Goal: Information Seeking & Learning: Learn about a topic

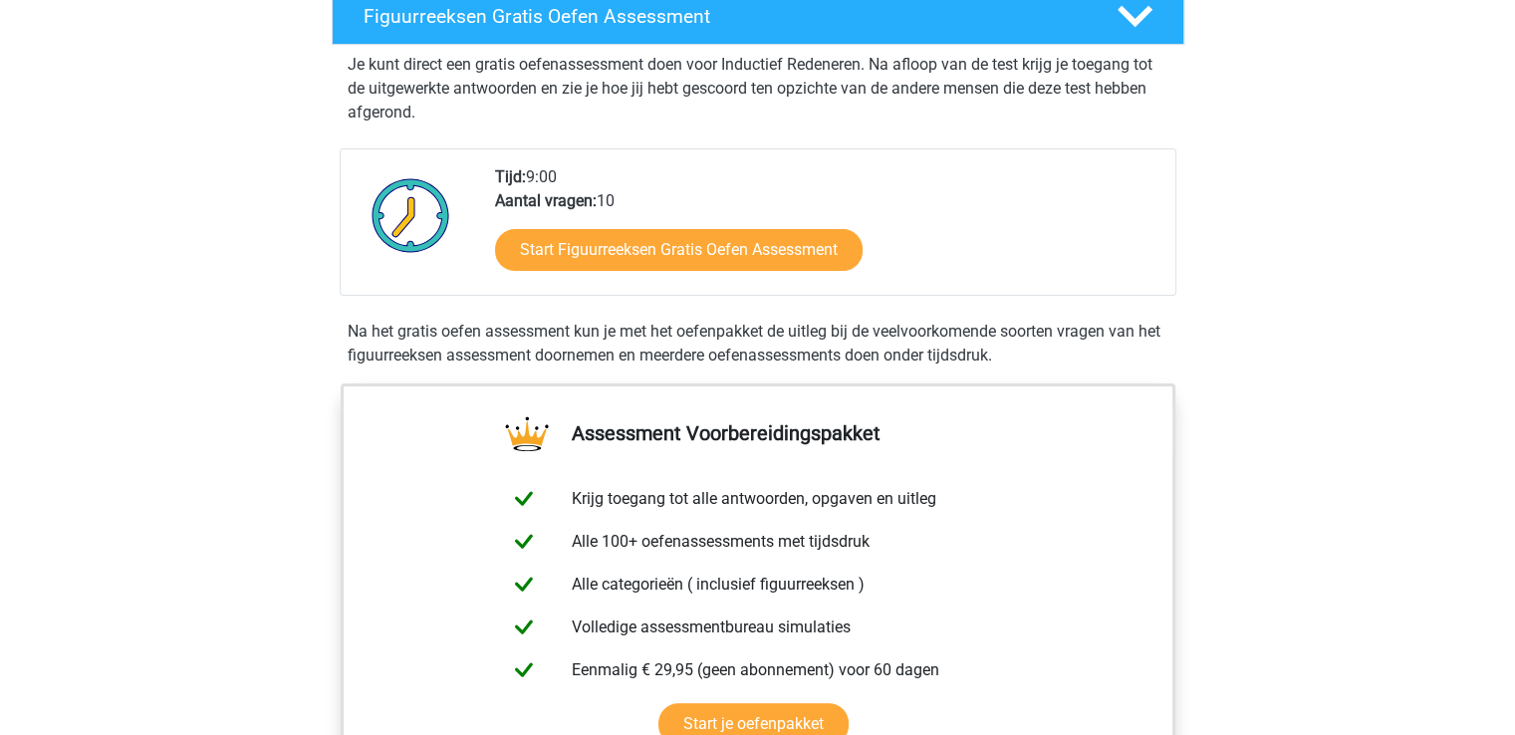
scroll to position [399, 0]
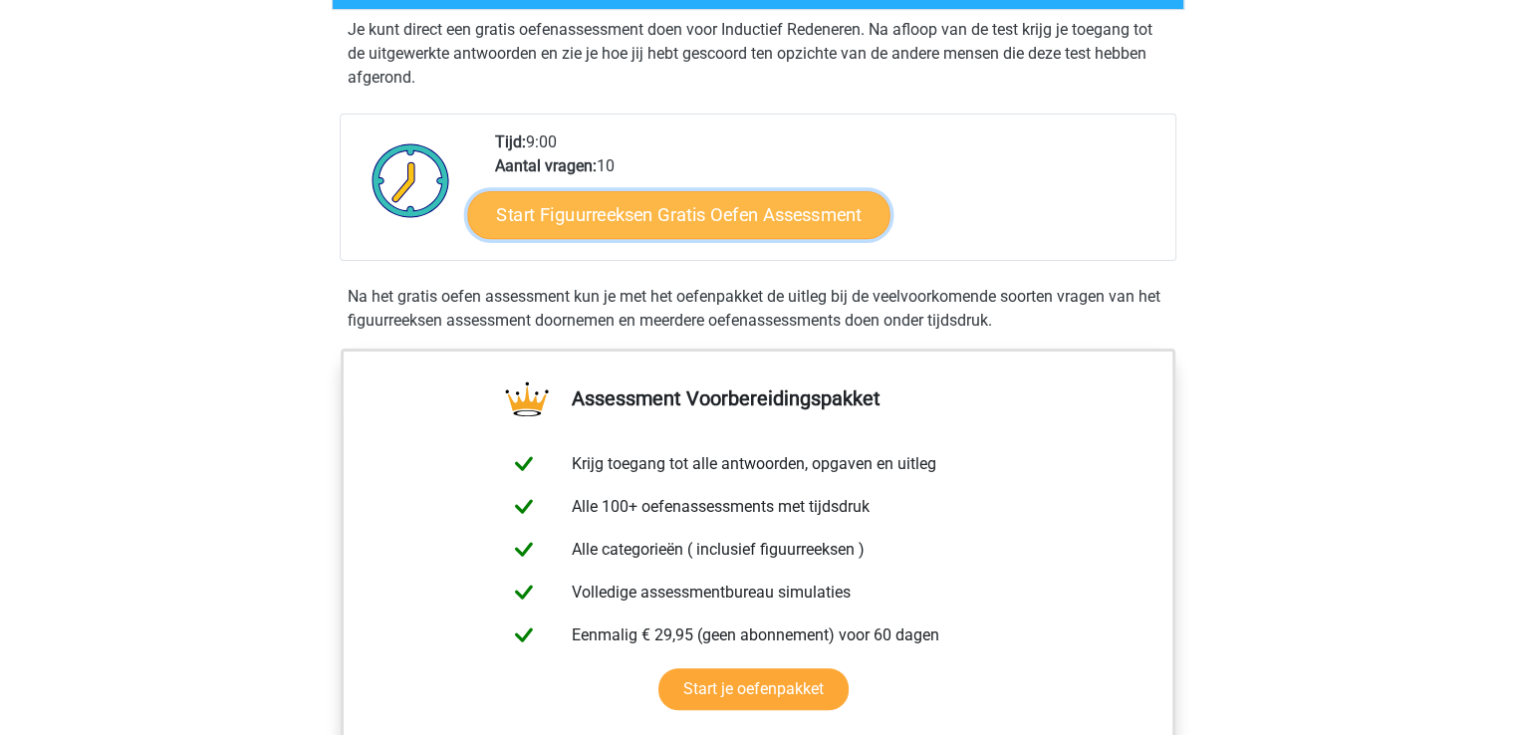
click at [693, 210] on link "Start Figuurreeksen Gratis Oefen Assessment" at bounding box center [678, 214] width 422 height 48
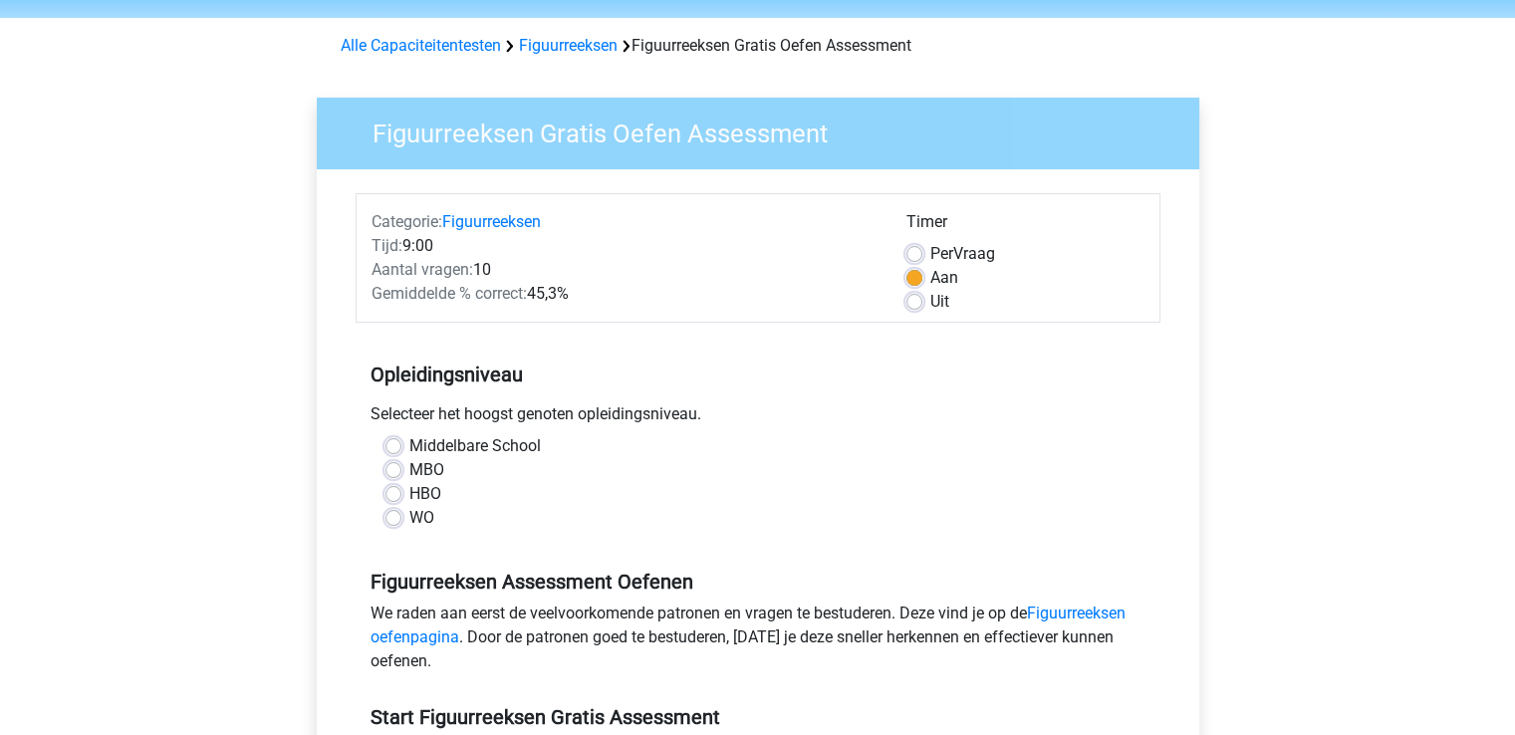
scroll to position [100, 0]
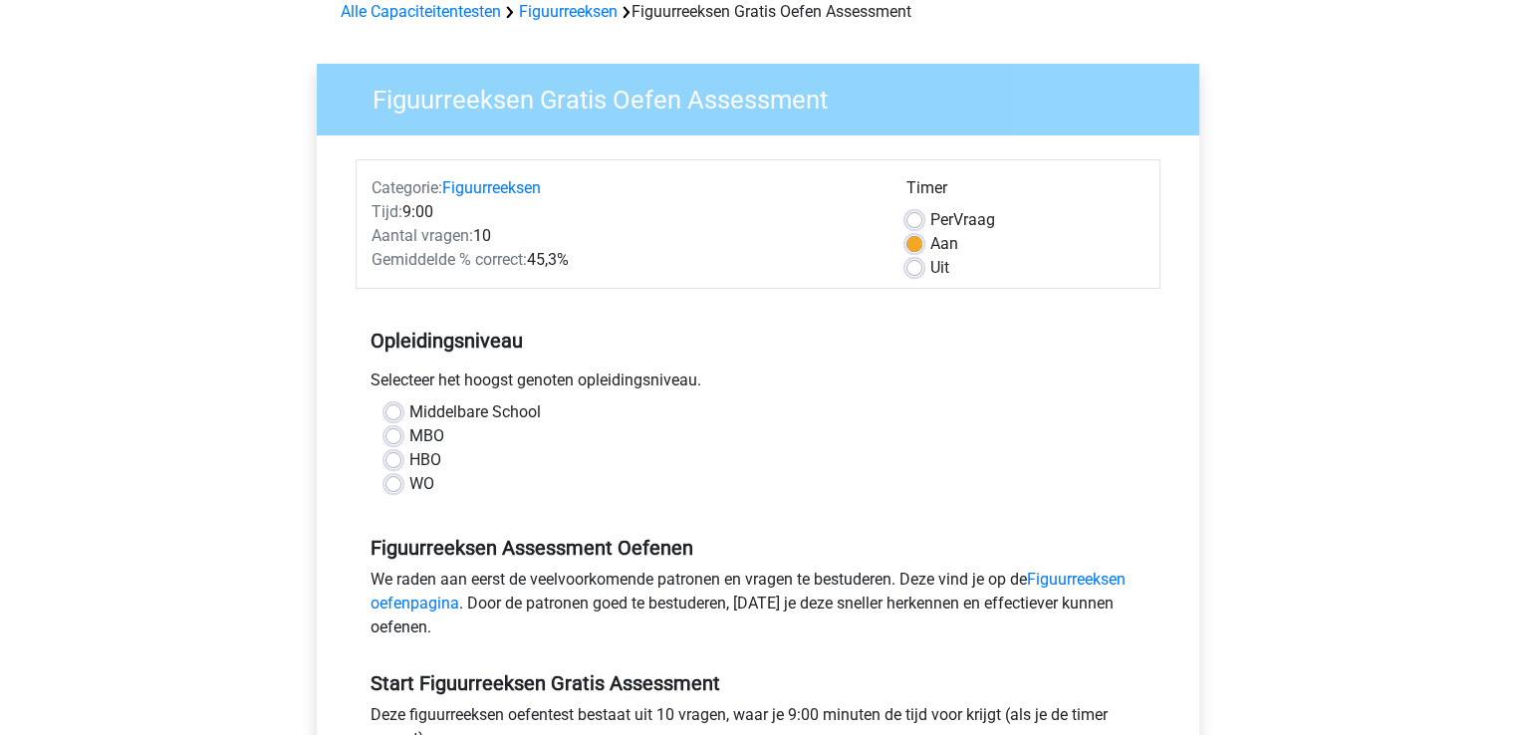
click at [409, 440] on label "MBO" at bounding box center [426, 436] width 35 height 24
click at [391, 440] on input "MBO" at bounding box center [394, 434] width 16 height 20
radio input "true"
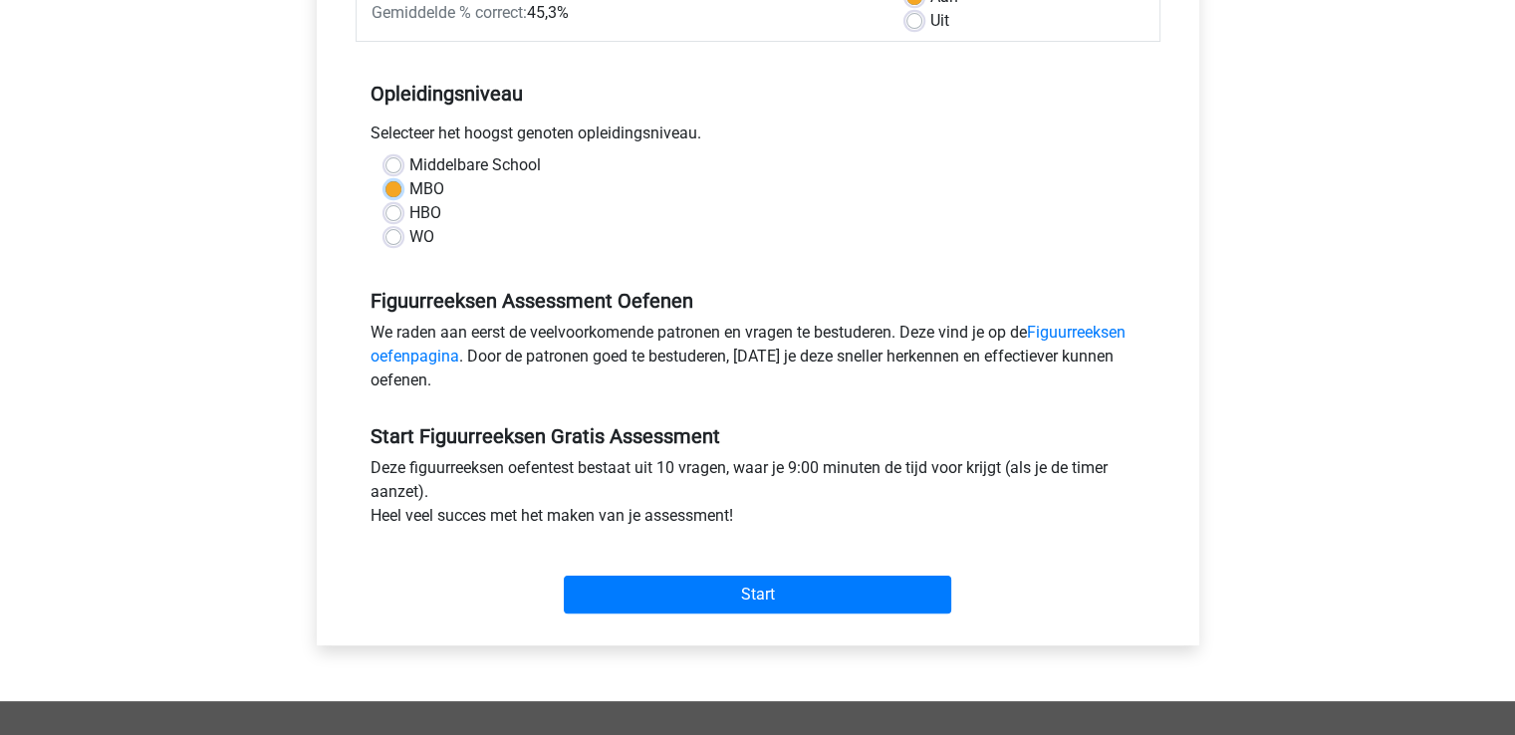
scroll to position [399, 0]
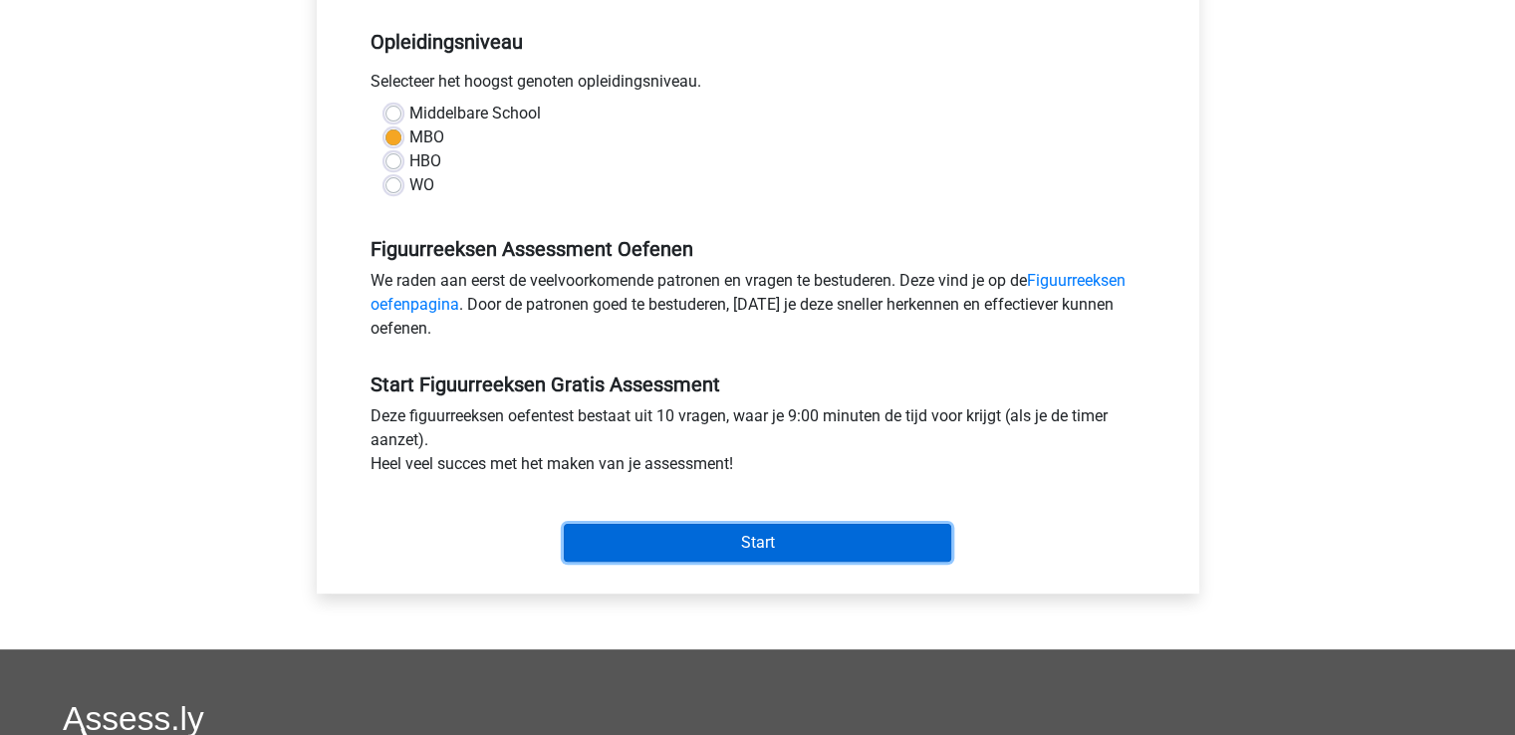
click at [804, 542] on input "Start" at bounding box center [758, 543] width 388 height 38
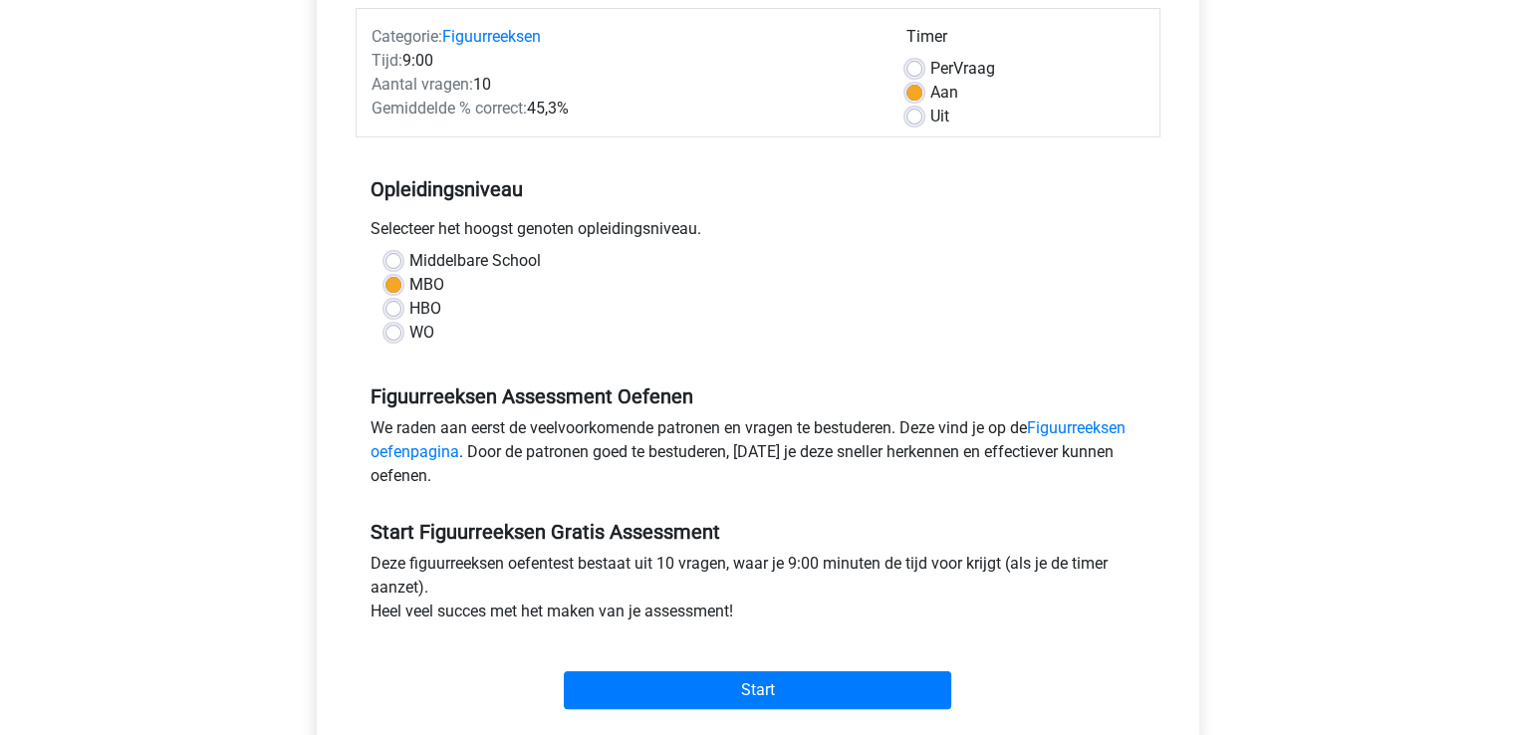
scroll to position [299, 0]
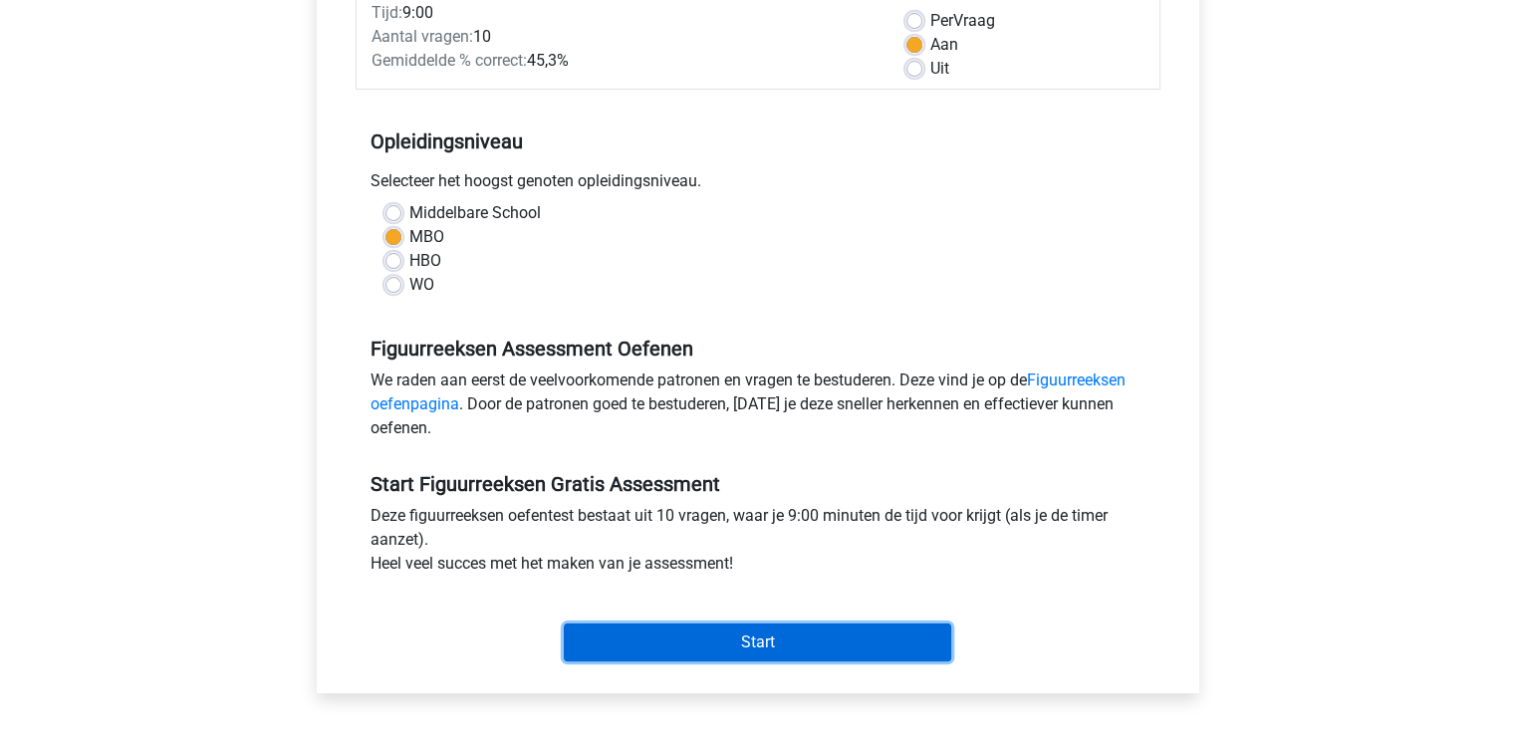
click at [800, 647] on input "Start" at bounding box center [758, 643] width 388 height 38
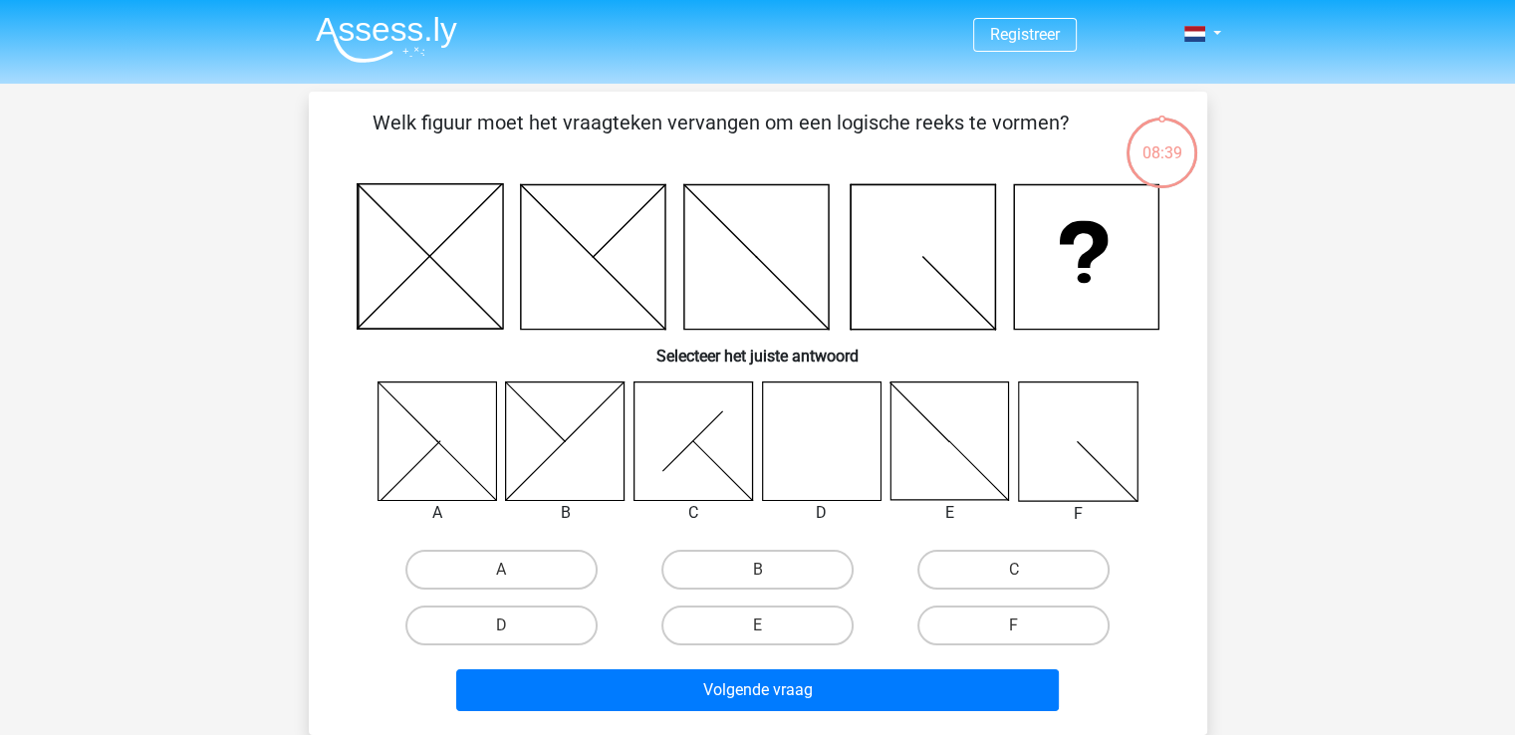
click at [430, 462] on icon at bounding box center [437, 441] width 119 height 119
click at [537, 630] on label "D" at bounding box center [502, 626] width 192 height 40
click at [514, 630] on input "D" at bounding box center [507, 632] width 13 height 13
radio input "true"
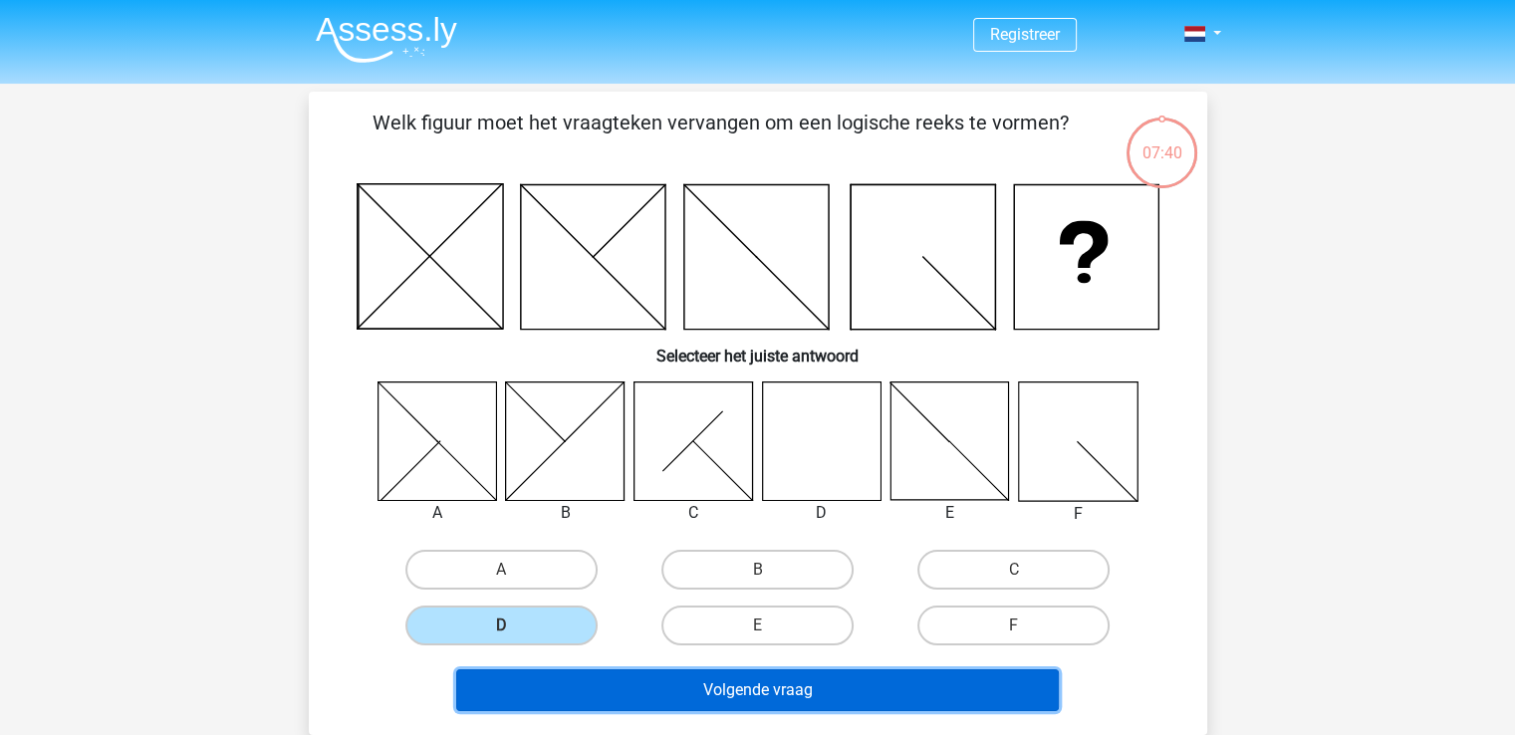
click at [706, 690] on button "Volgende vraag" at bounding box center [757, 691] width 603 height 42
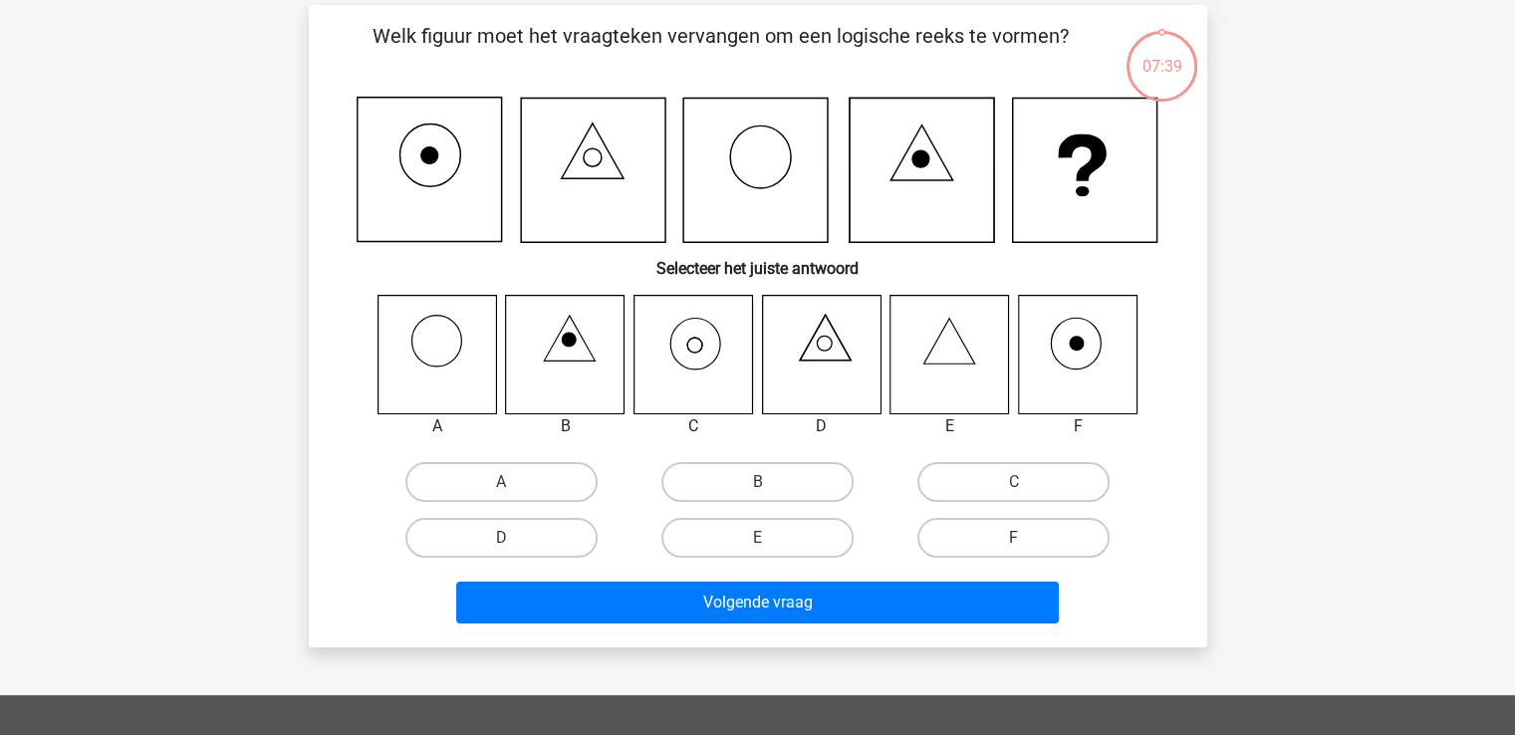
scroll to position [92, 0]
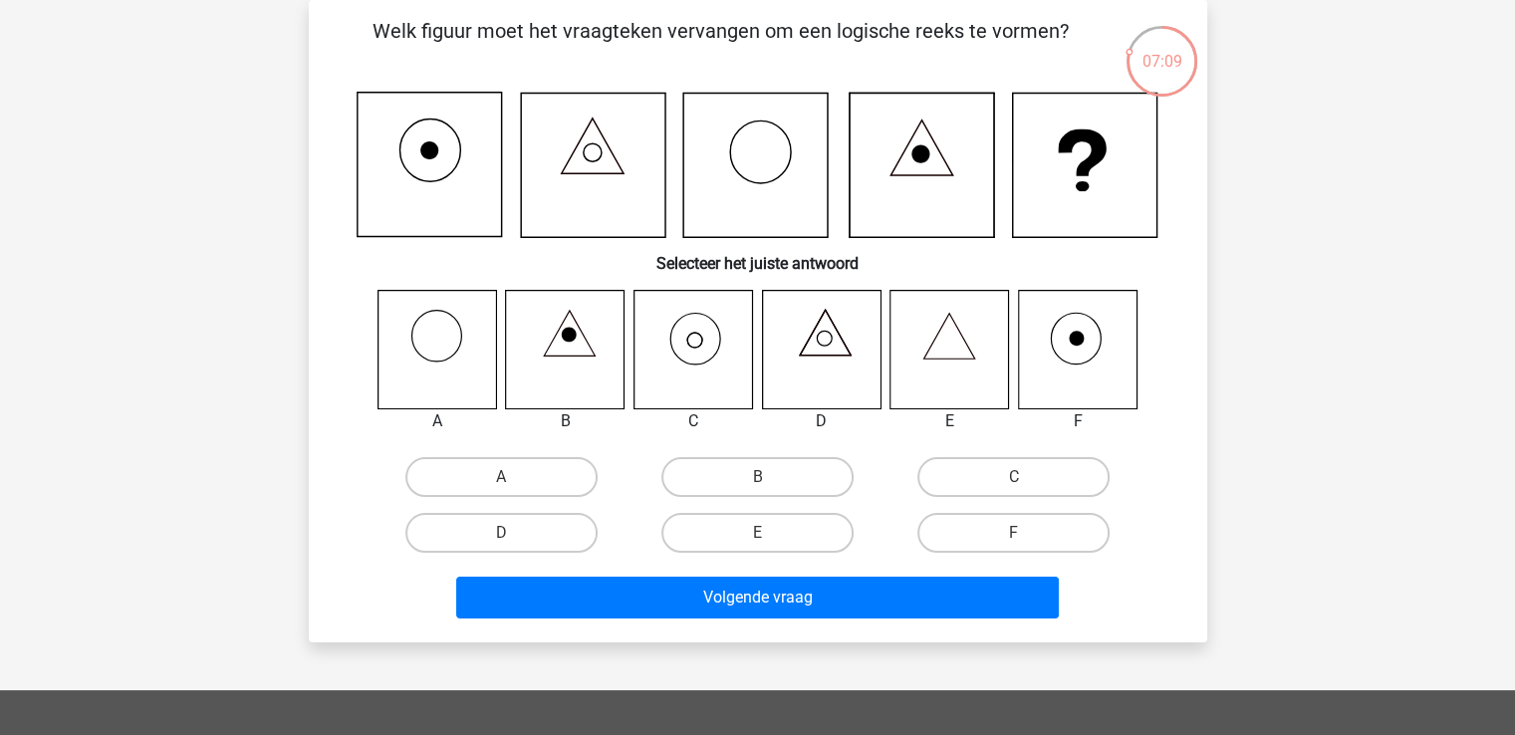
click at [1014, 478] on input "C" at bounding box center [1020, 483] width 13 height 13
radio input "true"
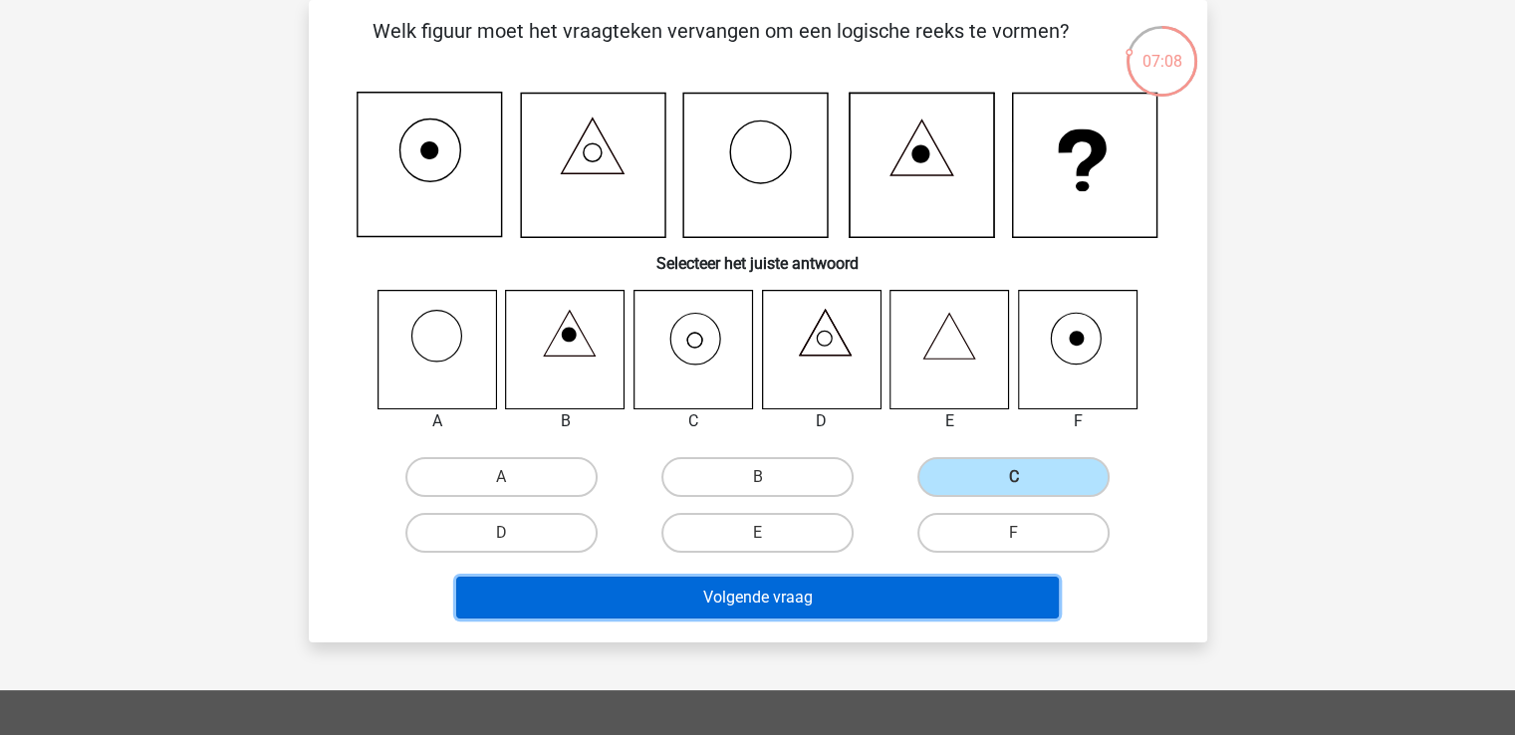
click at [805, 595] on button "Volgende vraag" at bounding box center [757, 598] width 603 height 42
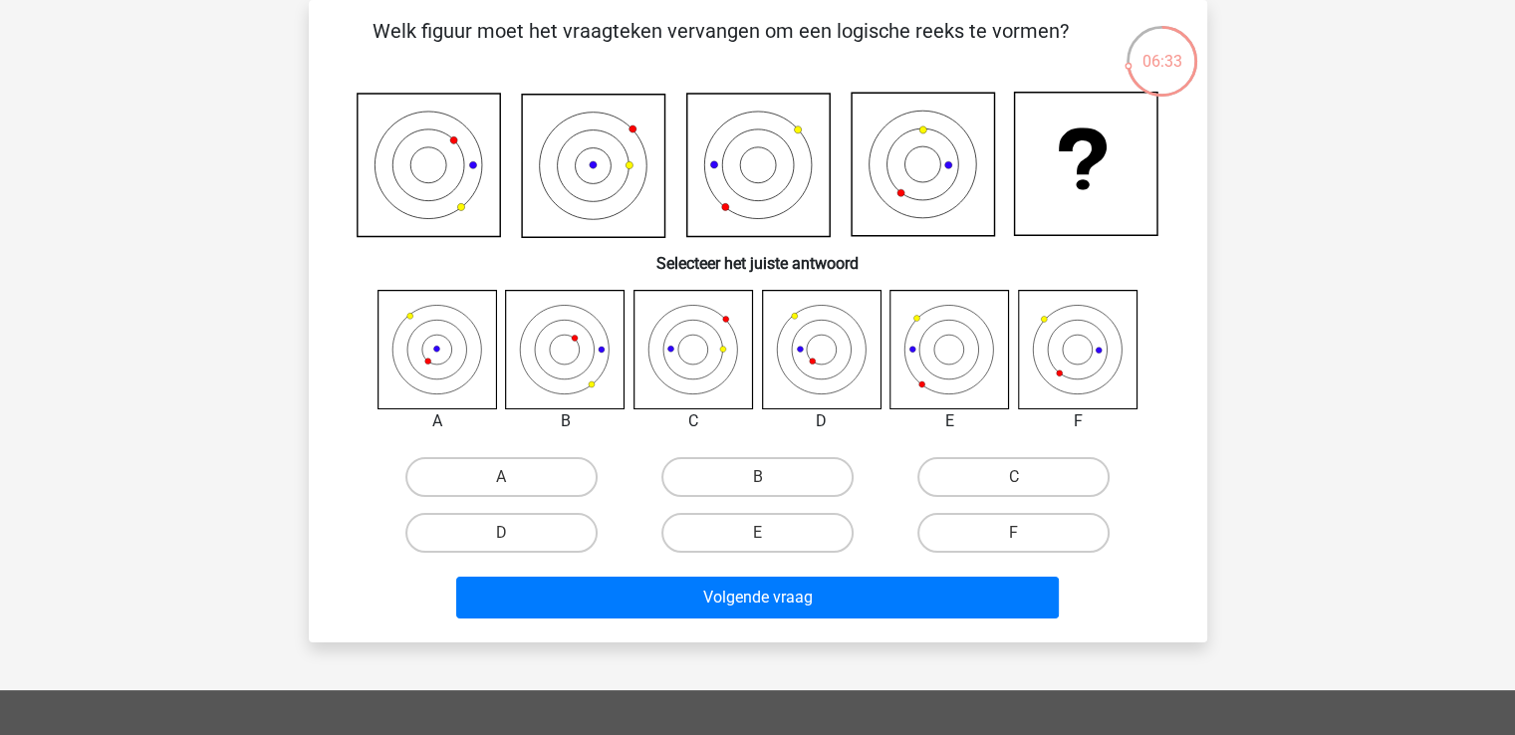
click at [687, 344] on icon at bounding box center [693, 349] width 119 height 119
click at [980, 474] on label "C" at bounding box center [1014, 477] width 192 height 40
click at [1014, 477] on input "C" at bounding box center [1020, 483] width 13 height 13
radio input "true"
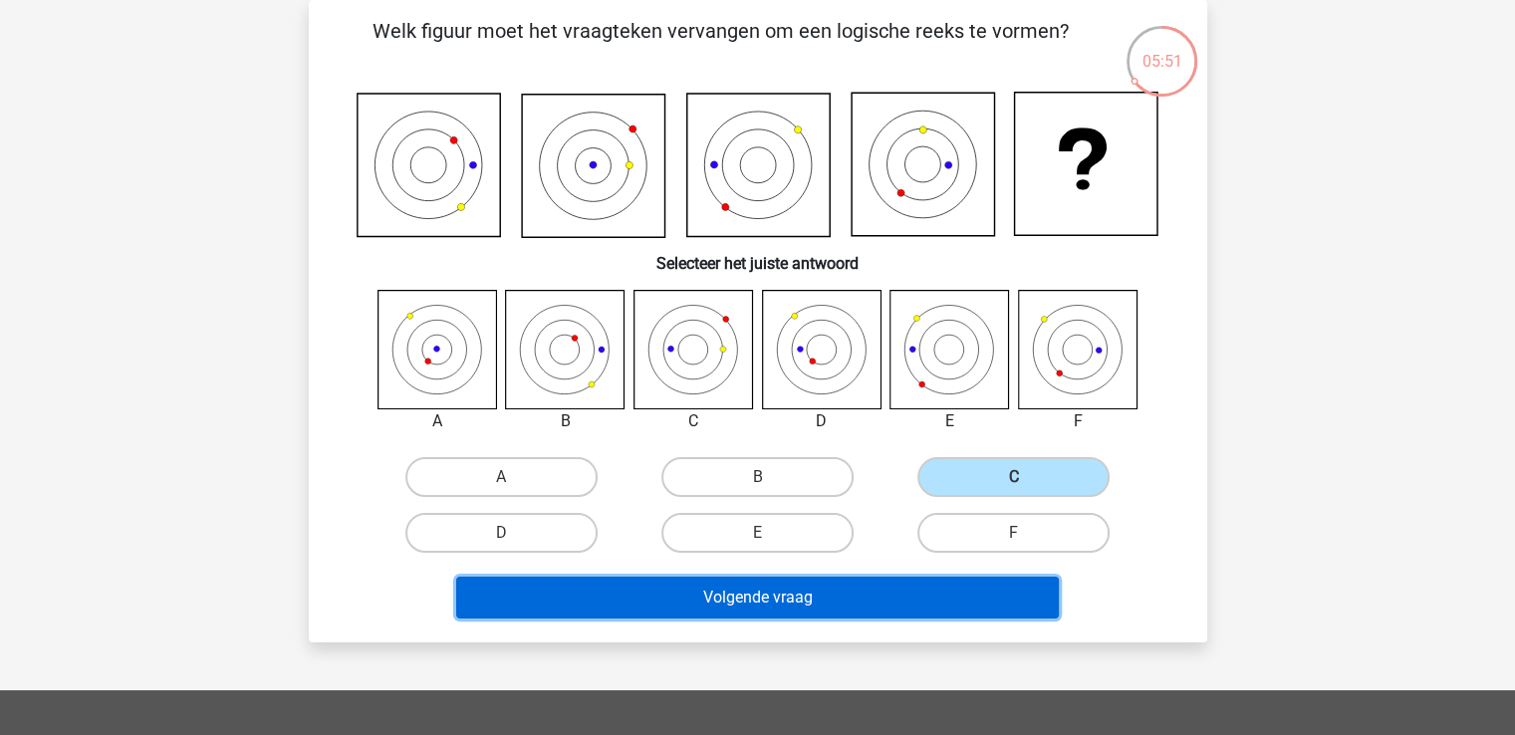
click at [863, 587] on button "Volgende vraag" at bounding box center [757, 598] width 603 height 42
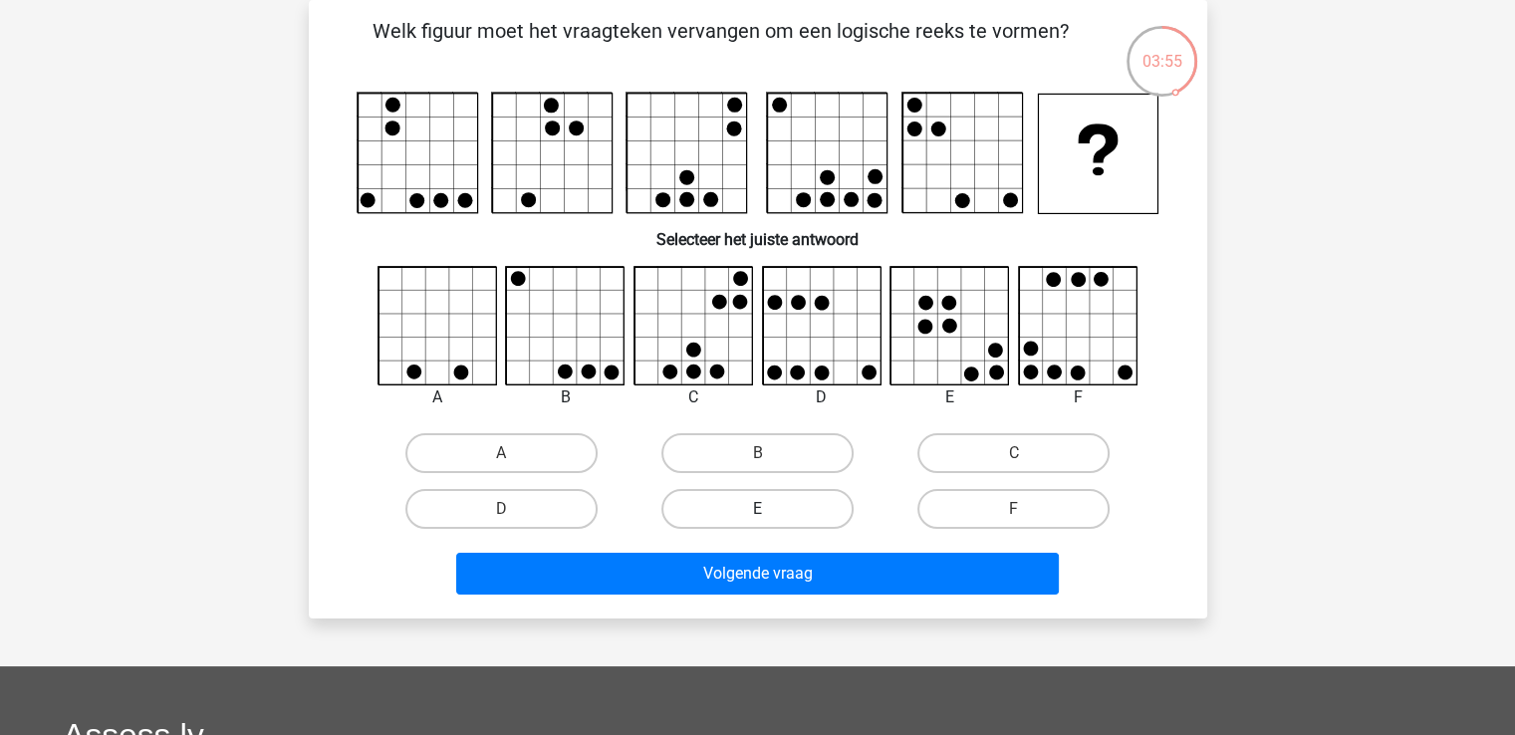
click at [804, 499] on label "E" at bounding box center [758, 509] width 192 height 40
click at [770, 509] on input "E" at bounding box center [763, 515] width 13 height 13
radio input "true"
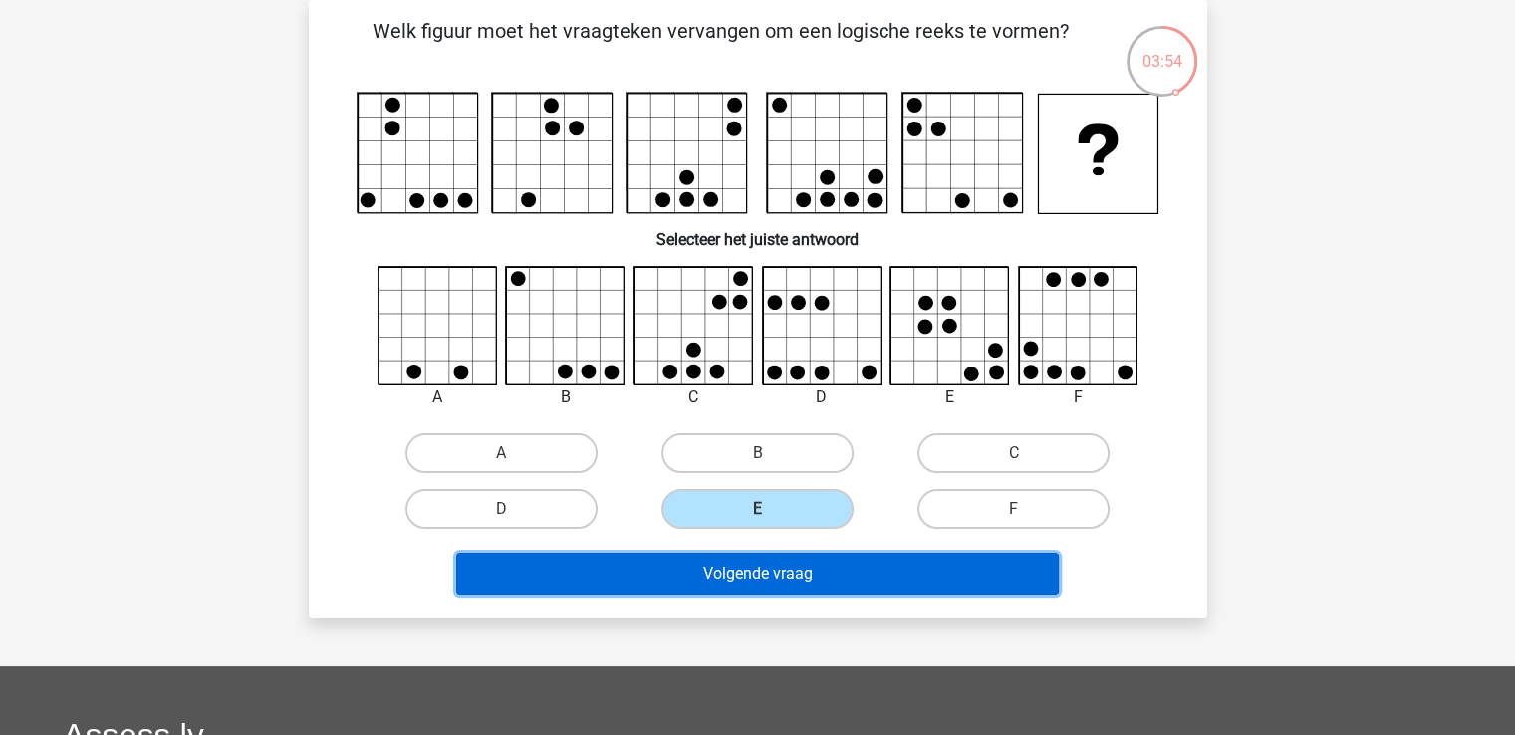
drag, startPoint x: 803, startPoint y: 571, endPoint x: 811, endPoint y: 559, distance: 14.4
click at [805, 569] on button "Volgende vraag" at bounding box center [757, 574] width 603 height 42
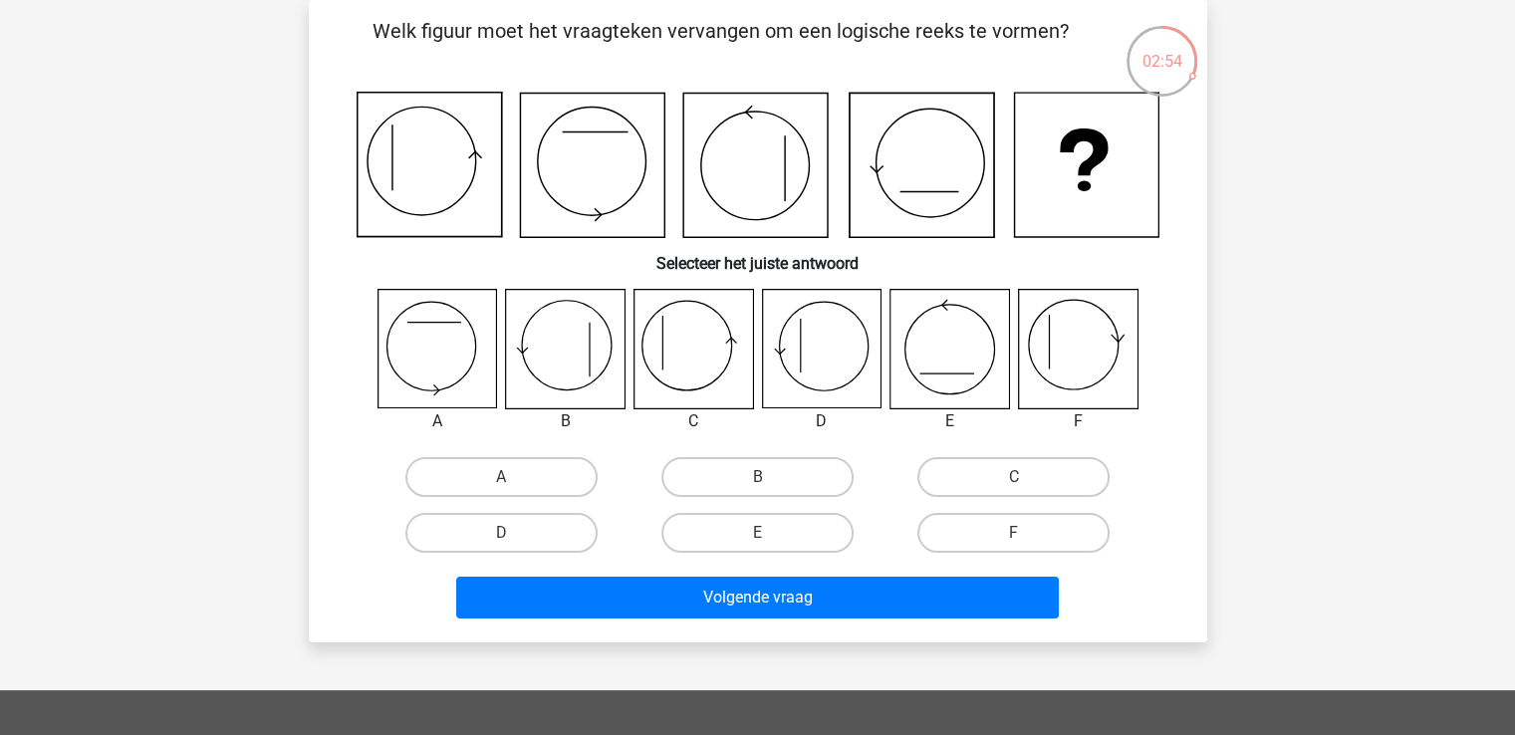
drag, startPoint x: 832, startPoint y: 352, endPoint x: 843, endPoint y: 343, distance: 14.2
click at [833, 354] on icon at bounding box center [821, 349] width 119 height 119
drag, startPoint x: 538, startPoint y: 529, endPoint x: 554, endPoint y: 522, distance: 17.4
click at [541, 529] on label "D" at bounding box center [502, 533] width 192 height 40
click at [514, 533] on input "D" at bounding box center [507, 539] width 13 height 13
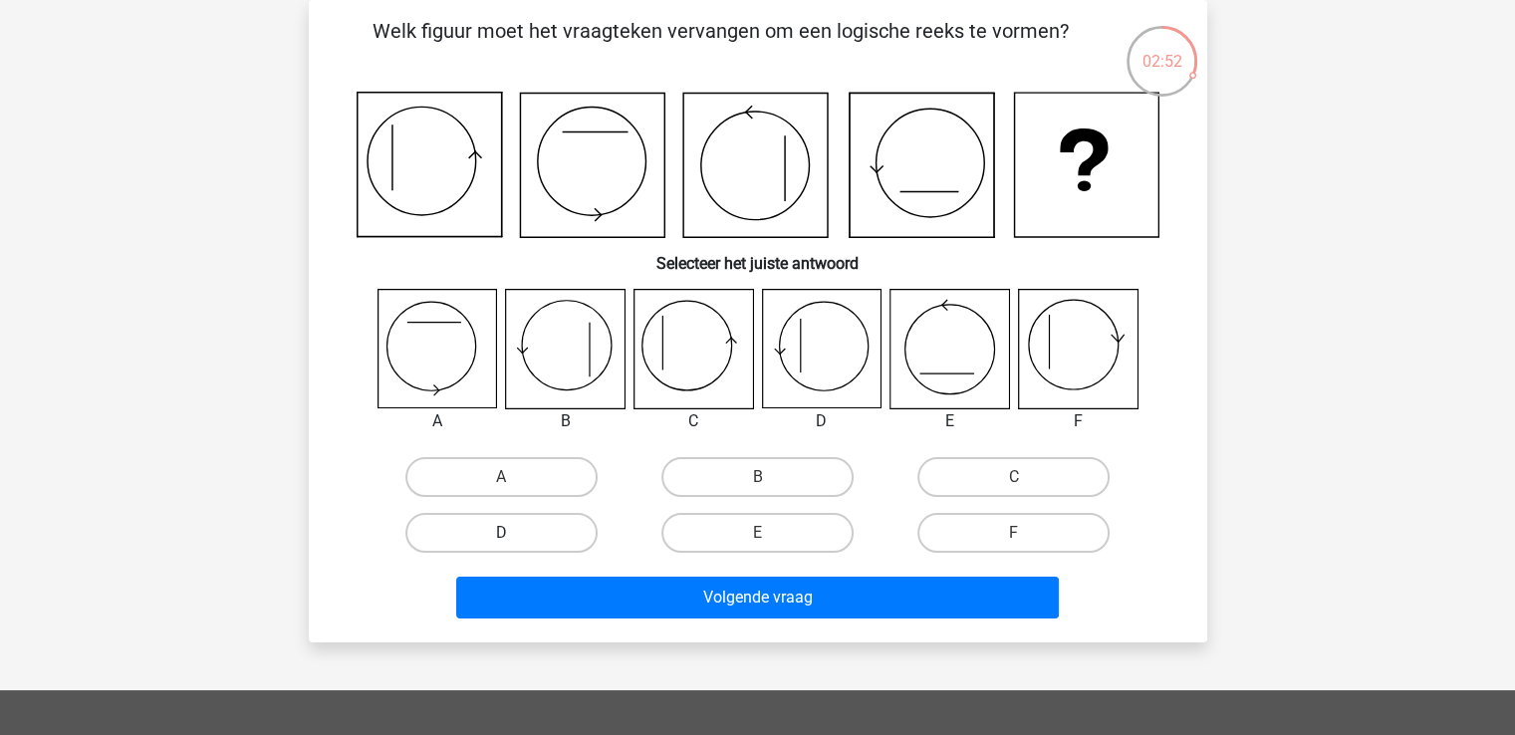
radio input "true"
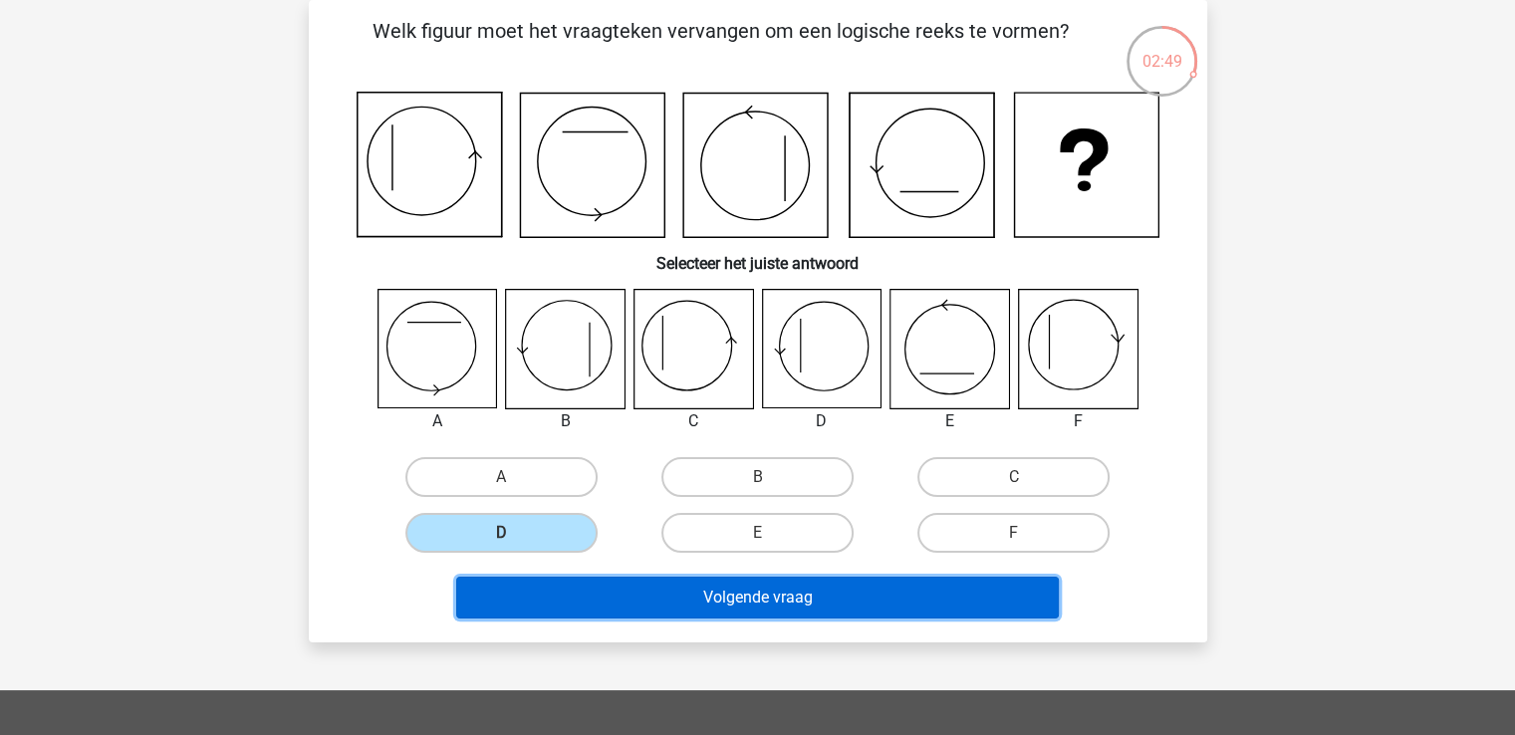
click at [836, 603] on button "Volgende vraag" at bounding box center [757, 598] width 603 height 42
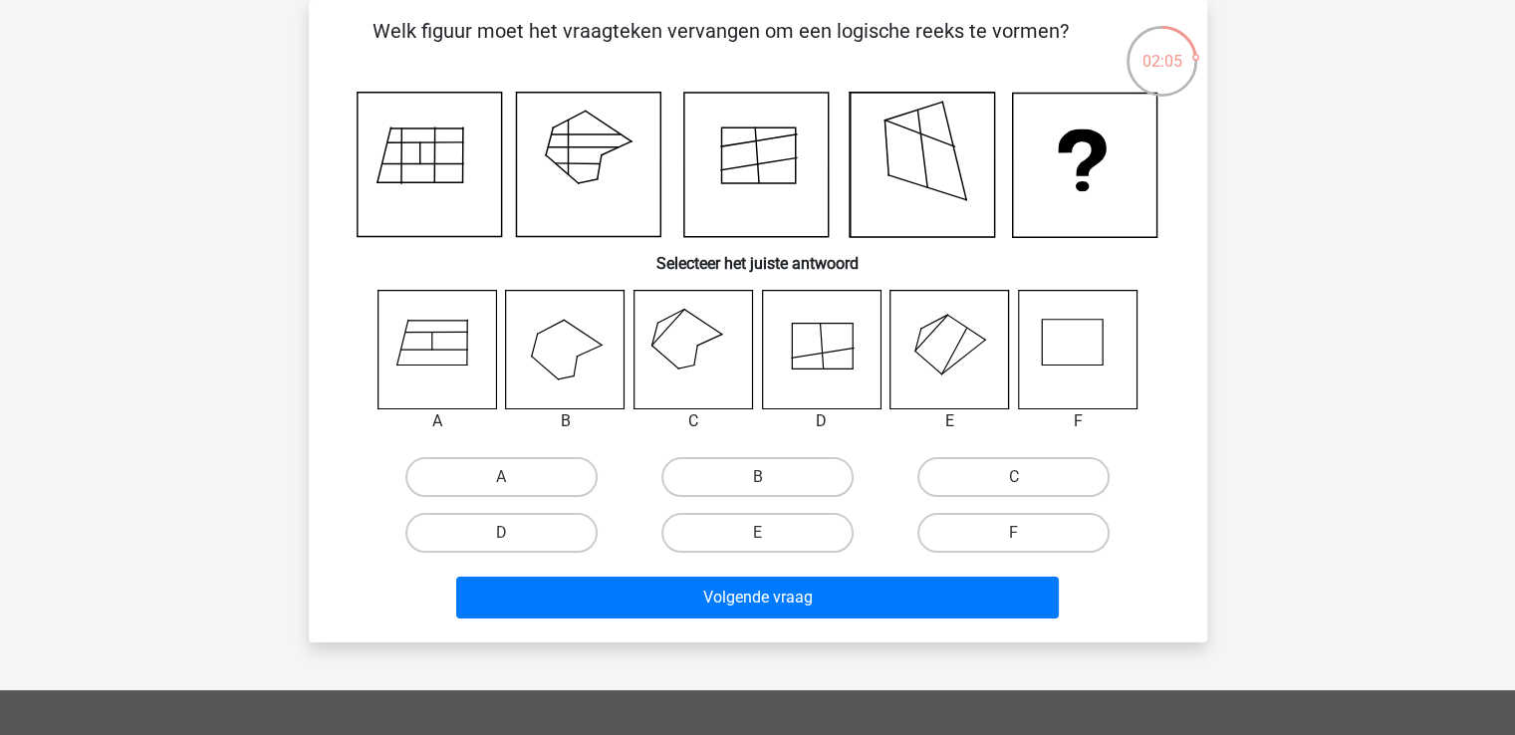
click at [953, 355] on icon at bounding box center [955, 352] width 25 height 46
click at [826, 536] on label "E" at bounding box center [758, 533] width 192 height 40
click at [770, 536] on input "E" at bounding box center [763, 539] width 13 height 13
radio input "true"
click at [948, 477] on label "C" at bounding box center [1014, 477] width 192 height 40
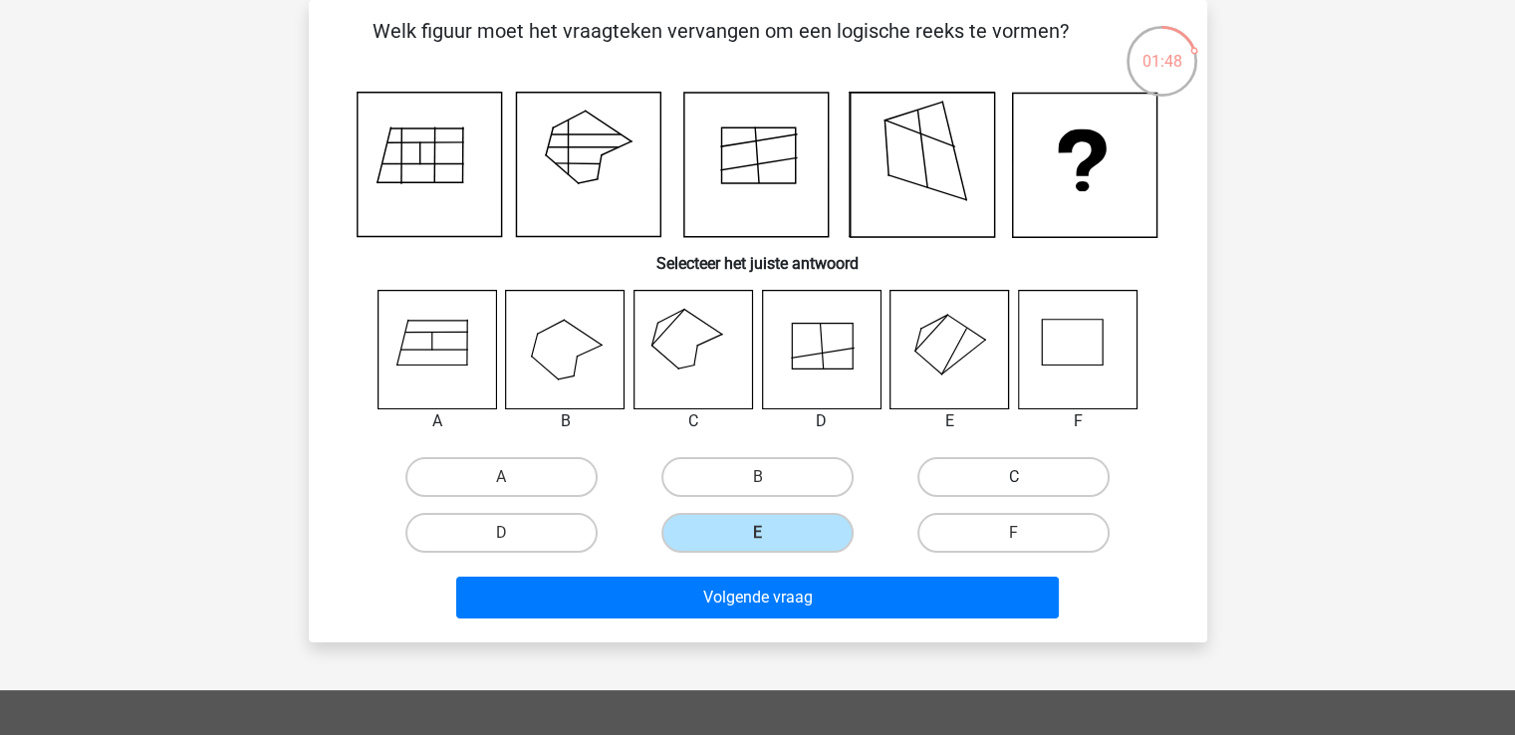
click at [1014, 477] on input "C" at bounding box center [1020, 483] width 13 height 13
radio input "true"
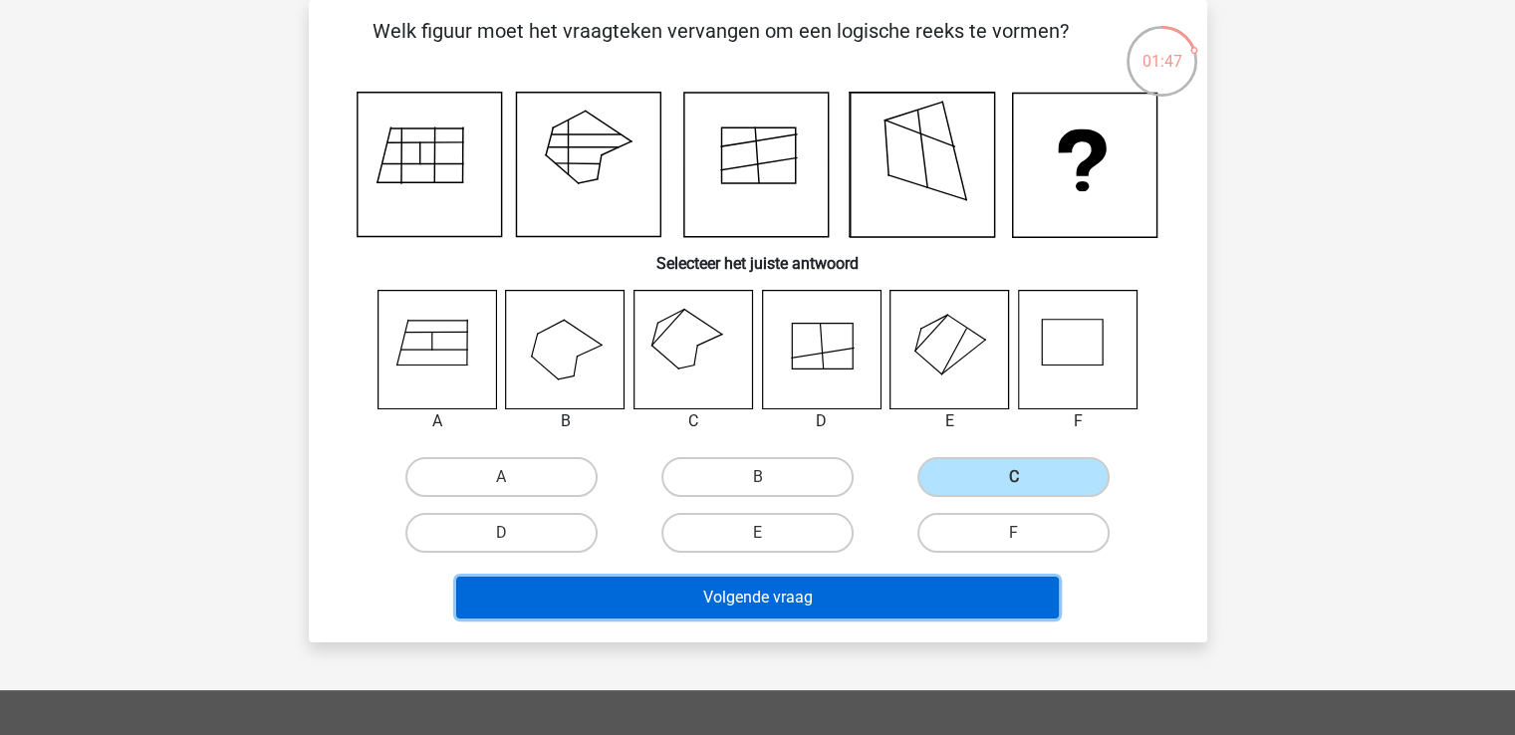
click at [837, 606] on button "Volgende vraag" at bounding box center [757, 598] width 603 height 42
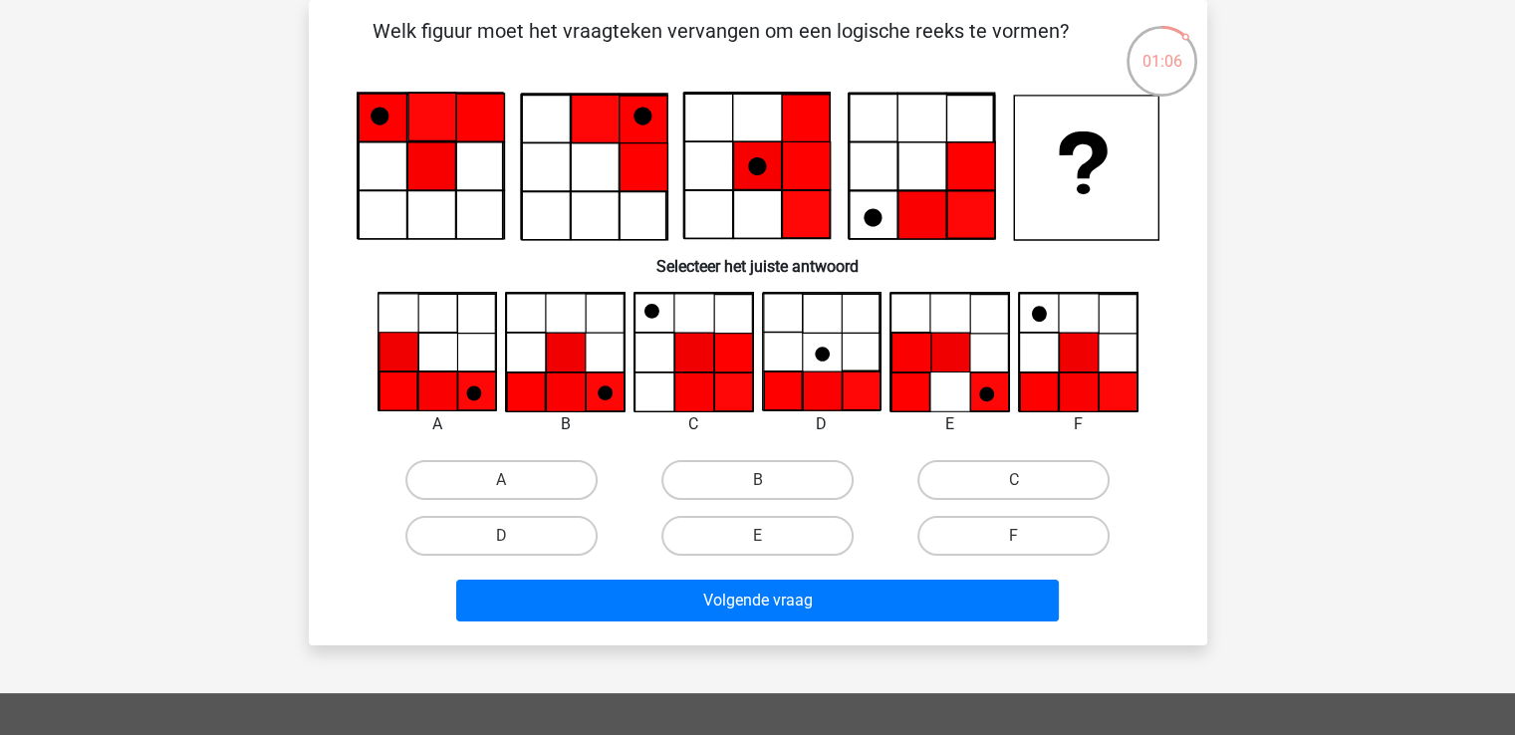
click at [1082, 382] on icon at bounding box center [1078, 392] width 39 height 39
click at [996, 536] on label "F" at bounding box center [1014, 536] width 192 height 40
click at [1014, 536] on input "F" at bounding box center [1020, 542] width 13 height 13
radio input "true"
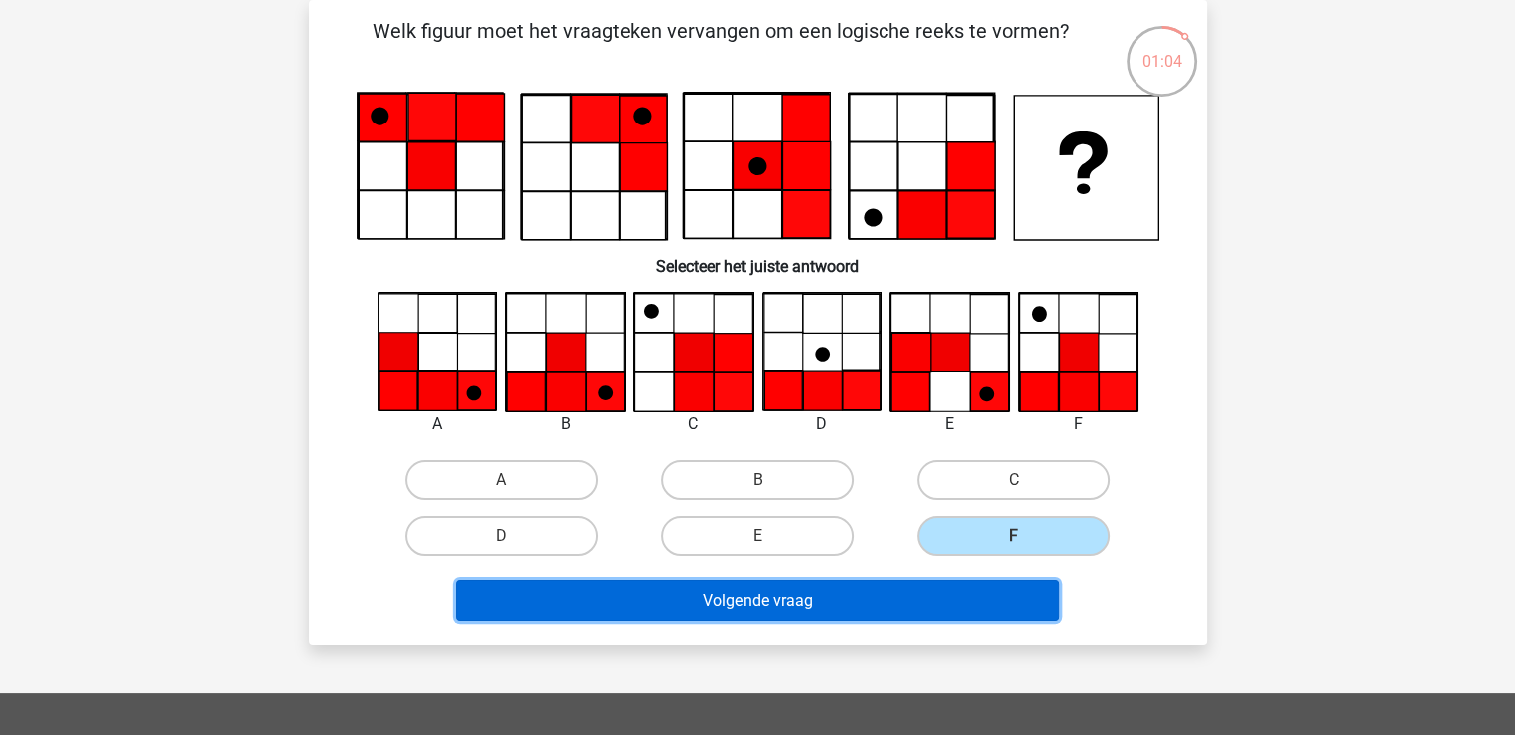
click at [963, 594] on button "Volgende vraag" at bounding box center [757, 601] width 603 height 42
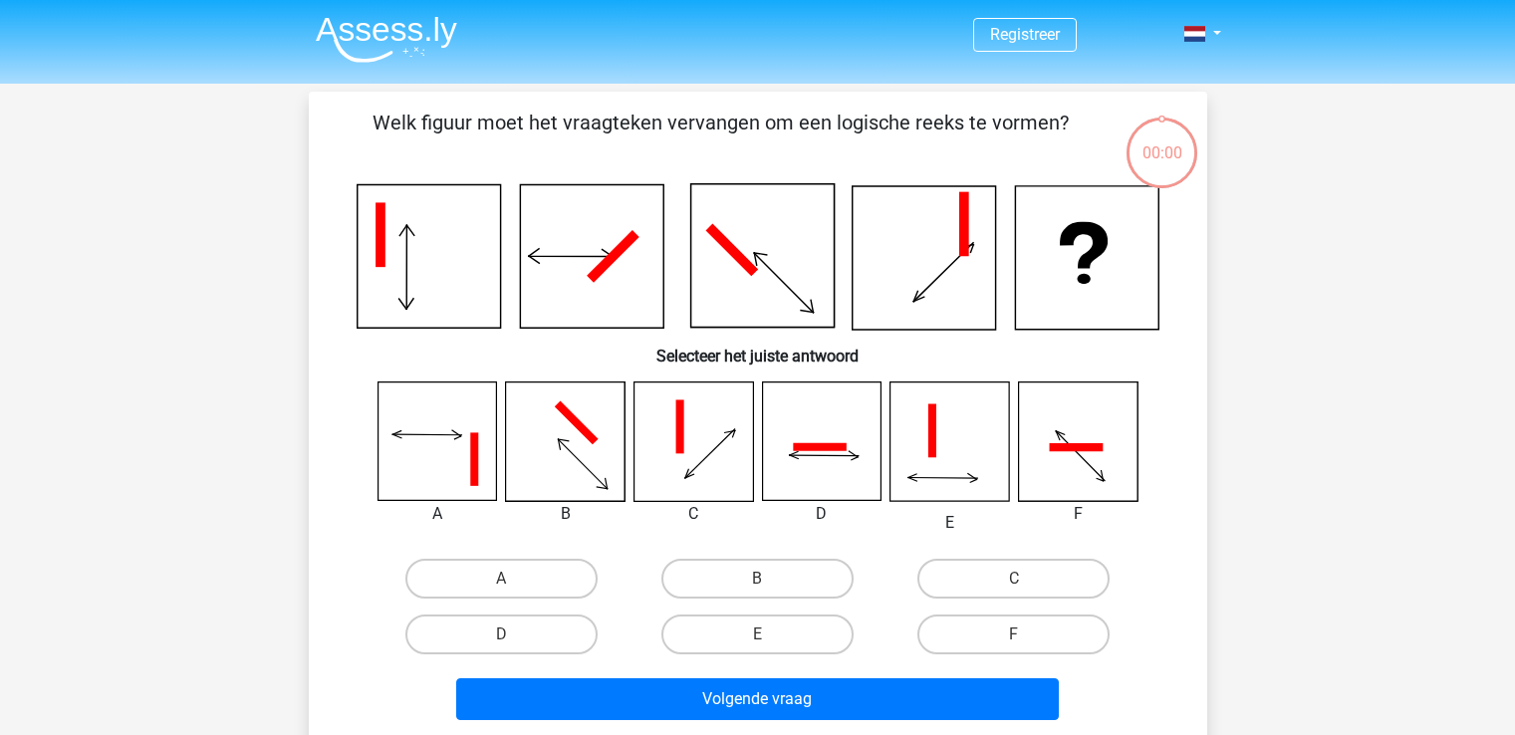
scroll to position [92, 0]
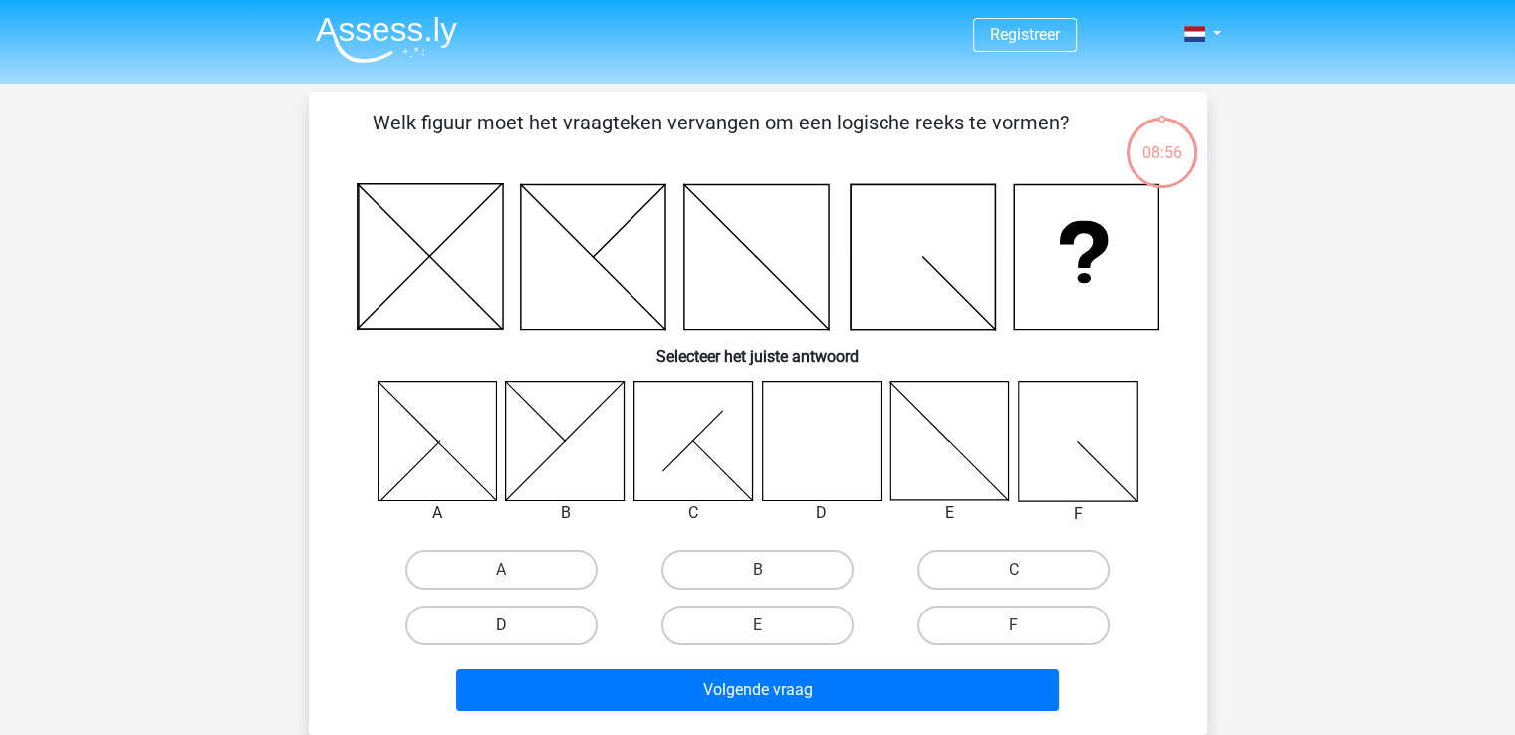
click at [475, 626] on label "D" at bounding box center [502, 626] width 192 height 40
click at [501, 626] on input "D" at bounding box center [507, 632] width 13 height 13
radio input "true"
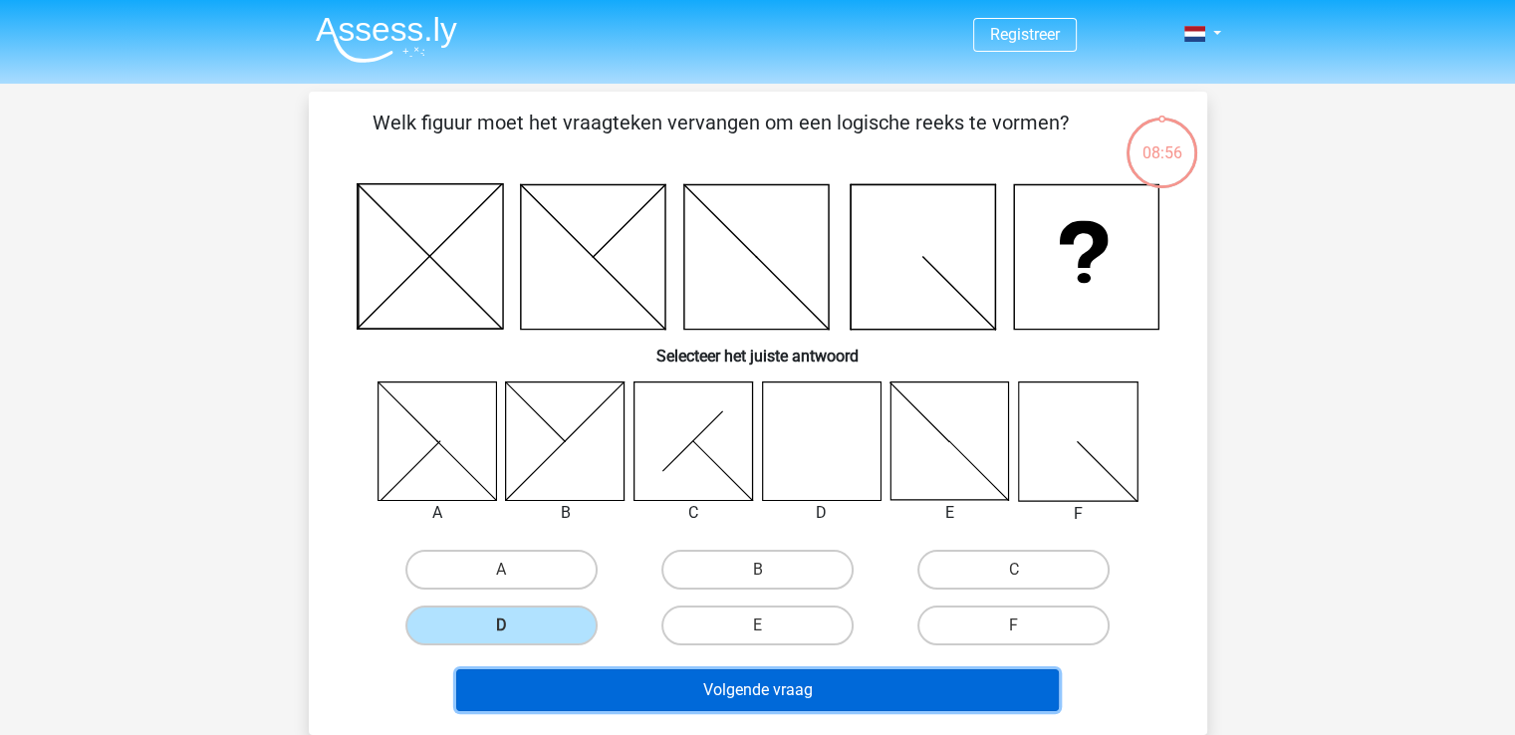
click at [666, 686] on button "Volgende vraag" at bounding box center [757, 691] width 603 height 42
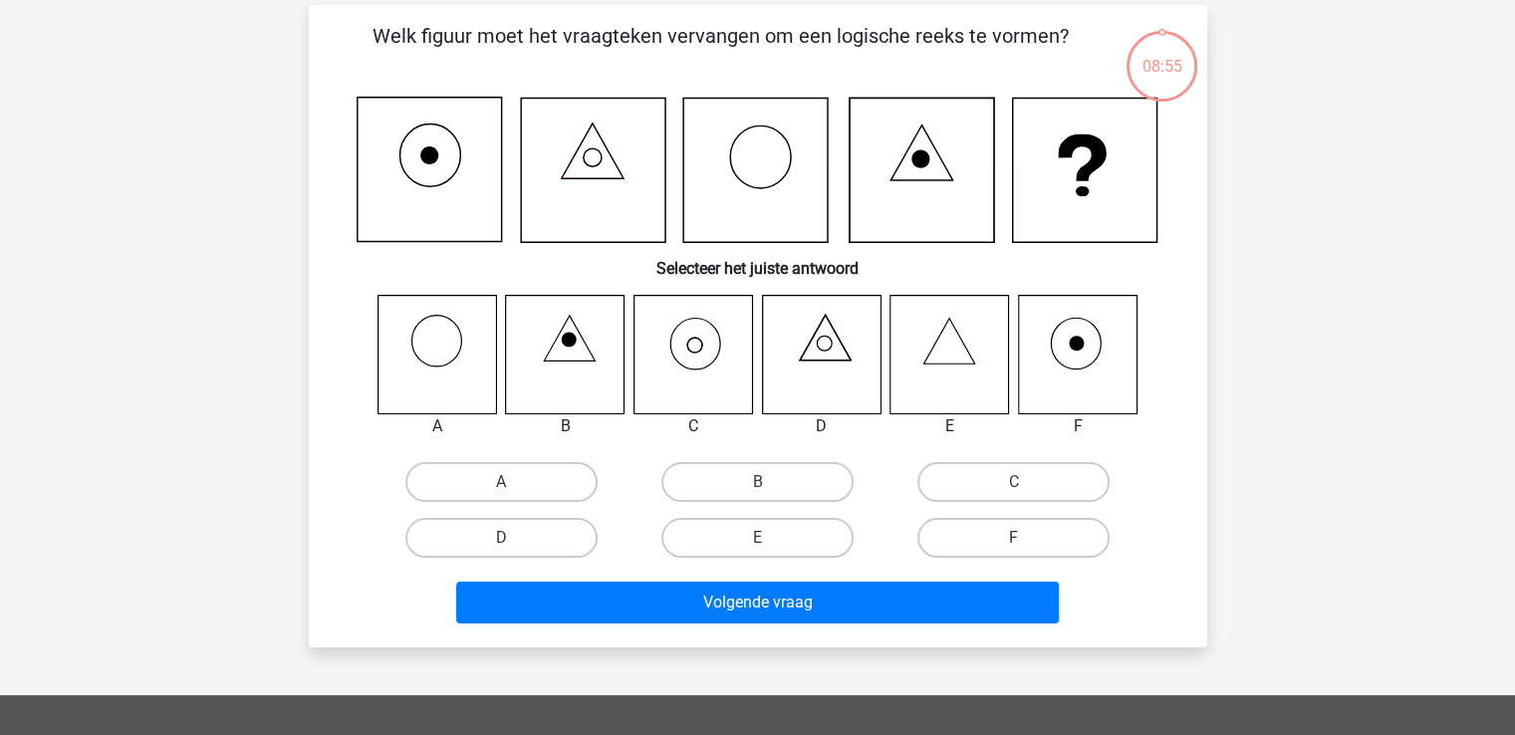
scroll to position [92, 0]
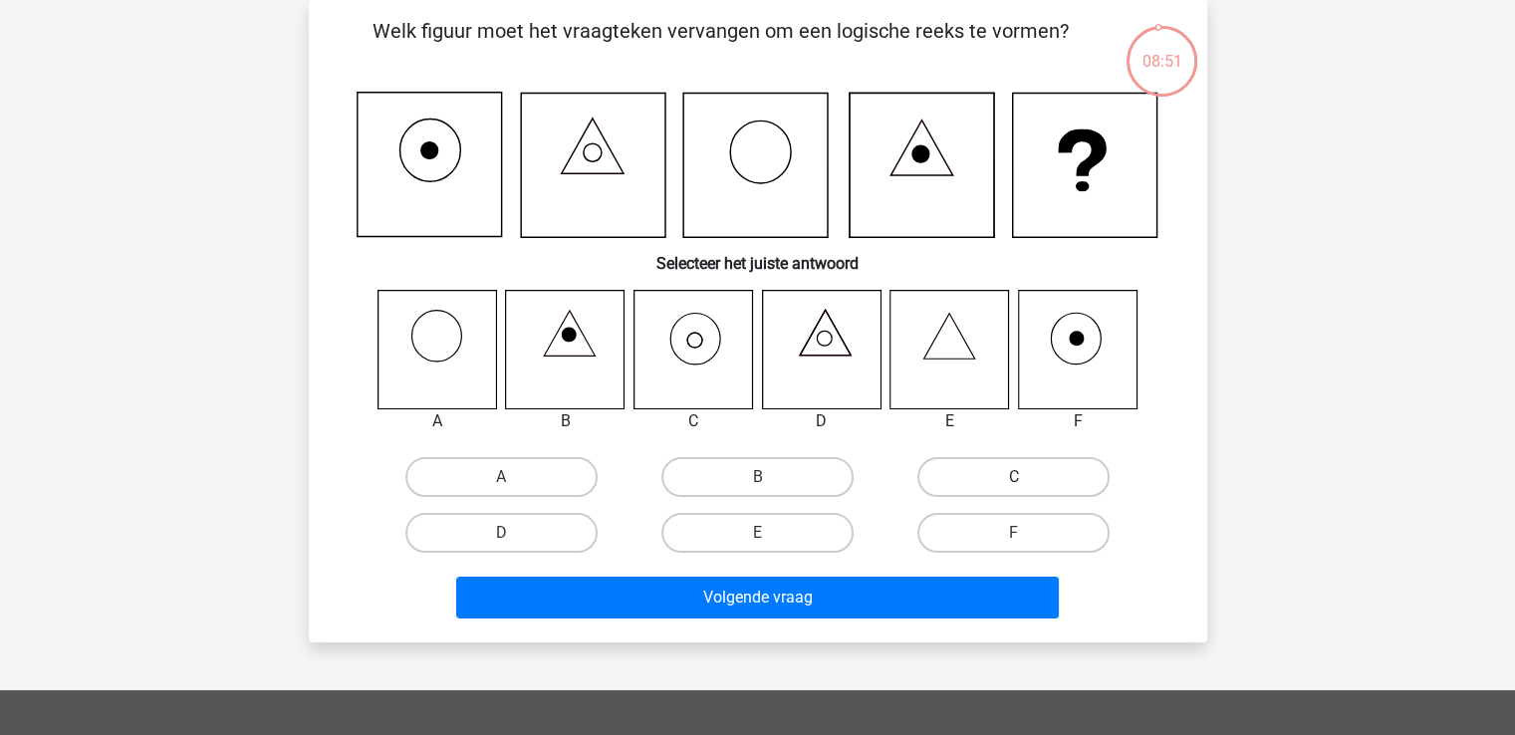
click at [1012, 480] on label "C" at bounding box center [1014, 477] width 192 height 40
click at [1014, 480] on input "C" at bounding box center [1020, 483] width 13 height 13
radio input "true"
click at [825, 366] on icon at bounding box center [821, 349] width 119 height 119
click at [537, 537] on label "D" at bounding box center [502, 533] width 192 height 40
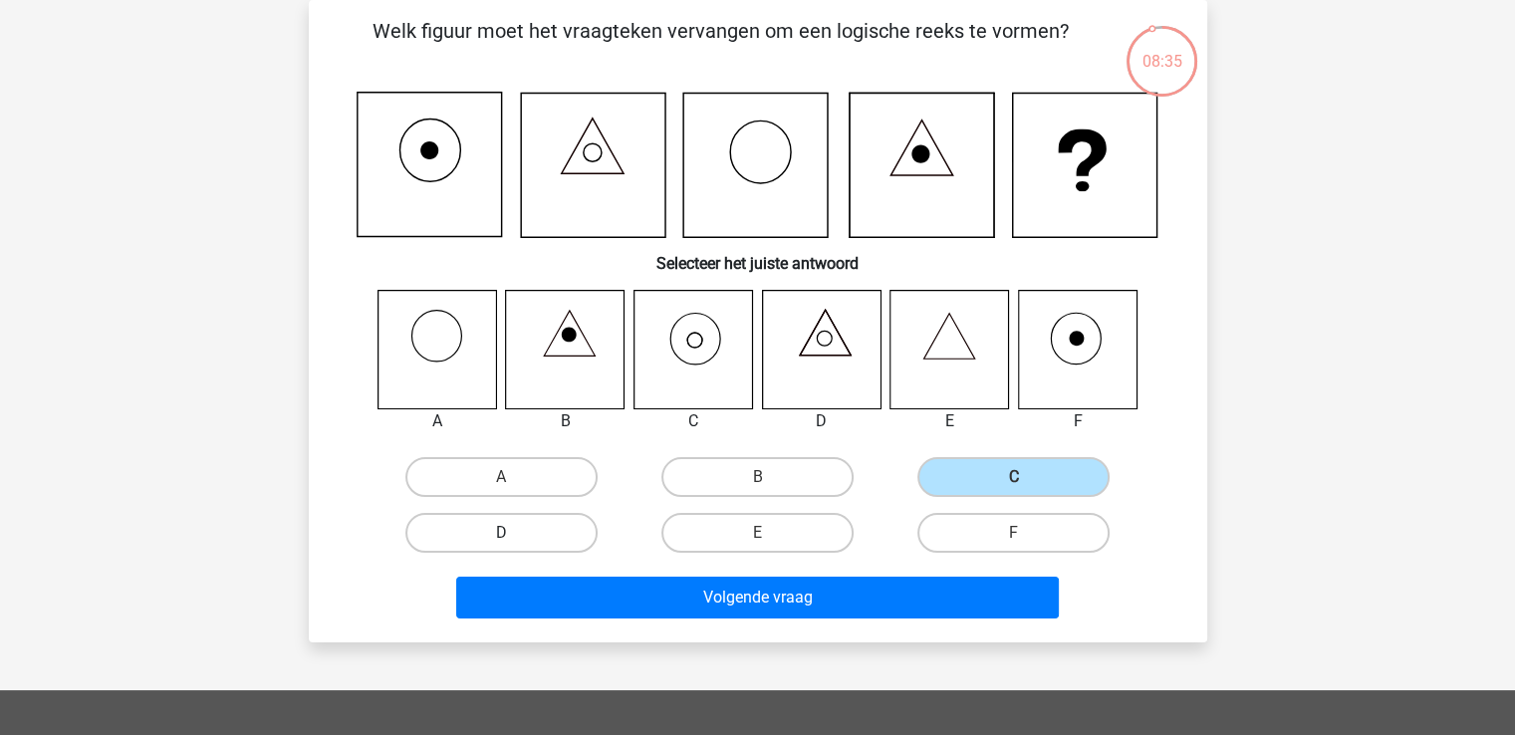
click at [514, 537] on input "D" at bounding box center [507, 539] width 13 height 13
radio input "true"
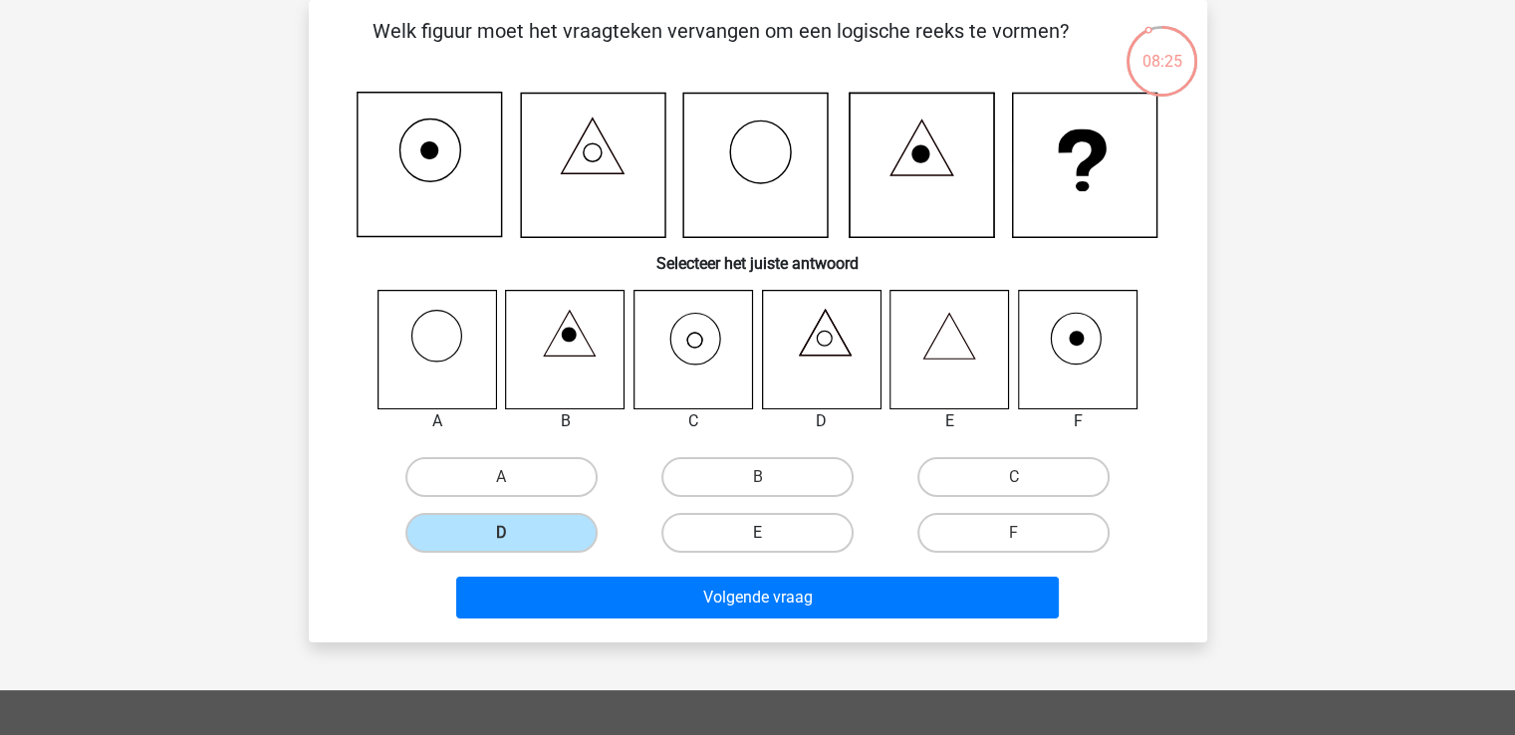
click at [789, 535] on label "E" at bounding box center [758, 533] width 192 height 40
click at [770, 535] on input "E" at bounding box center [763, 539] width 13 height 13
radio input "true"
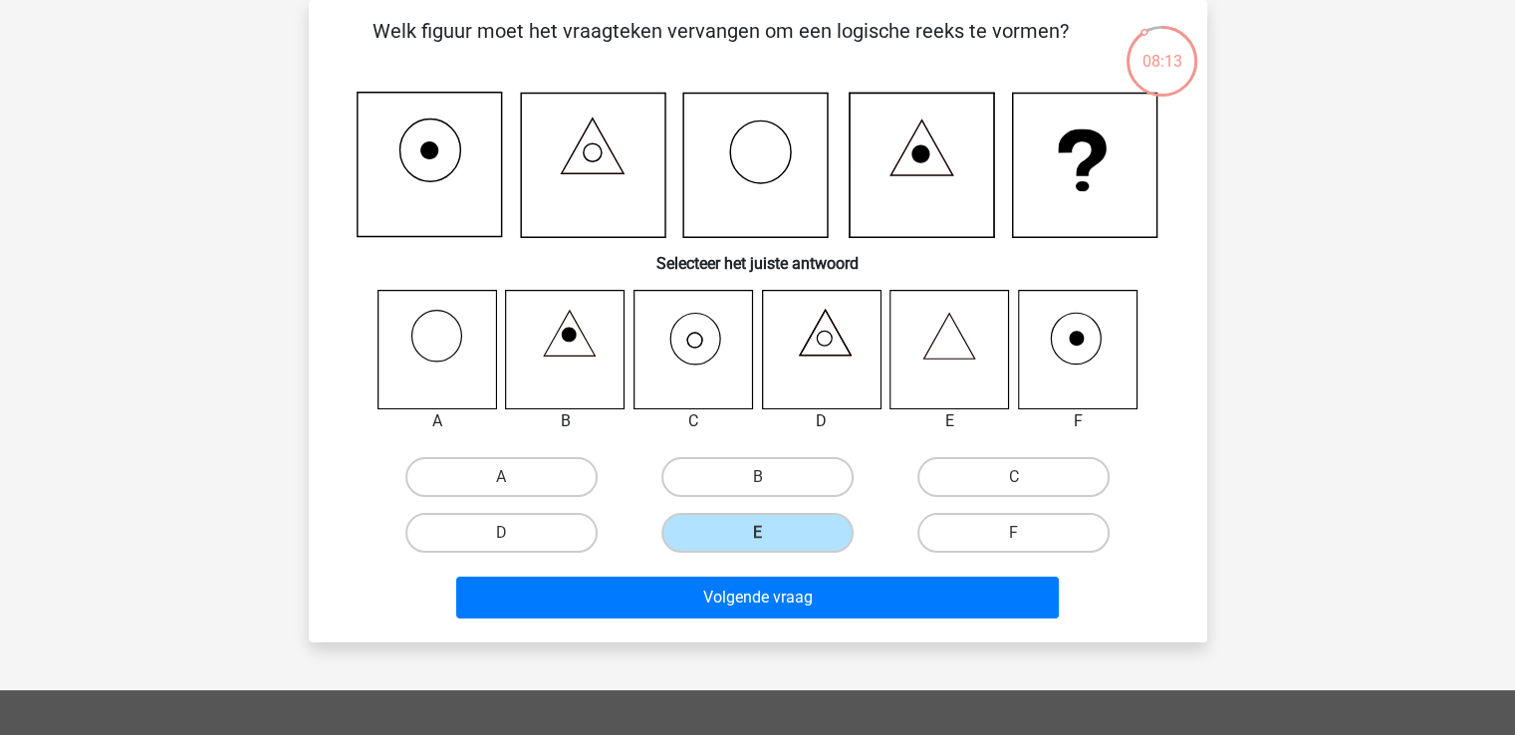
click at [695, 376] on icon at bounding box center [693, 349] width 119 height 119
drag, startPoint x: 968, startPoint y: 473, endPoint x: 910, endPoint y: 511, distance: 69.9
click at [967, 475] on label "C" at bounding box center [1014, 477] width 192 height 40
click at [1014, 477] on input "C" at bounding box center [1020, 483] width 13 height 13
radio input "true"
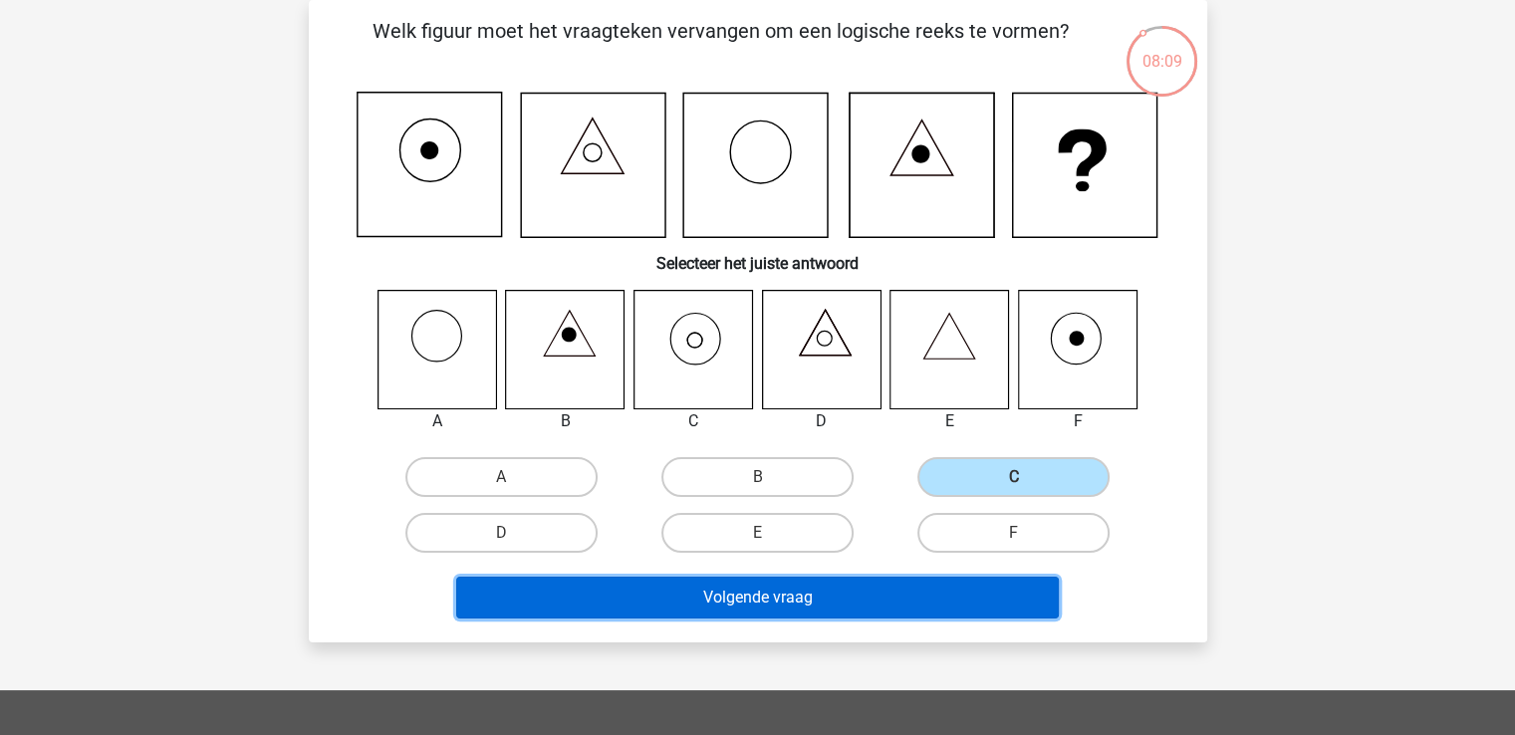
click at [819, 589] on button "Volgende vraag" at bounding box center [757, 598] width 603 height 42
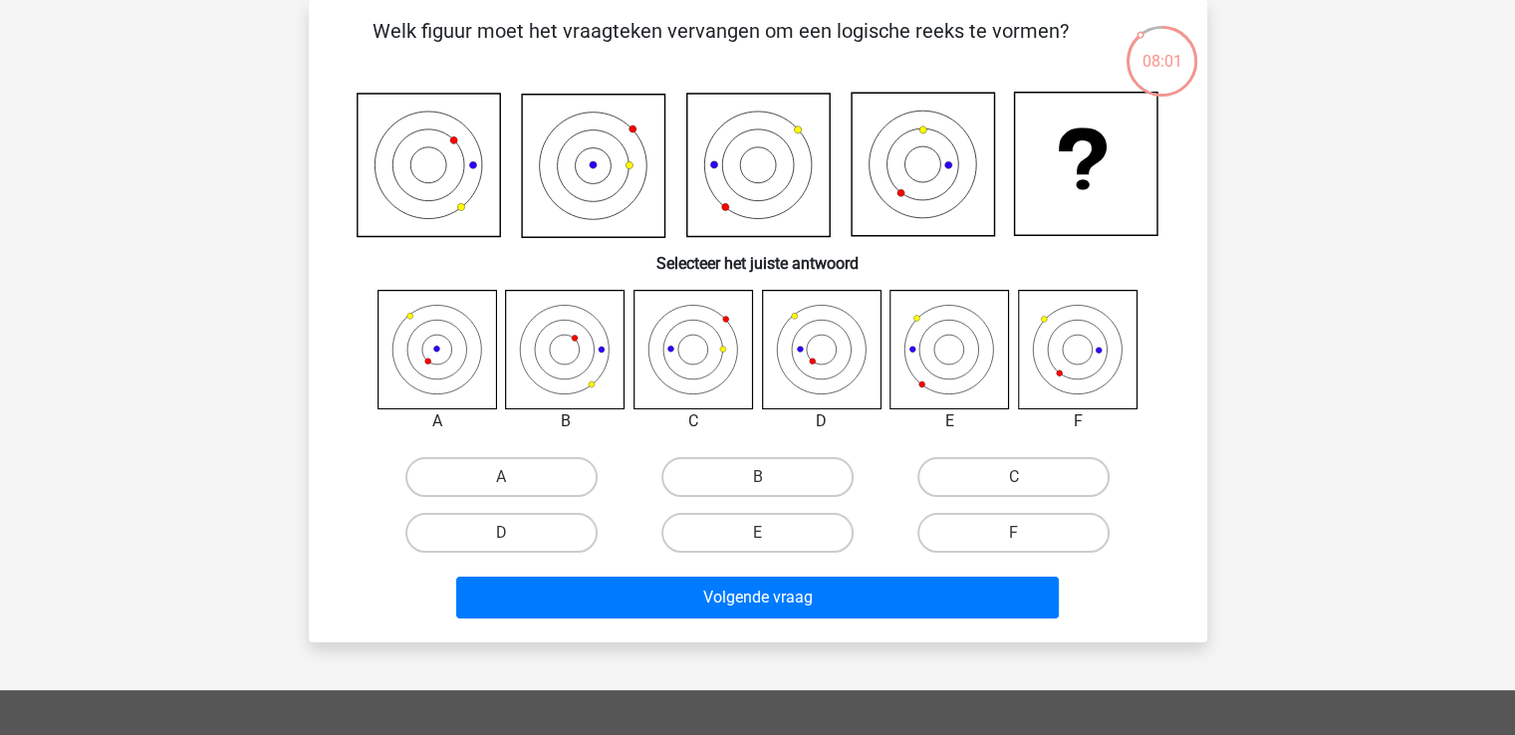
drag, startPoint x: 754, startPoint y: 534, endPoint x: 761, endPoint y: 564, distance: 30.7
click at [756, 534] on label "E" at bounding box center [758, 533] width 192 height 40
click at [757, 534] on input "E" at bounding box center [763, 539] width 13 height 13
radio input "true"
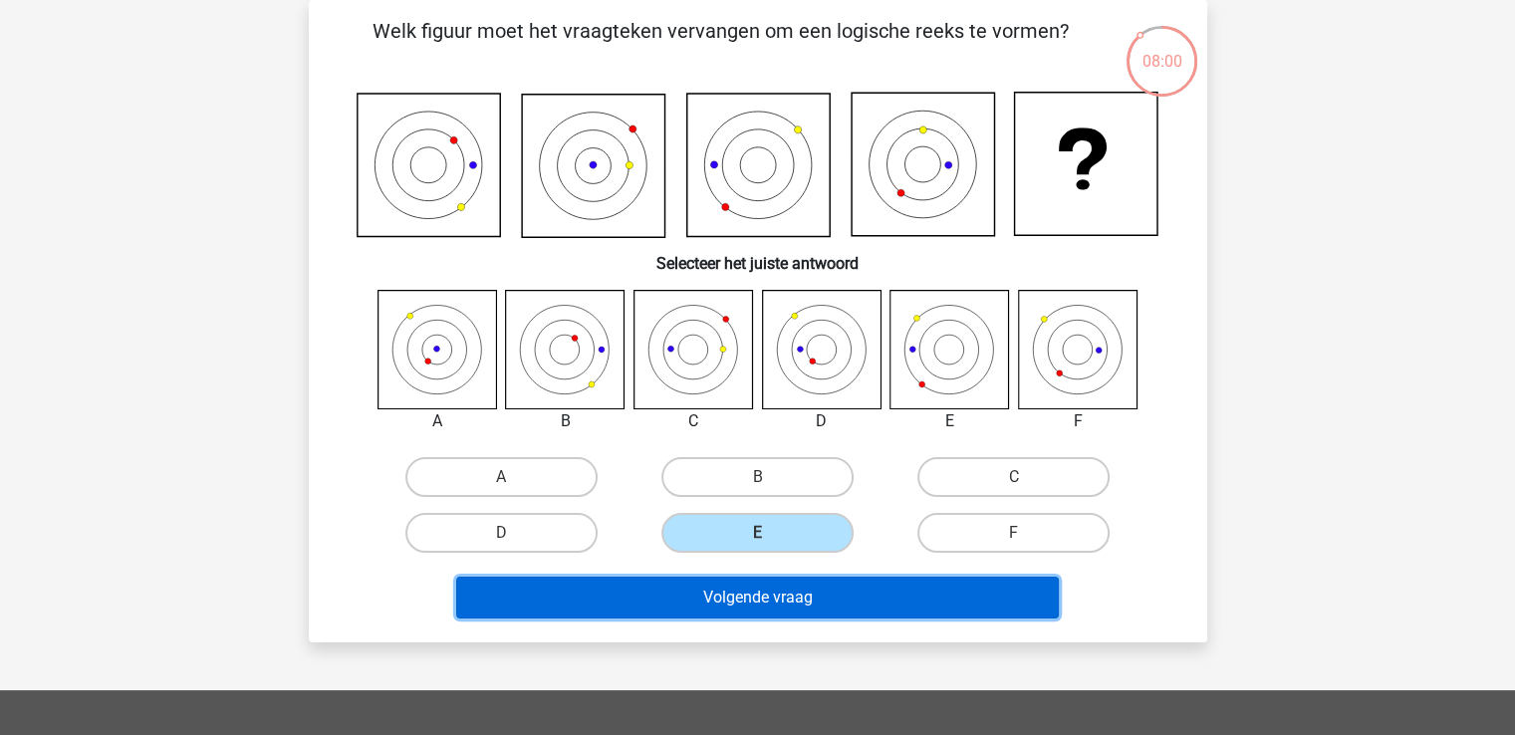
click at [752, 598] on button "Volgende vraag" at bounding box center [757, 598] width 603 height 42
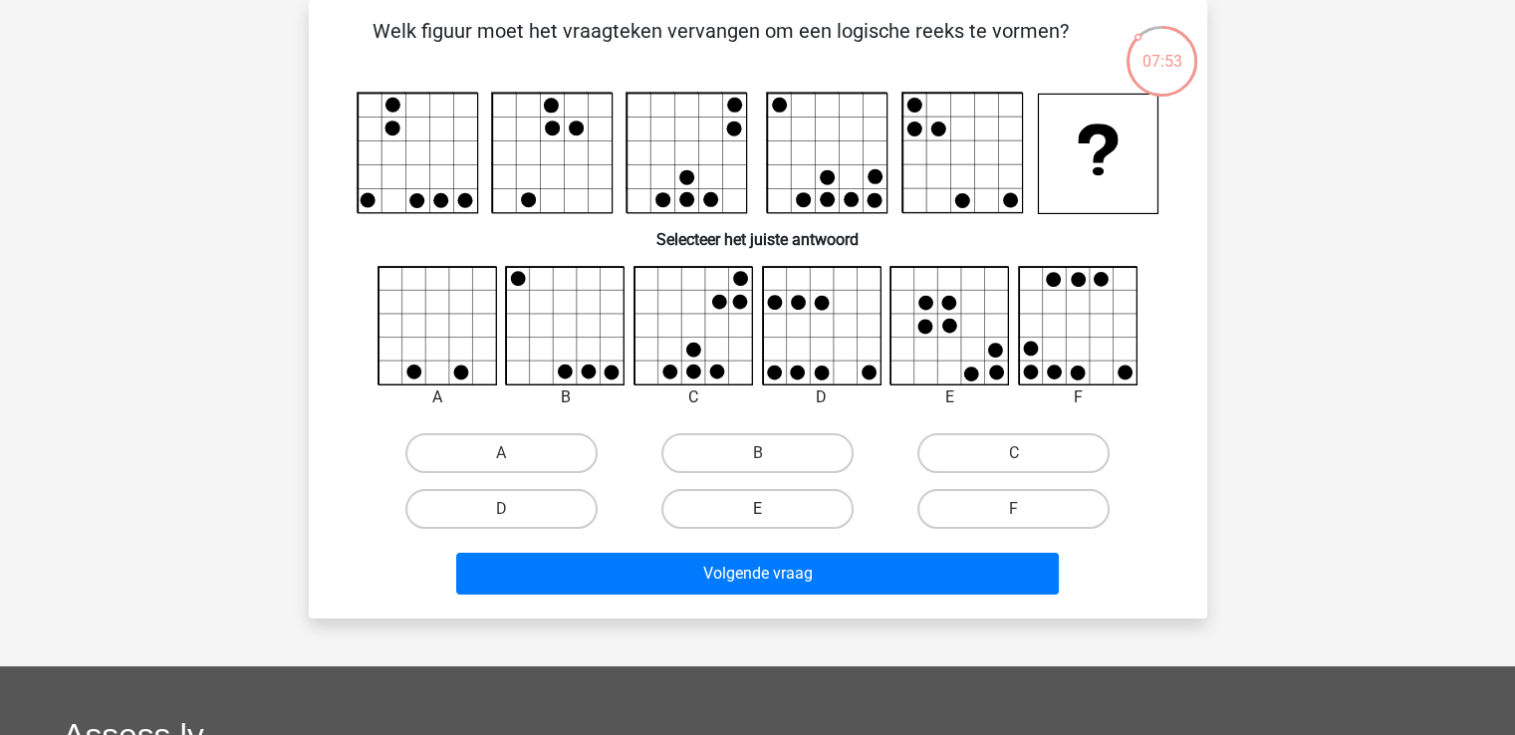
click at [772, 512] on label "E" at bounding box center [758, 509] width 192 height 40
click at [770, 512] on input "E" at bounding box center [763, 515] width 13 height 13
radio input "true"
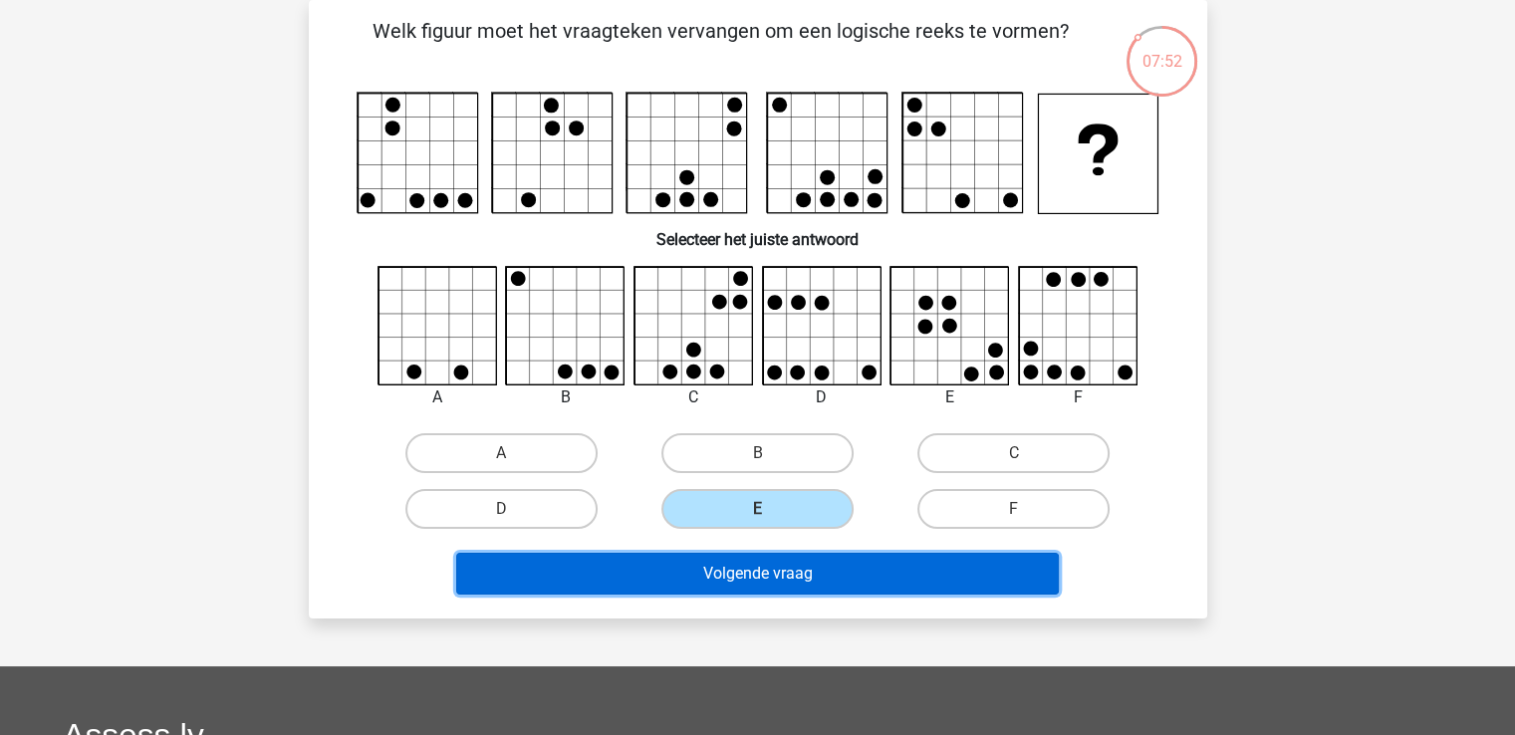
click at [774, 569] on button "Volgende vraag" at bounding box center [757, 574] width 603 height 42
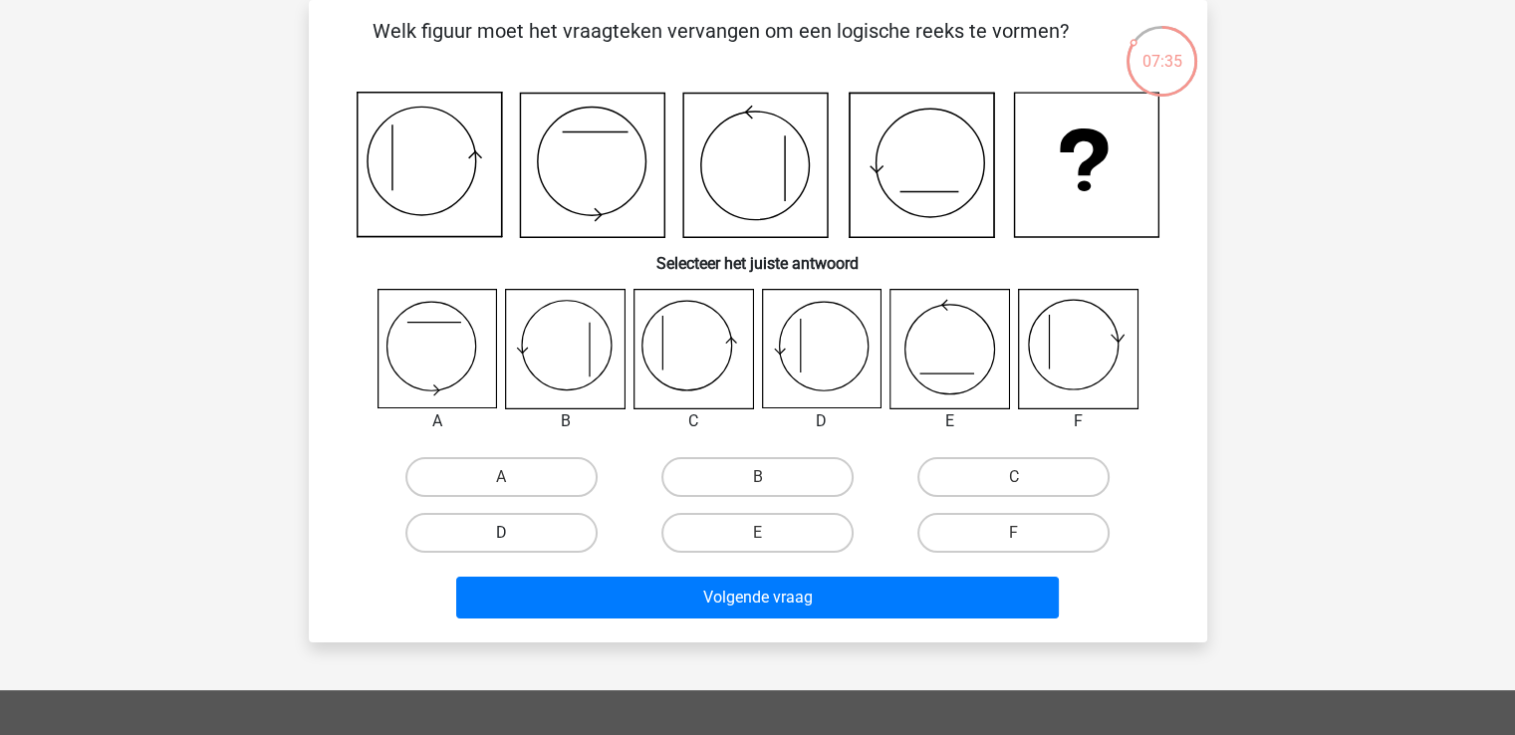
click at [561, 527] on label "D" at bounding box center [502, 533] width 192 height 40
click at [514, 533] on input "D" at bounding box center [507, 539] width 13 height 13
radio input "true"
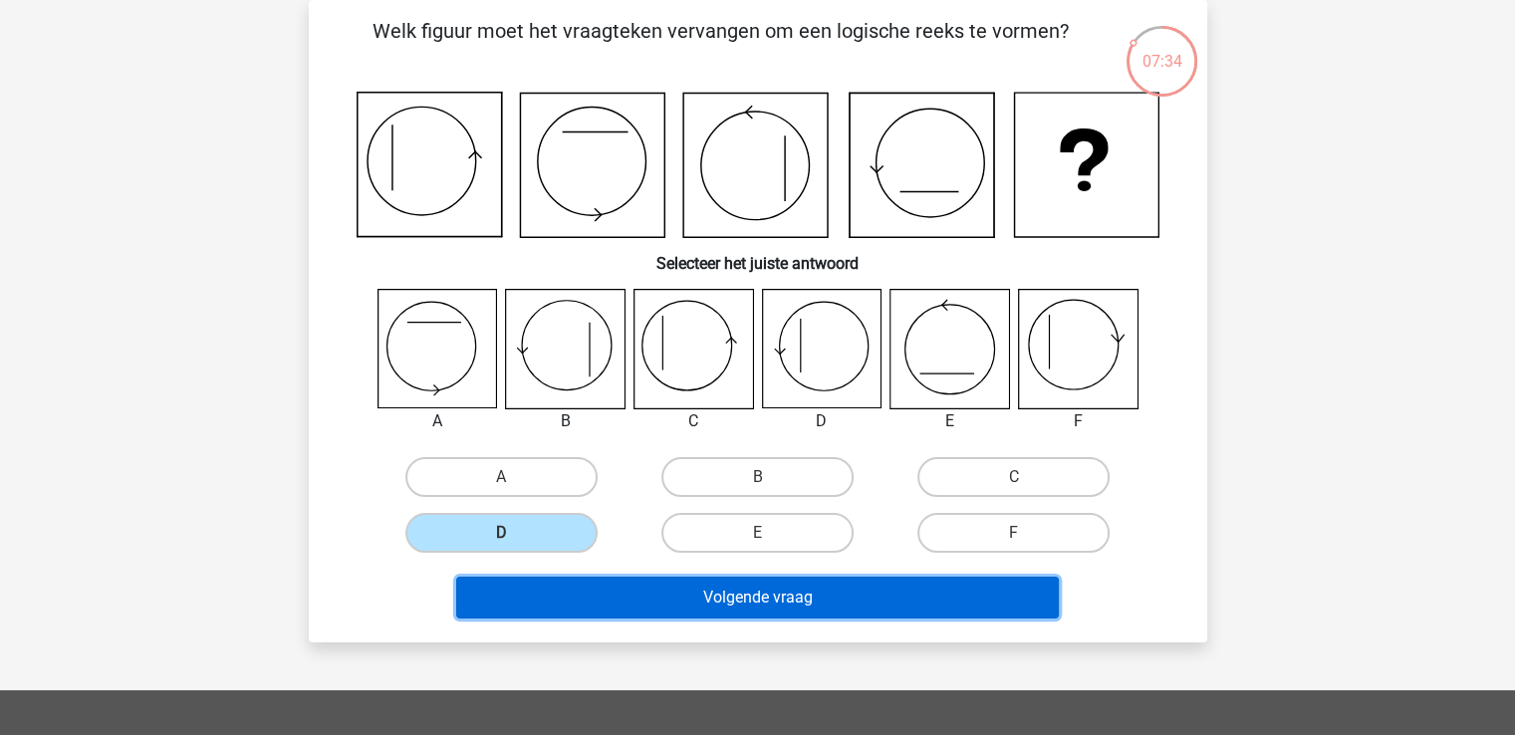
click at [774, 594] on button "Volgende vraag" at bounding box center [757, 598] width 603 height 42
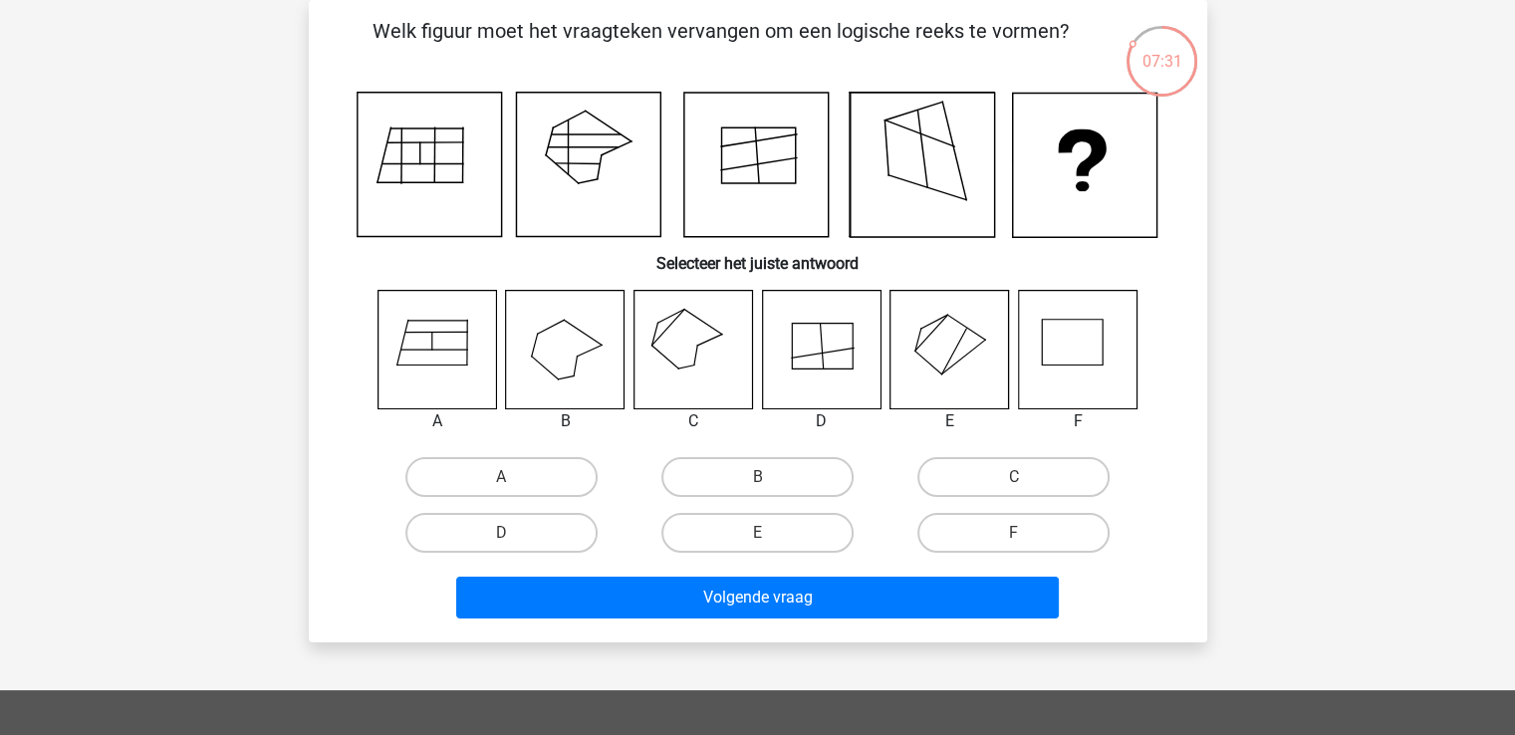
drag, startPoint x: 960, startPoint y: 471, endPoint x: 881, endPoint y: 531, distance: 99.6
click at [958, 474] on label "C" at bounding box center [1014, 477] width 192 height 40
click at [1014, 477] on input "C" at bounding box center [1020, 483] width 13 height 13
radio input "true"
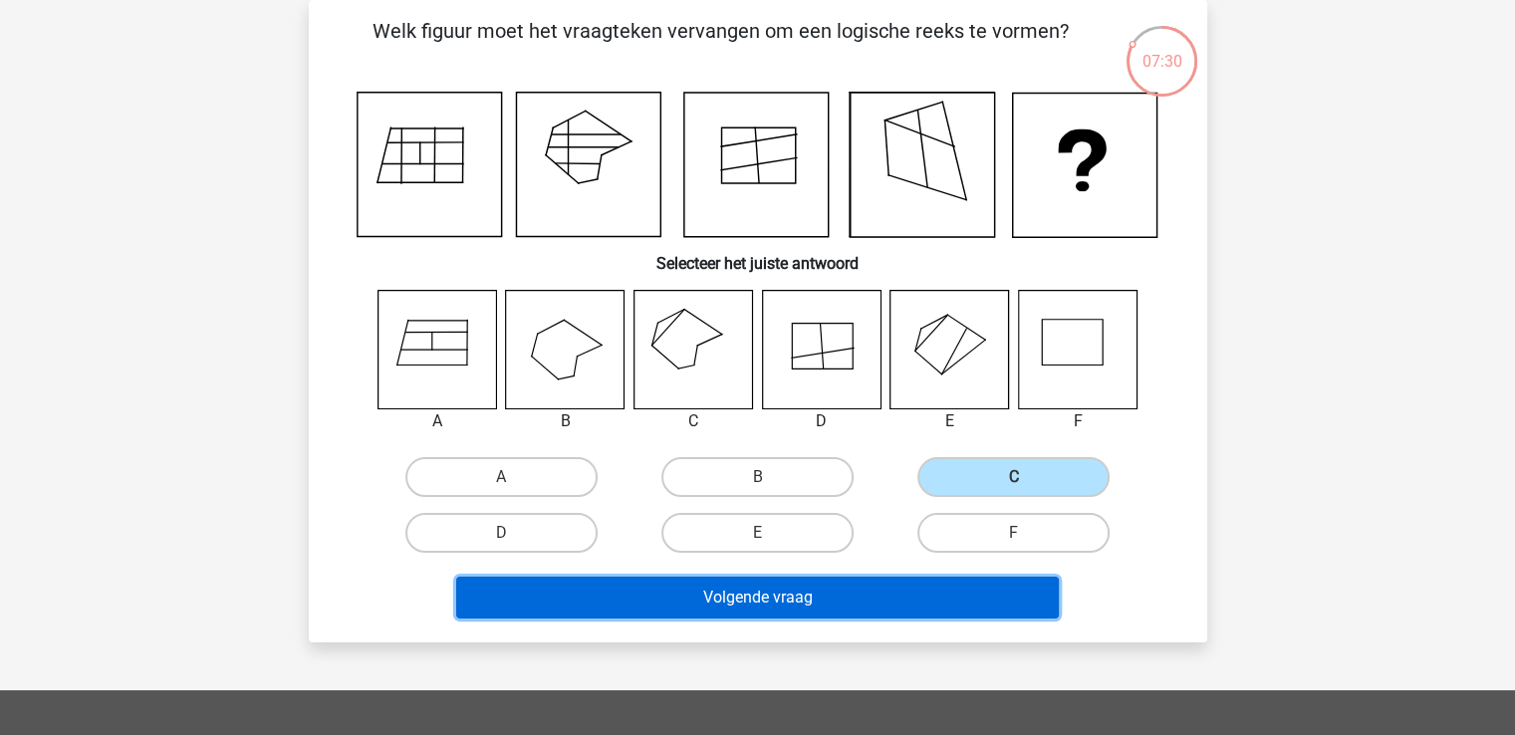
drag, startPoint x: 836, startPoint y: 598, endPoint x: 846, endPoint y: 587, distance: 14.8
click at [844, 592] on button "Volgende vraag" at bounding box center [757, 598] width 603 height 42
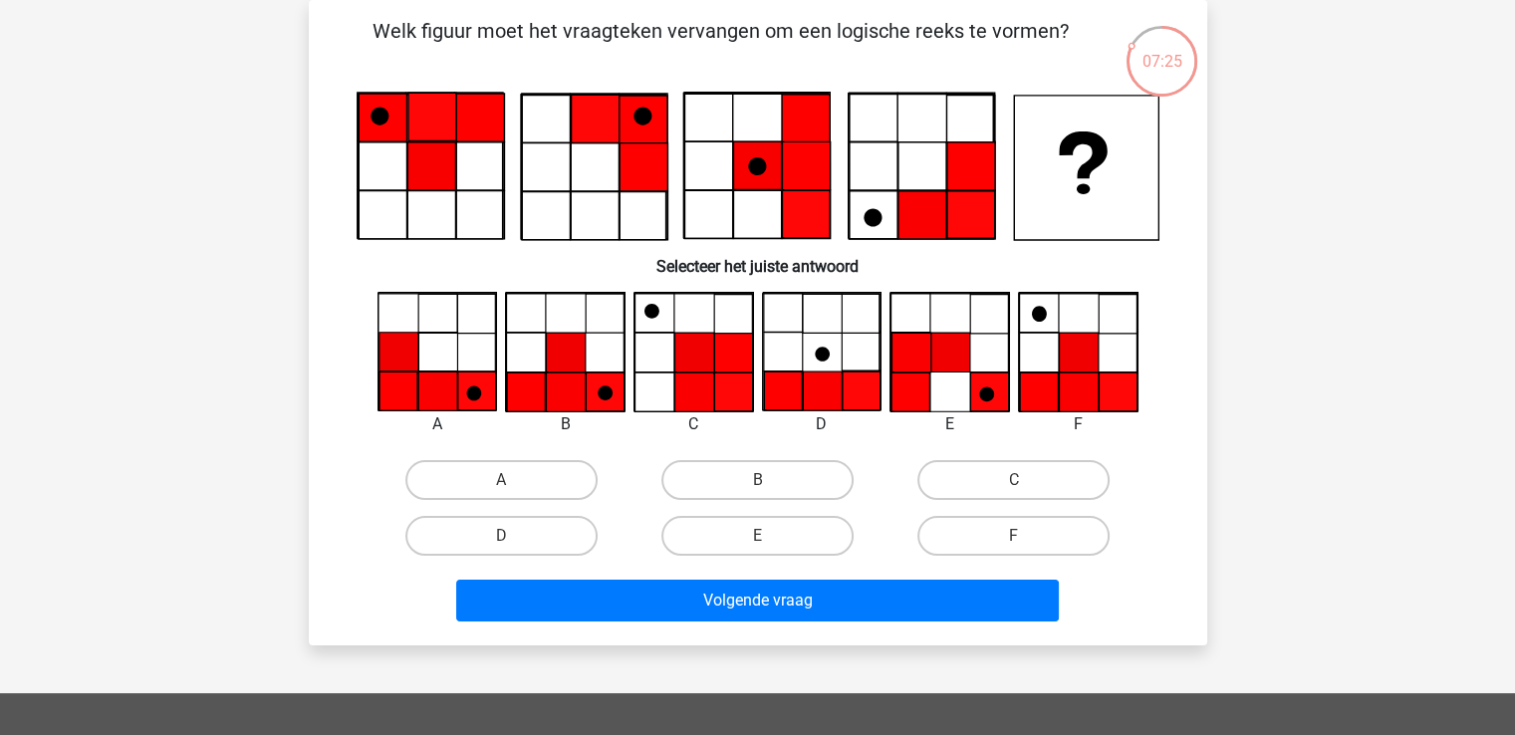
drag, startPoint x: 1008, startPoint y: 530, endPoint x: 936, endPoint y: 567, distance: 81.5
click at [997, 535] on label "F" at bounding box center [1014, 536] width 192 height 40
click at [1014, 536] on input "F" at bounding box center [1020, 542] width 13 height 13
radio input "true"
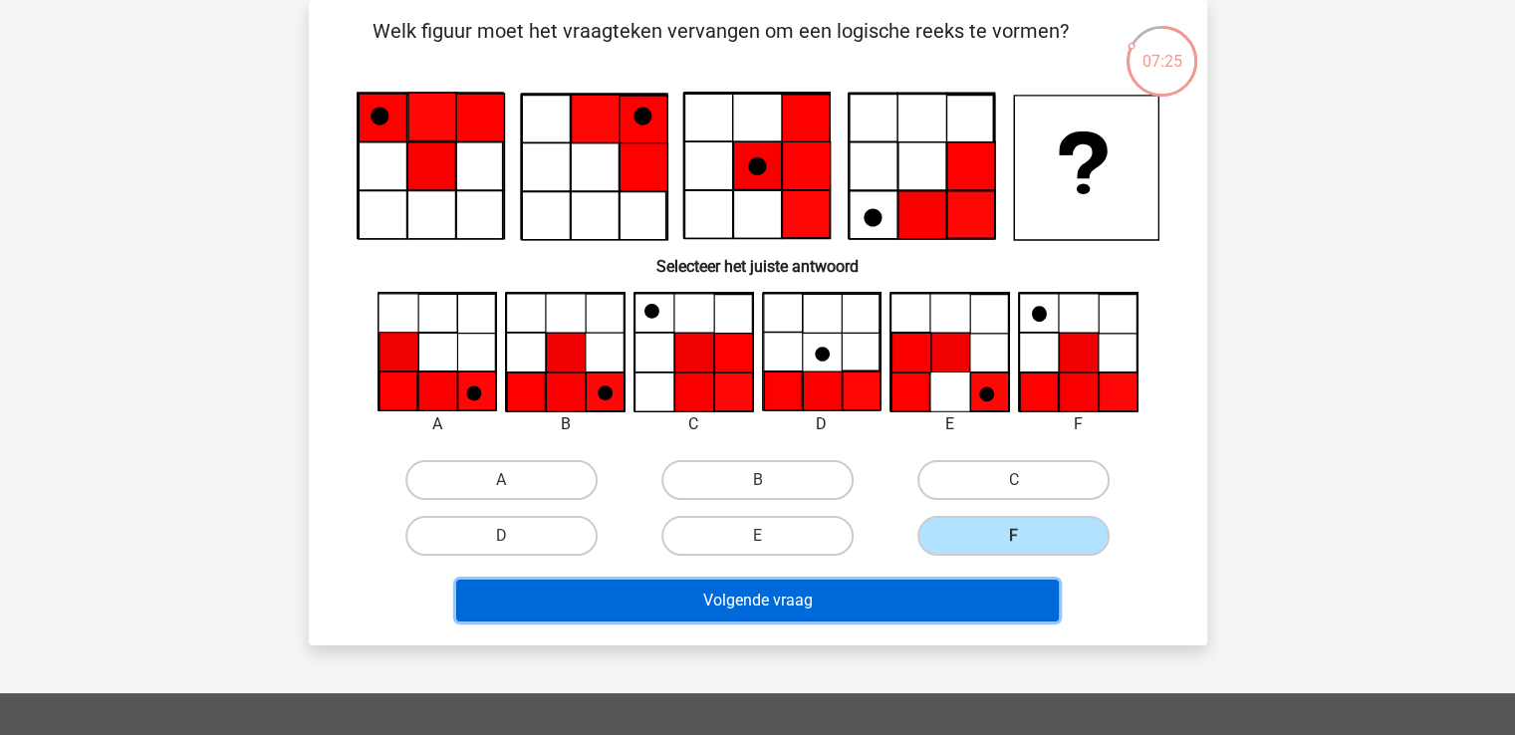
click at [895, 592] on button "Volgende vraag" at bounding box center [757, 601] width 603 height 42
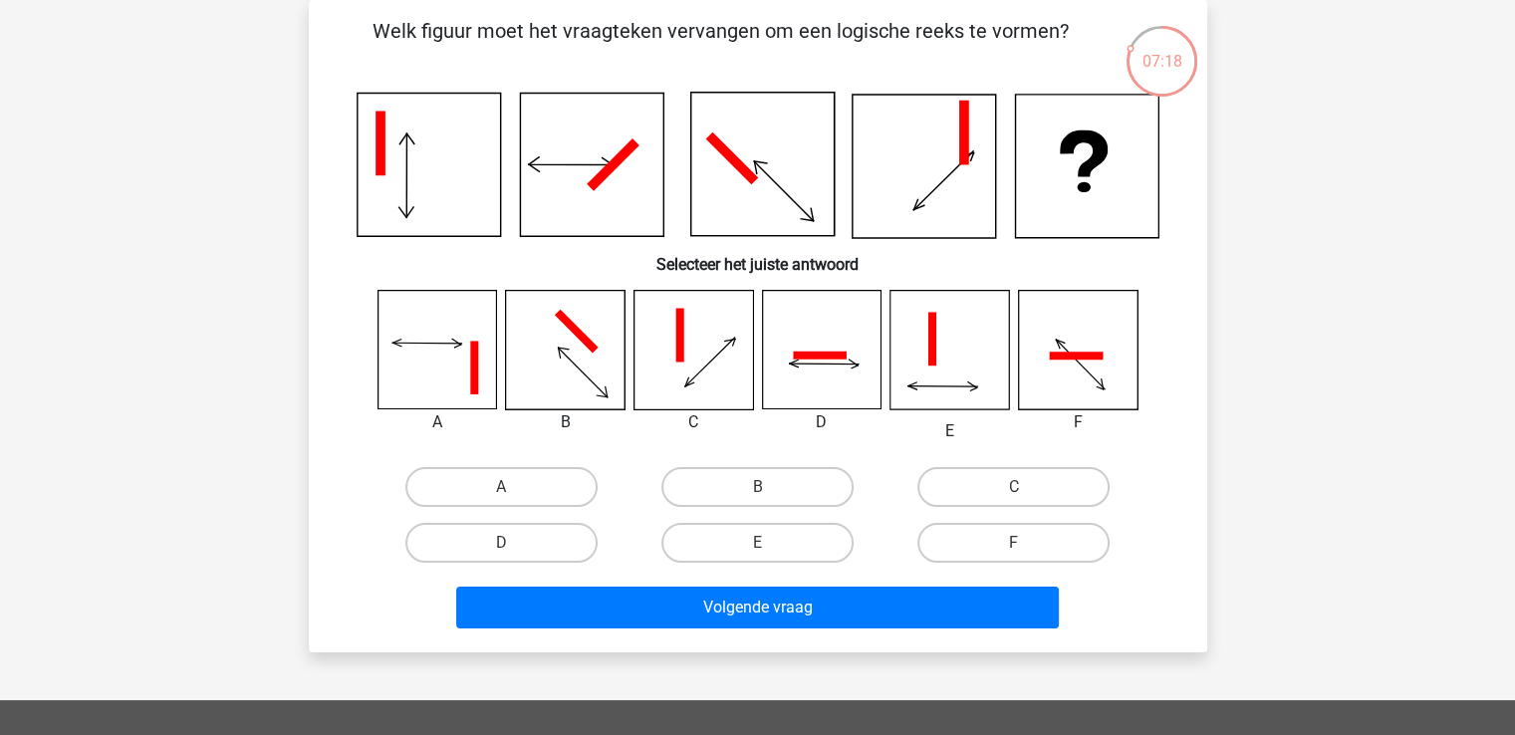
drag, startPoint x: 563, startPoint y: 545, endPoint x: 602, endPoint y: 559, distance: 41.3
click at [573, 547] on label "D" at bounding box center [502, 543] width 192 height 40
click at [514, 547] on input "D" at bounding box center [507, 549] width 13 height 13
radio input "true"
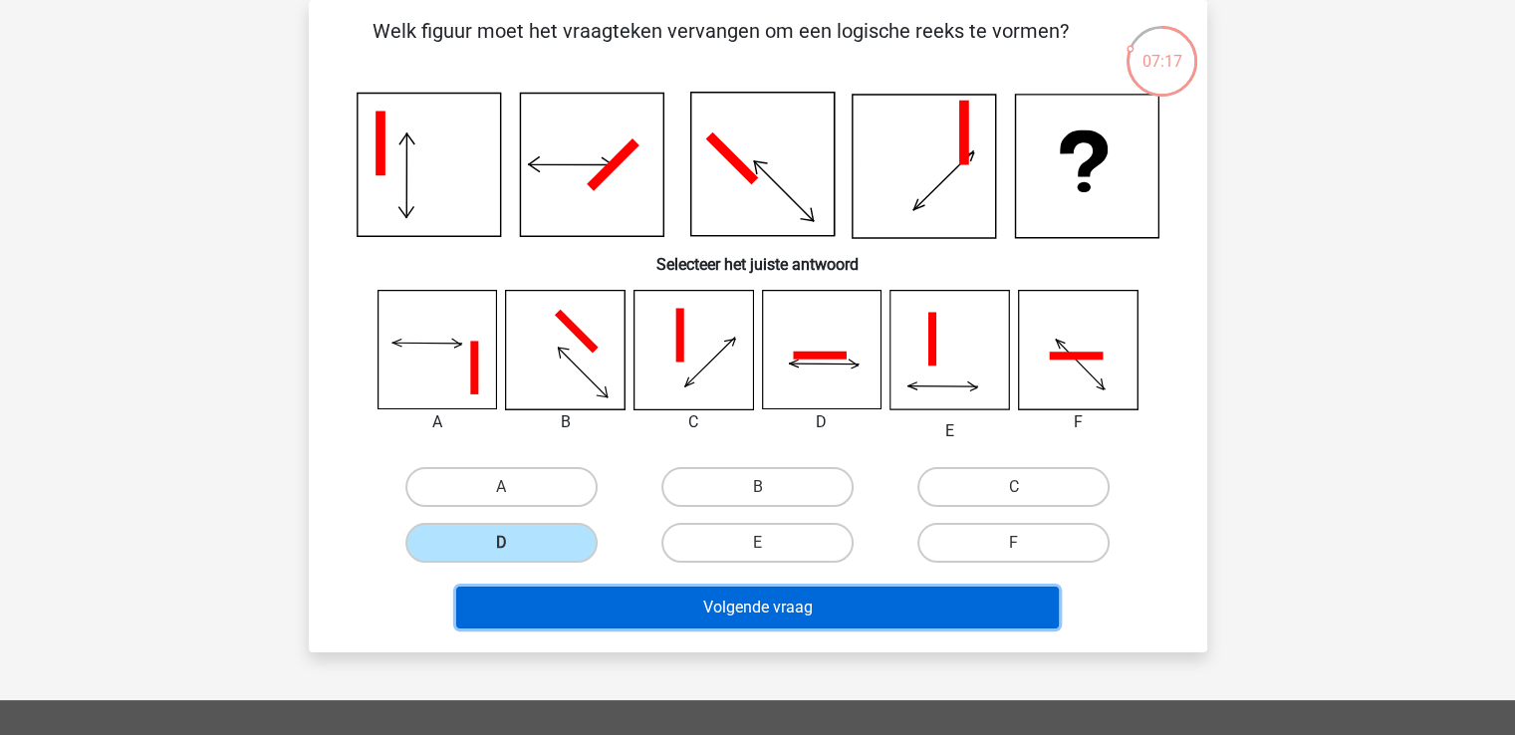
click at [793, 601] on button "Volgende vraag" at bounding box center [757, 608] width 603 height 42
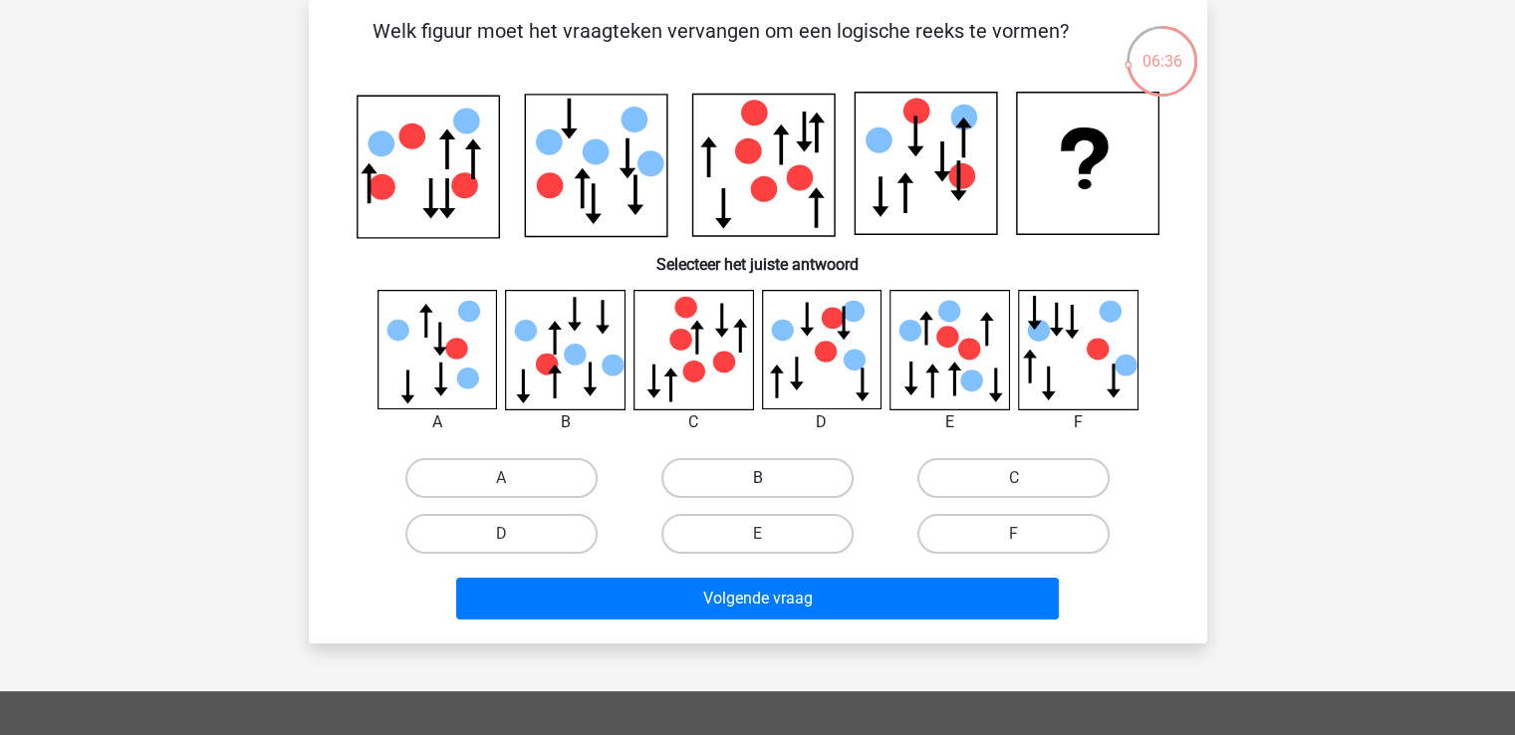
click at [789, 483] on label "B" at bounding box center [758, 478] width 192 height 40
click at [770, 483] on input "B" at bounding box center [763, 484] width 13 height 13
radio input "true"
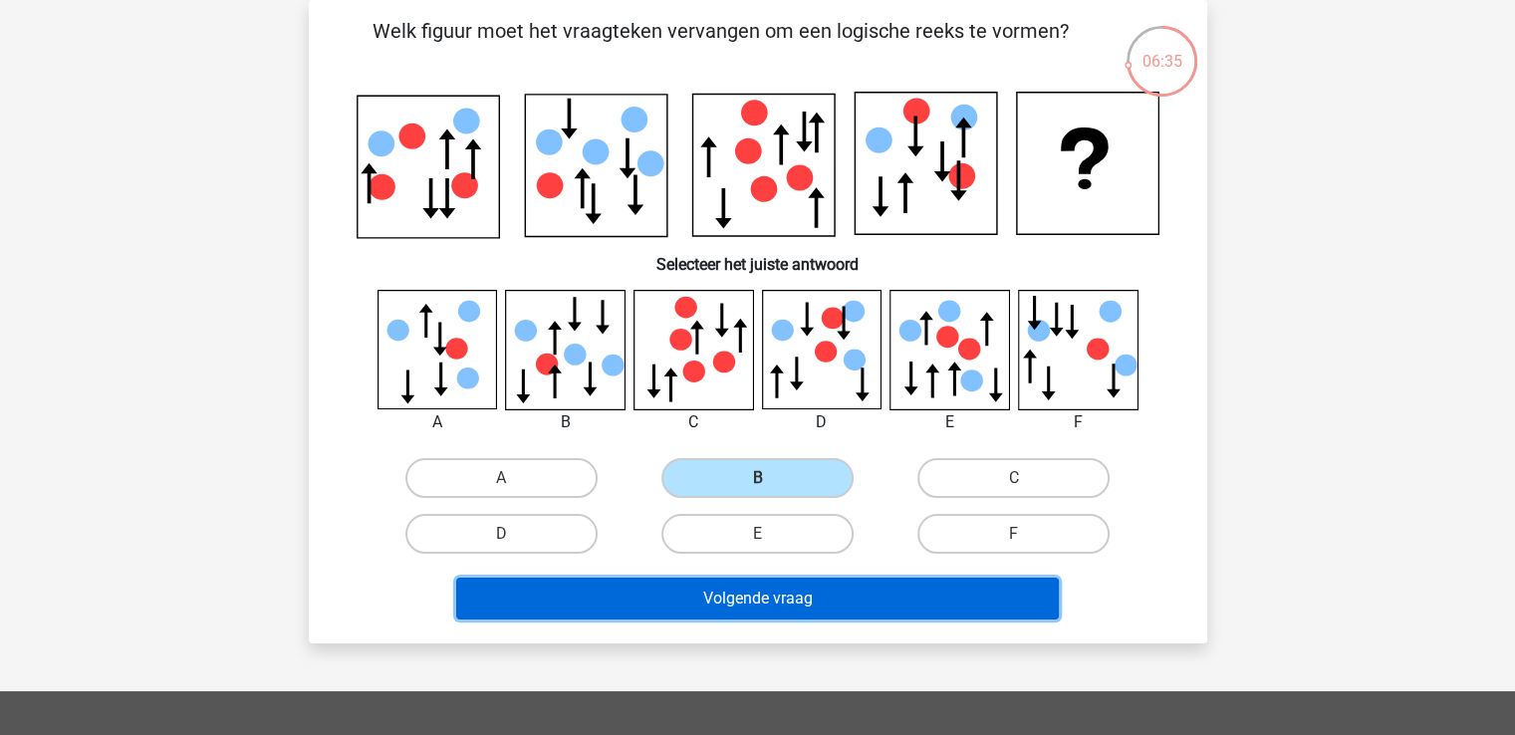
click at [803, 598] on button "Volgende vraag" at bounding box center [757, 599] width 603 height 42
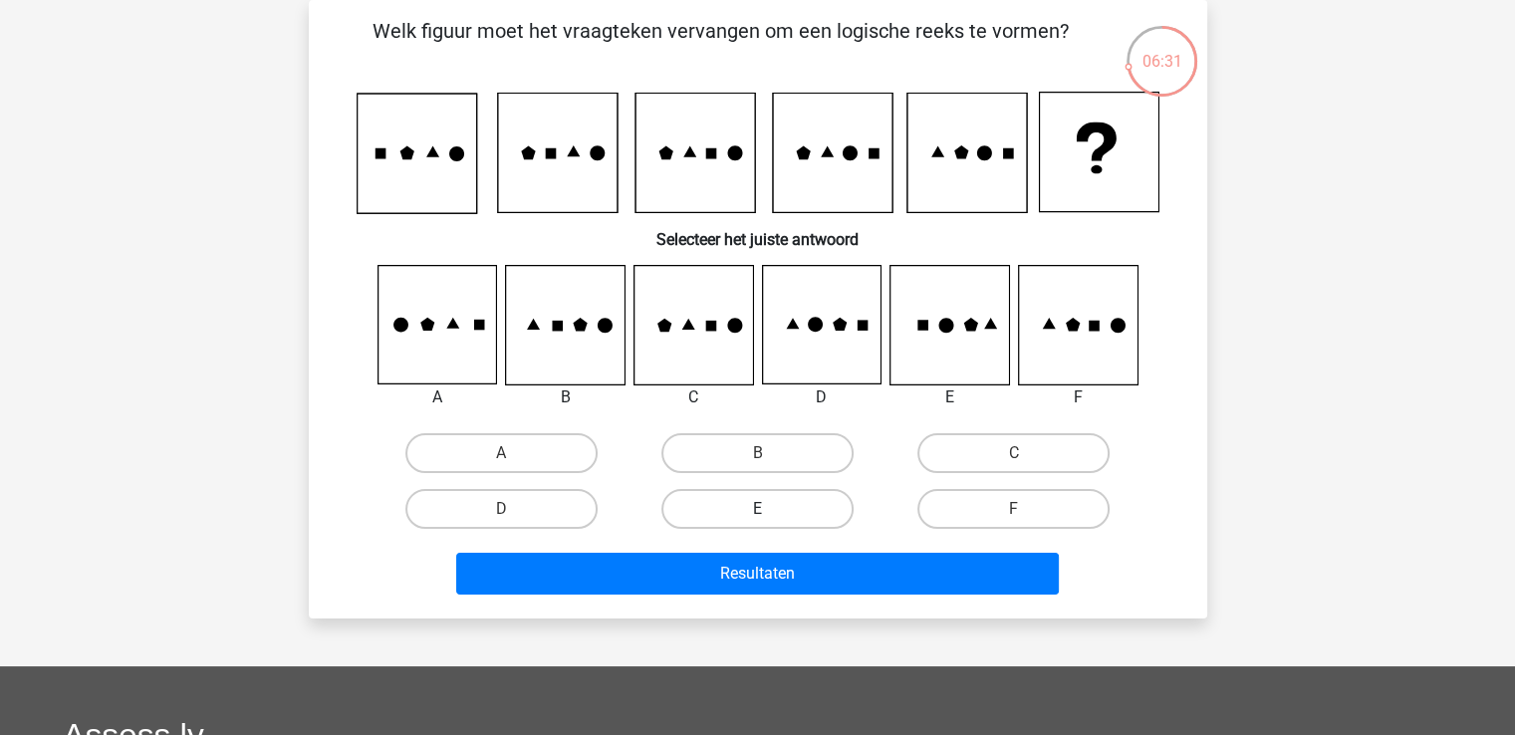
drag, startPoint x: 803, startPoint y: 503, endPoint x: 825, endPoint y: 522, distance: 29.0
click at [809, 505] on label "E" at bounding box center [758, 509] width 192 height 40
click at [770, 509] on input "E" at bounding box center [763, 515] width 13 height 13
radio input "true"
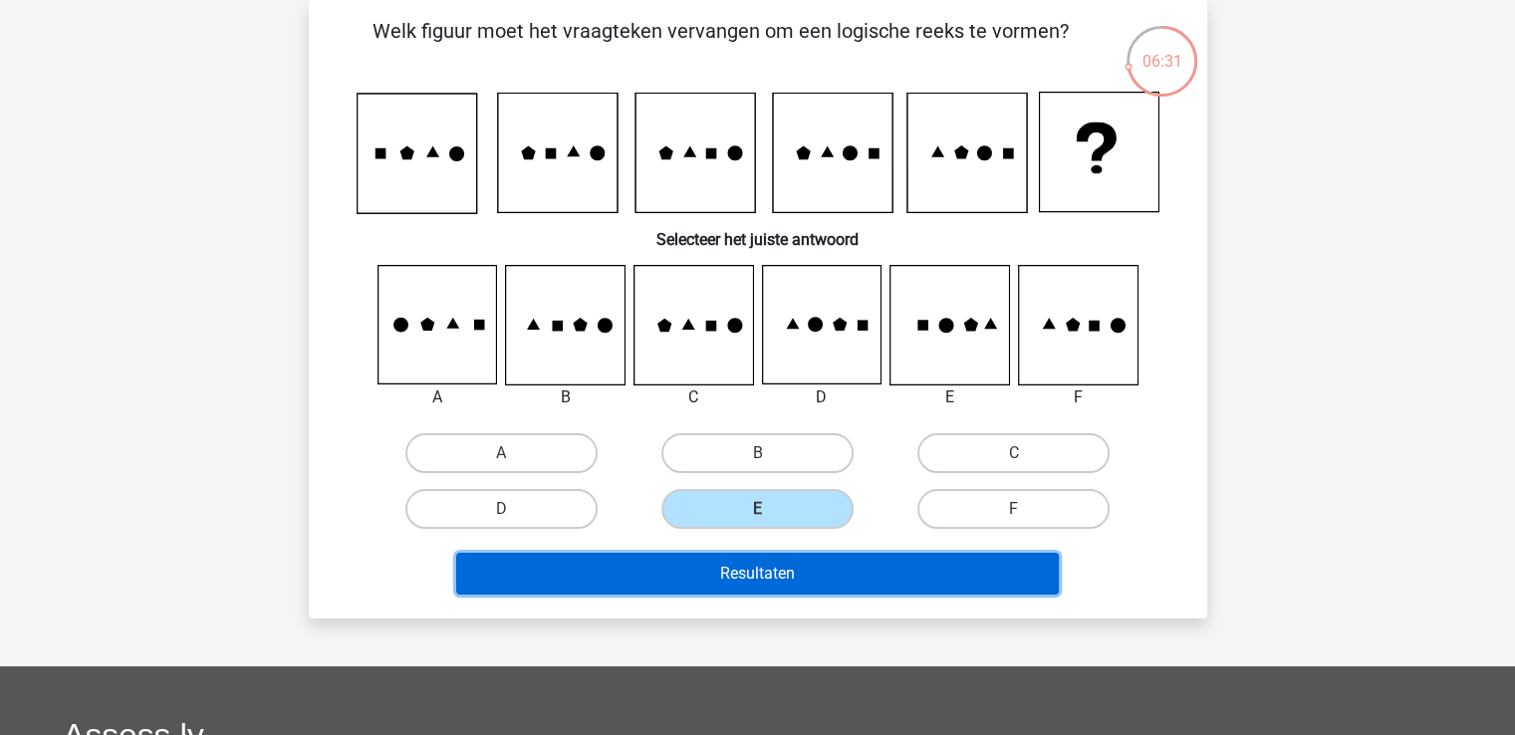
click at [826, 577] on button "Resultaten" at bounding box center [757, 574] width 603 height 42
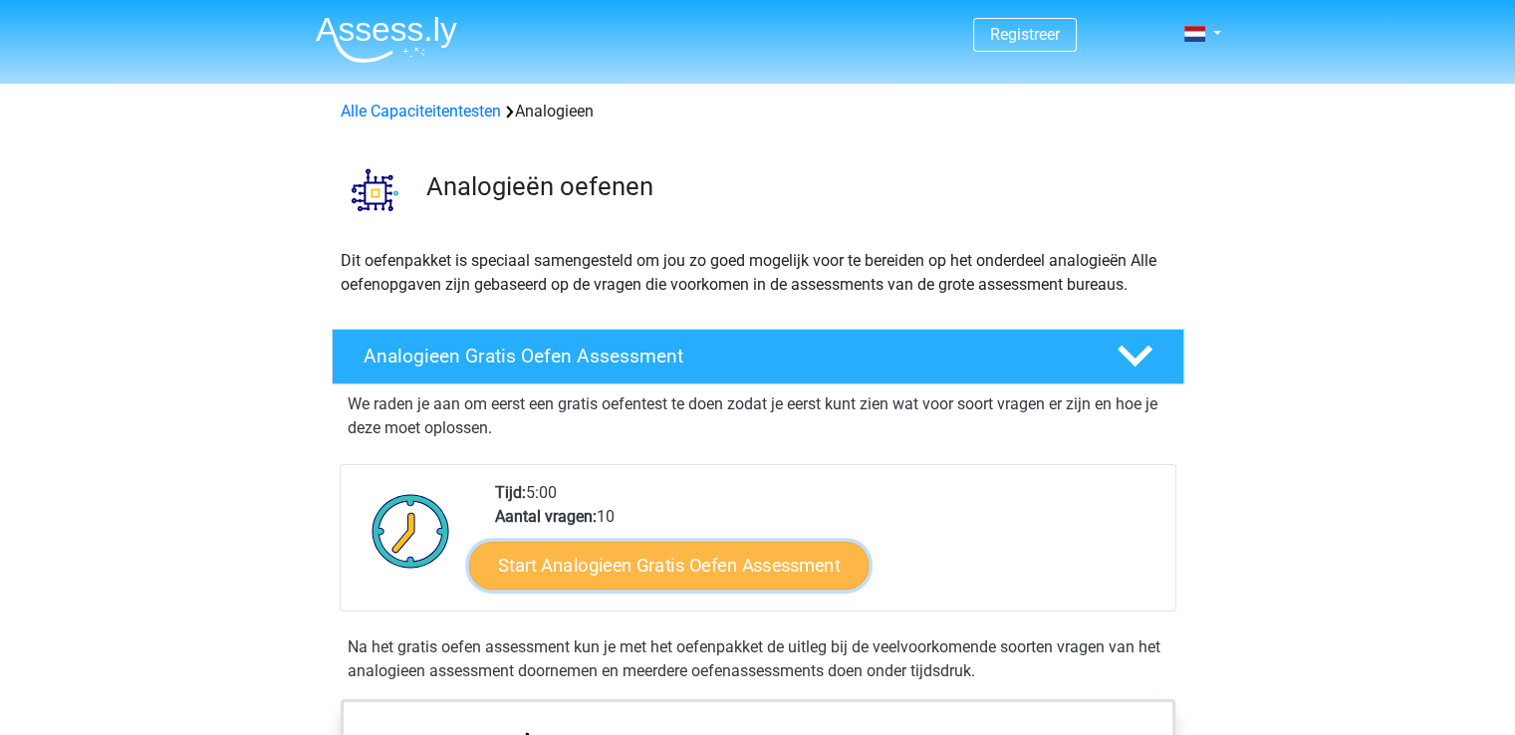
click at [689, 563] on link "Start Analogieen Gratis Oefen Assessment" at bounding box center [669, 565] width 400 height 48
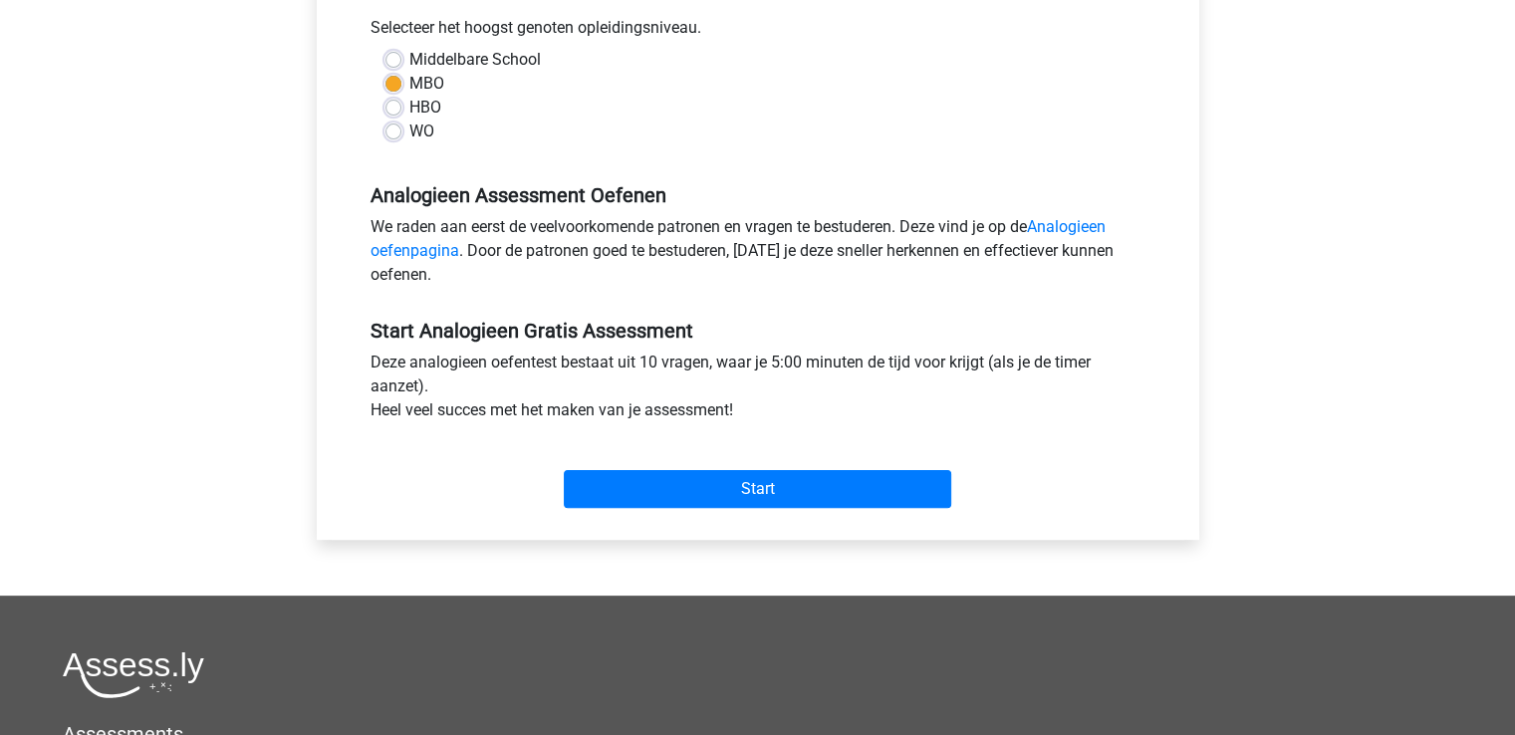
scroll to position [498, 0]
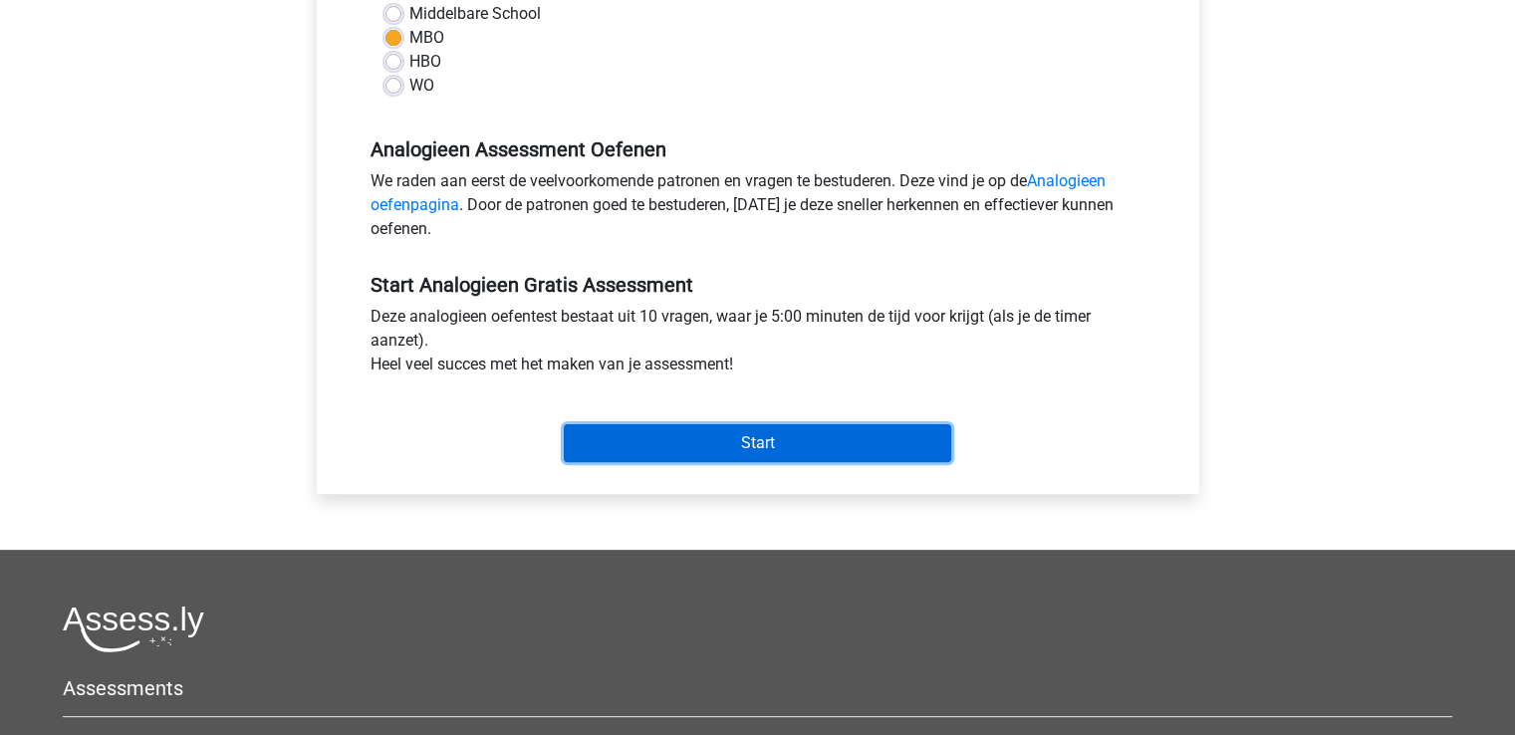
click at [771, 456] on input "Start" at bounding box center [758, 443] width 388 height 38
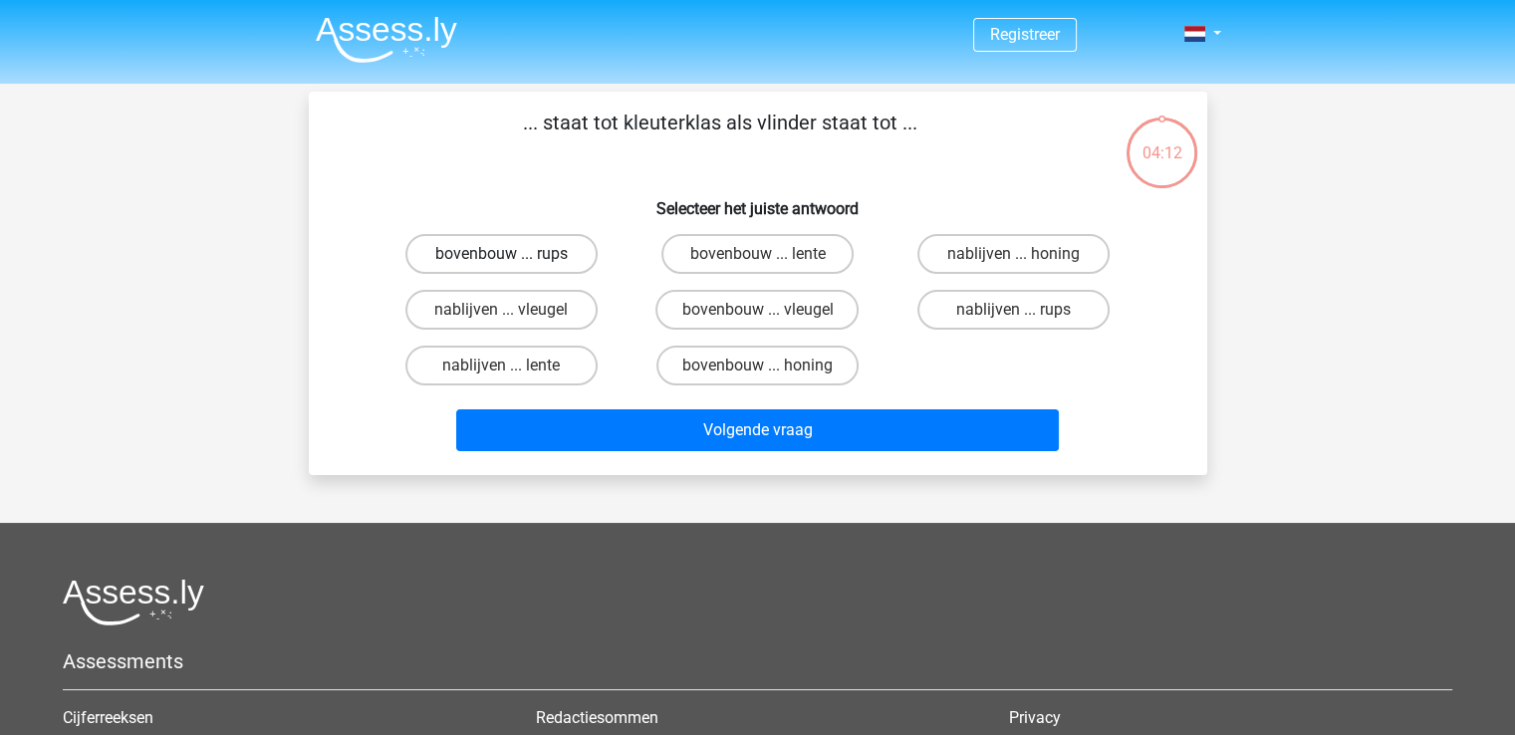
click at [498, 253] on label "bovenbouw ... rups" at bounding box center [502, 254] width 192 height 40
click at [501, 254] on input "bovenbouw ... rups" at bounding box center [507, 260] width 13 height 13
radio input "true"
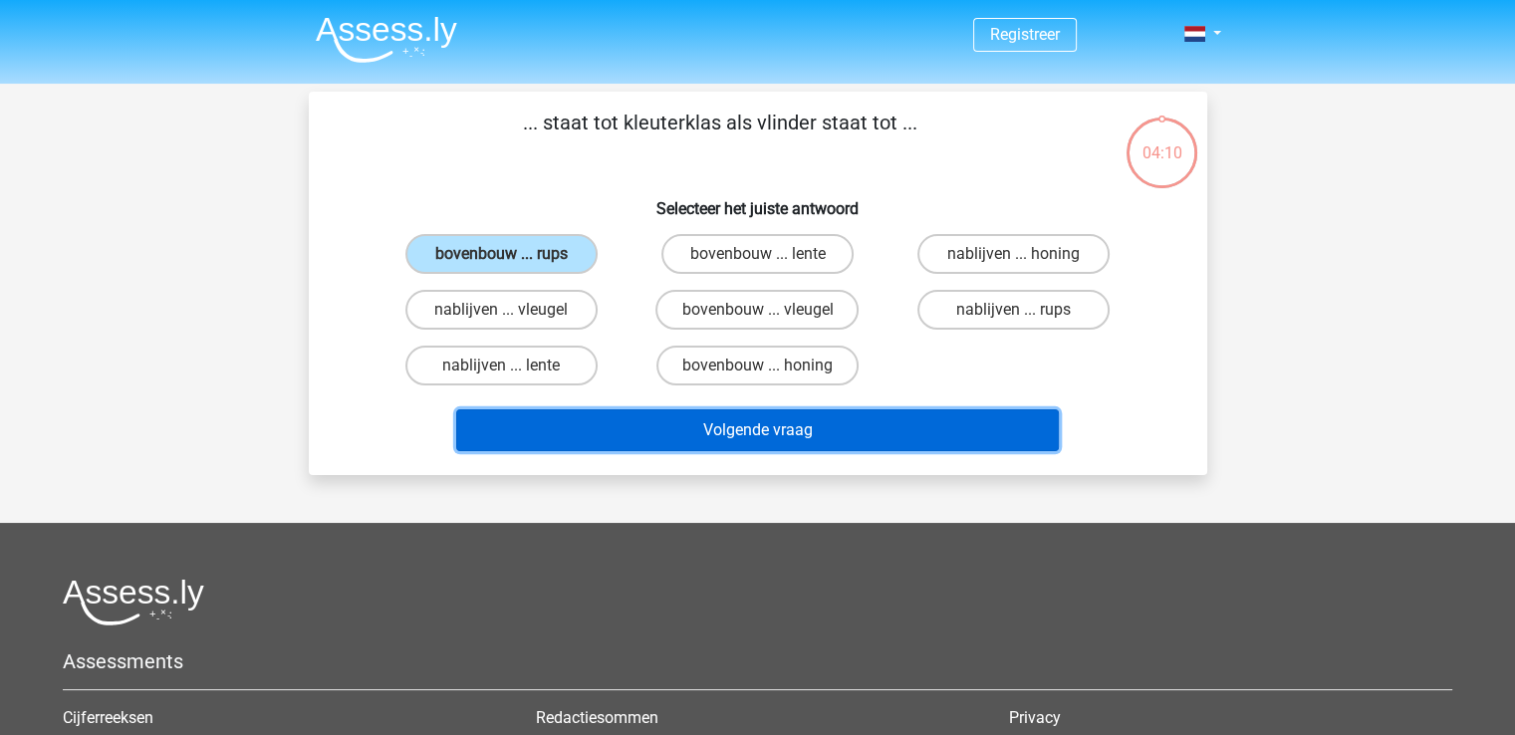
click at [799, 436] on button "Volgende vraag" at bounding box center [757, 430] width 603 height 42
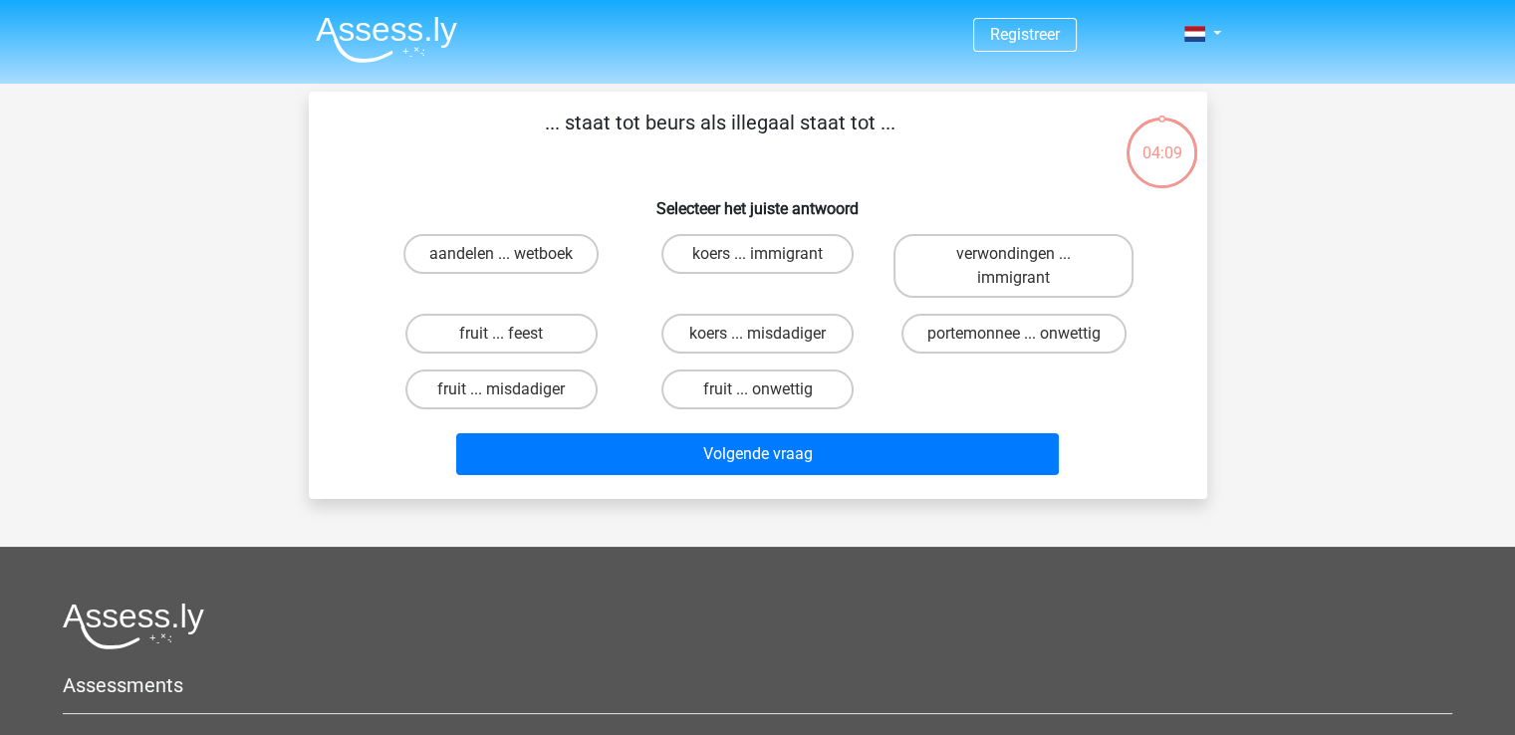
scroll to position [92, 0]
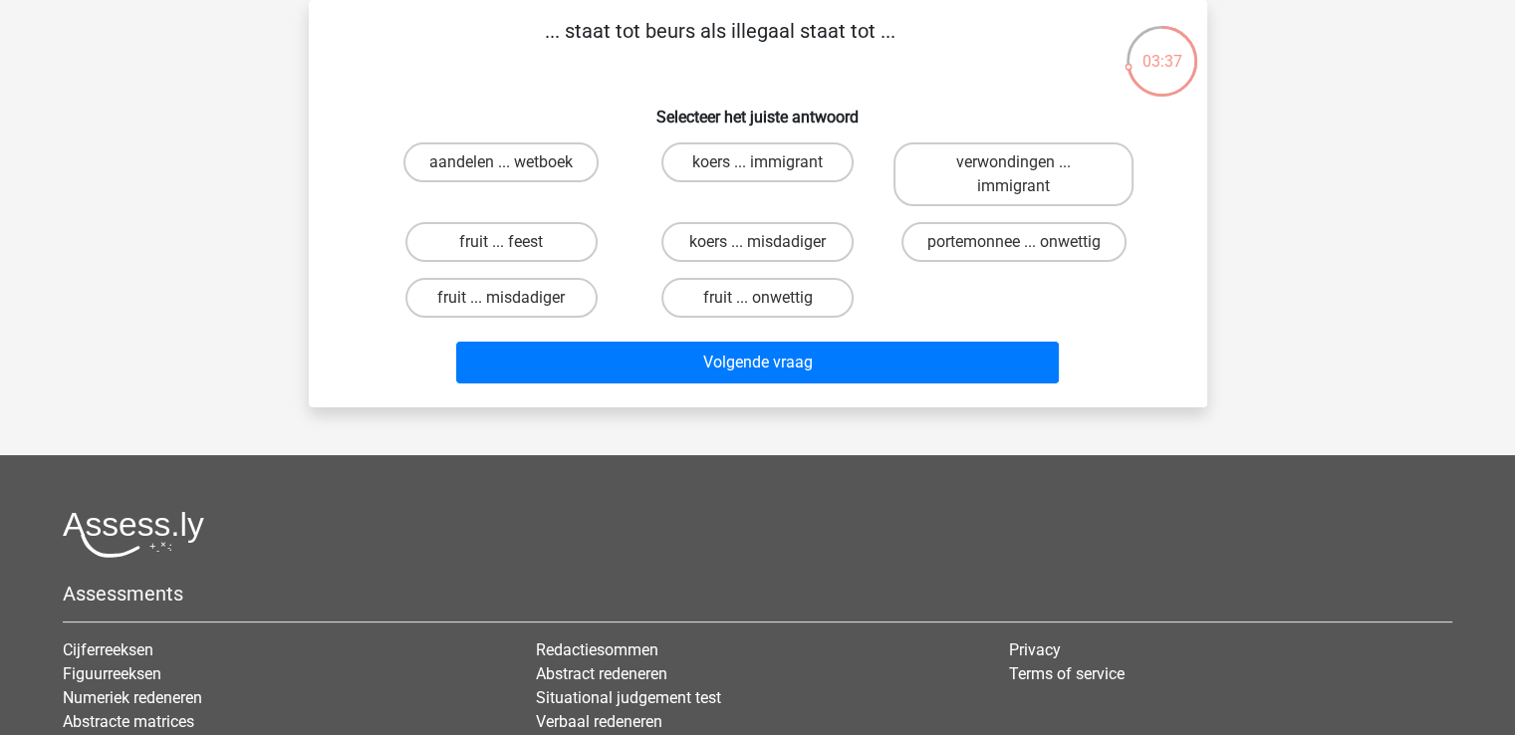
drag, startPoint x: 497, startPoint y: 158, endPoint x: 510, endPoint y: 168, distance: 16.3
click at [498, 158] on label "aandelen ... wetboek" at bounding box center [501, 162] width 195 height 40
click at [501, 162] on input "aandelen ... wetboek" at bounding box center [507, 168] width 13 height 13
radio input "true"
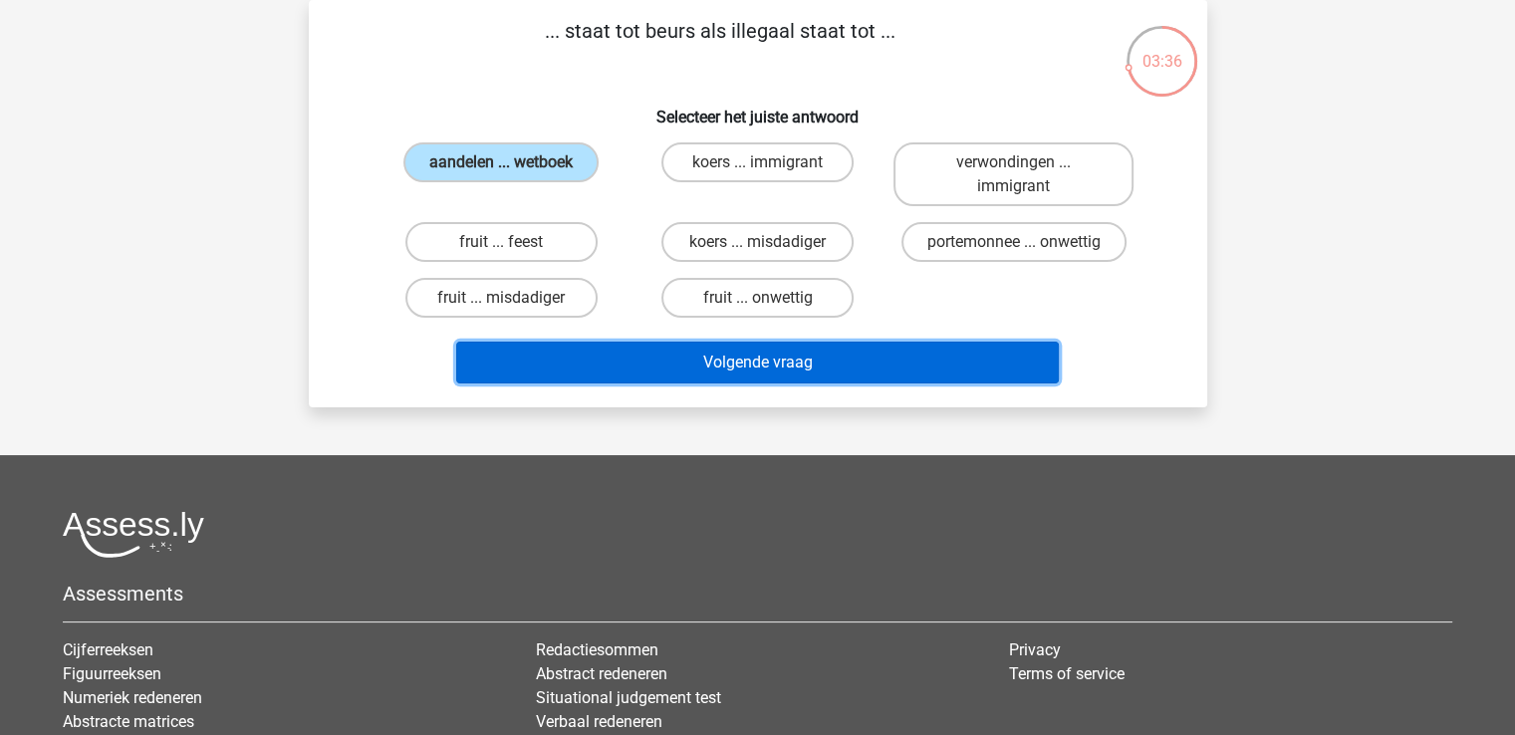
click at [797, 353] on button "Volgende vraag" at bounding box center [757, 363] width 603 height 42
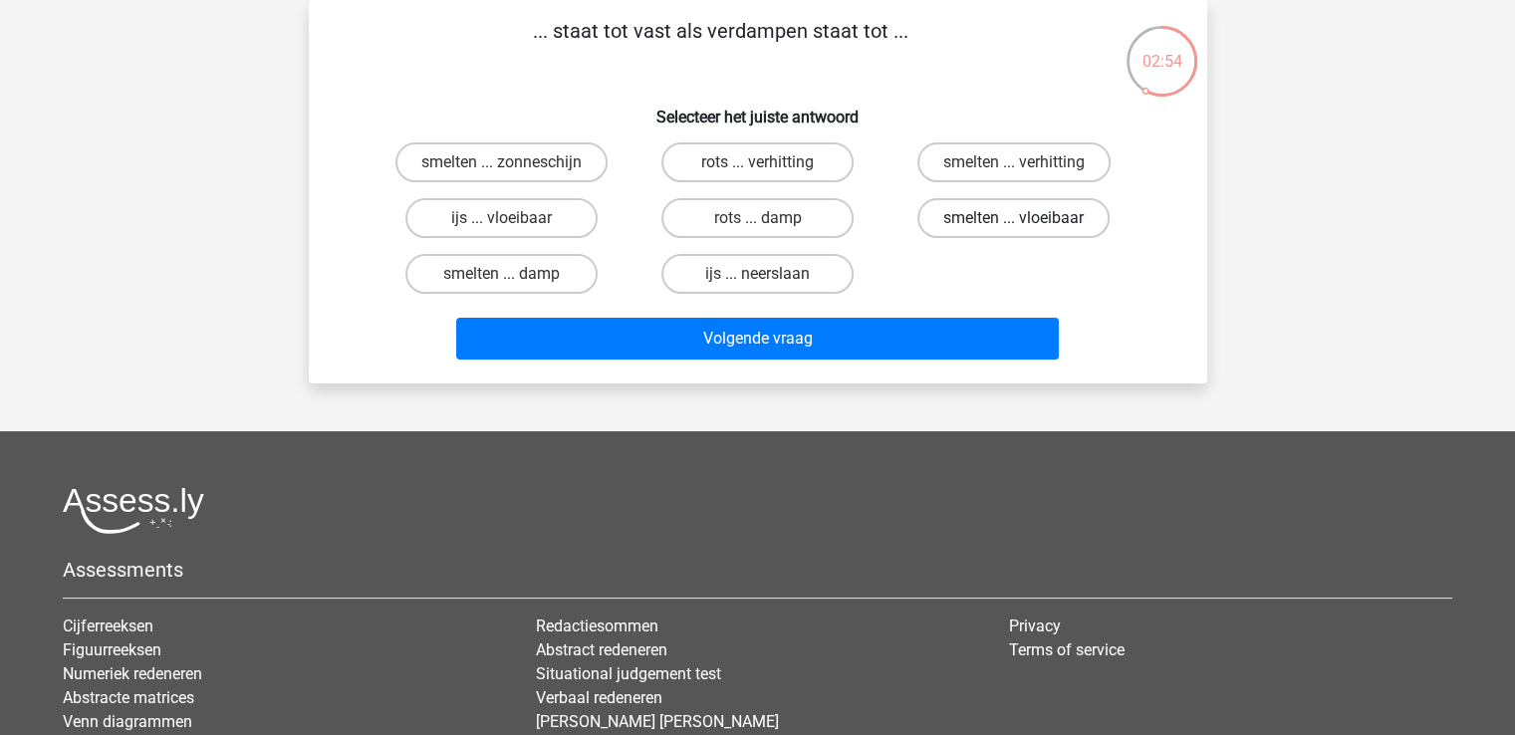
click at [1016, 213] on label "smelten ... vloeibaar" at bounding box center [1014, 218] width 192 height 40
click at [1016, 218] on input "smelten ... vloeibaar" at bounding box center [1020, 224] width 13 height 13
radio input "true"
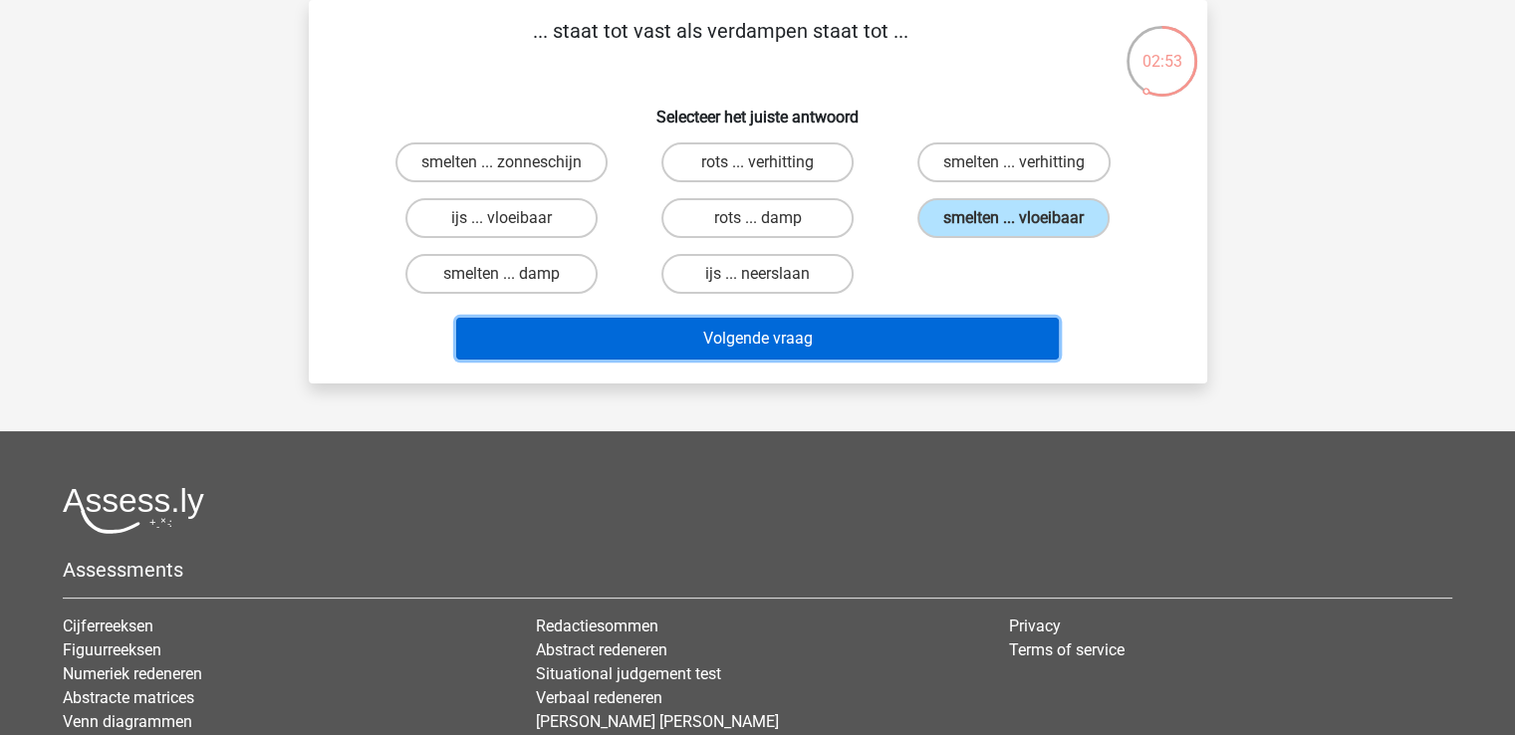
click at [934, 331] on button "Volgende vraag" at bounding box center [757, 339] width 603 height 42
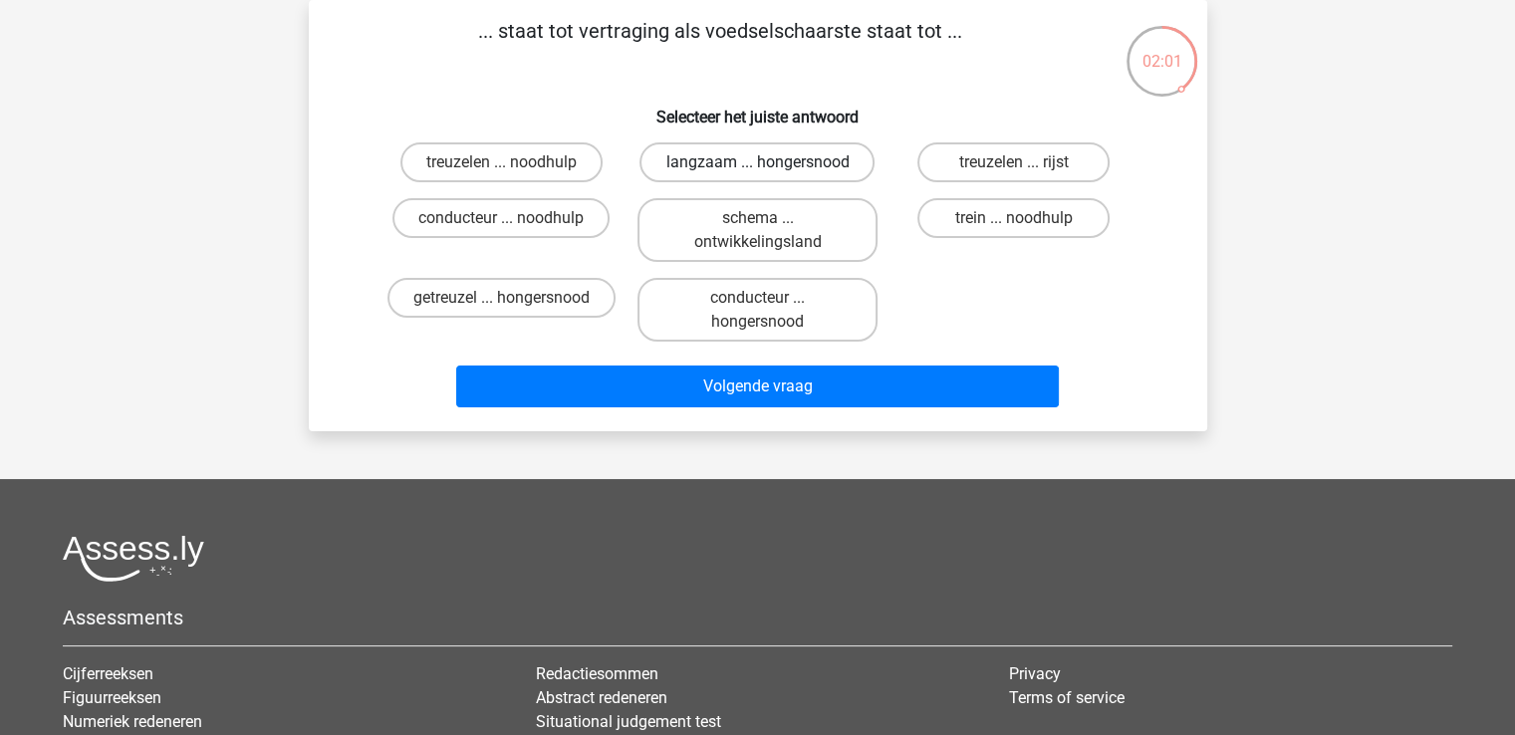
click at [721, 162] on label "langzaam ... hongersnood" at bounding box center [757, 162] width 235 height 40
click at [757, 162] on input "langzaam ... hongersnood" at bounding box center [763, 168] width 13 height 13
radio input "true"
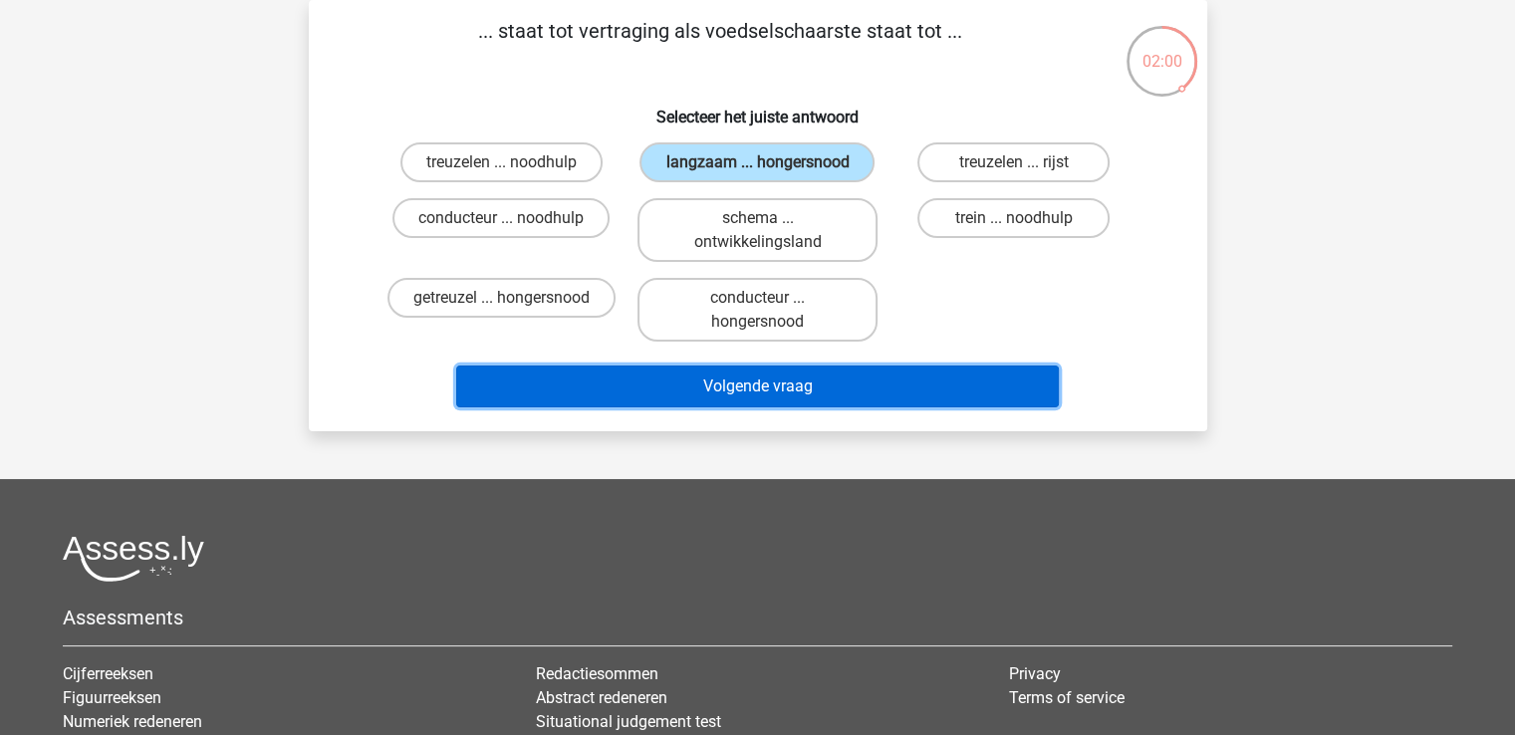
click at [808, 380] on button "Volgende vraag" at bounding box center [757, 387] width 603 height 42
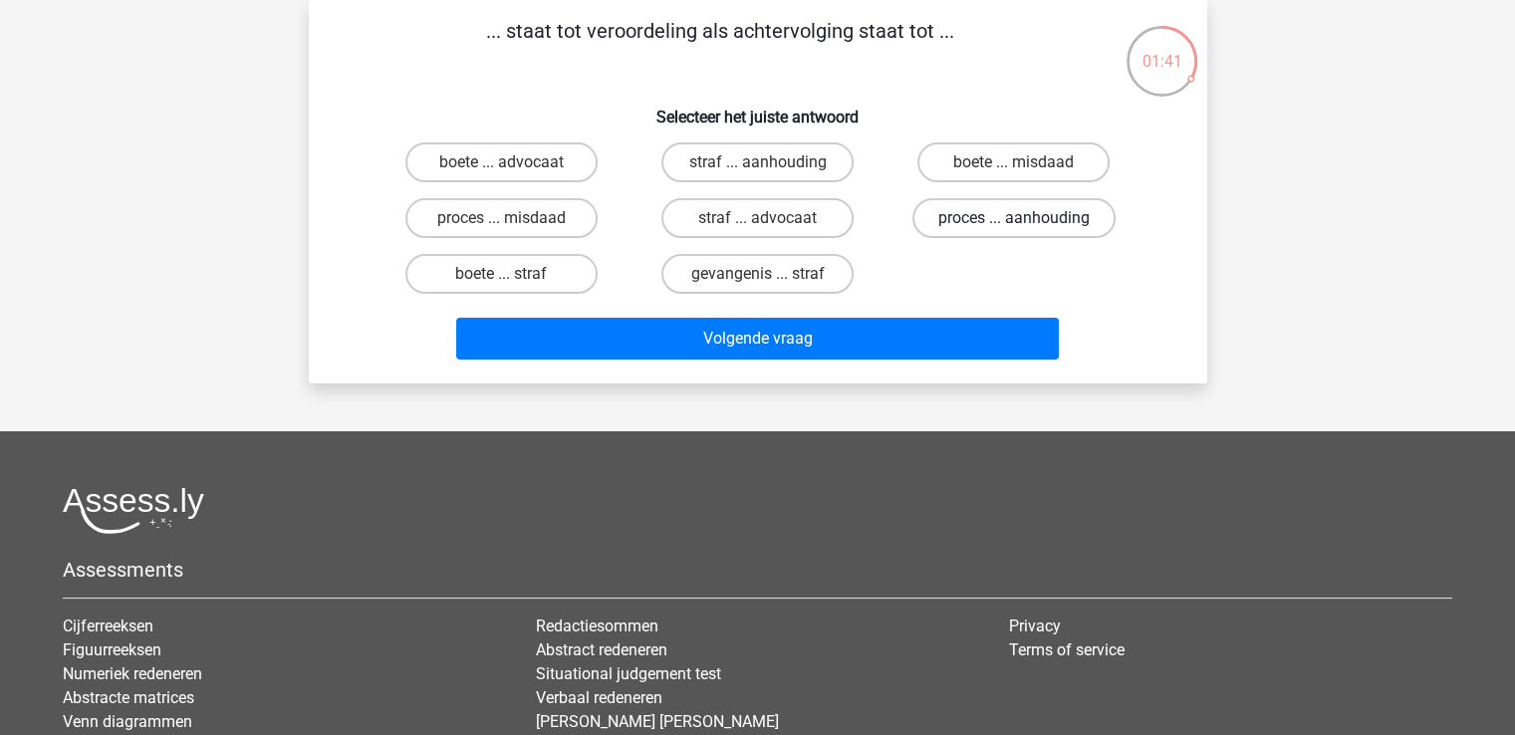
click at [1004, 217] on label "proces ... aanhouding" at bounding box center [1014, 218] width 203 height 40
click at [1014, 218] on input "proces ... aanhouding" at bounding box center [1020, 224] width 13 height 13
radio input "true"
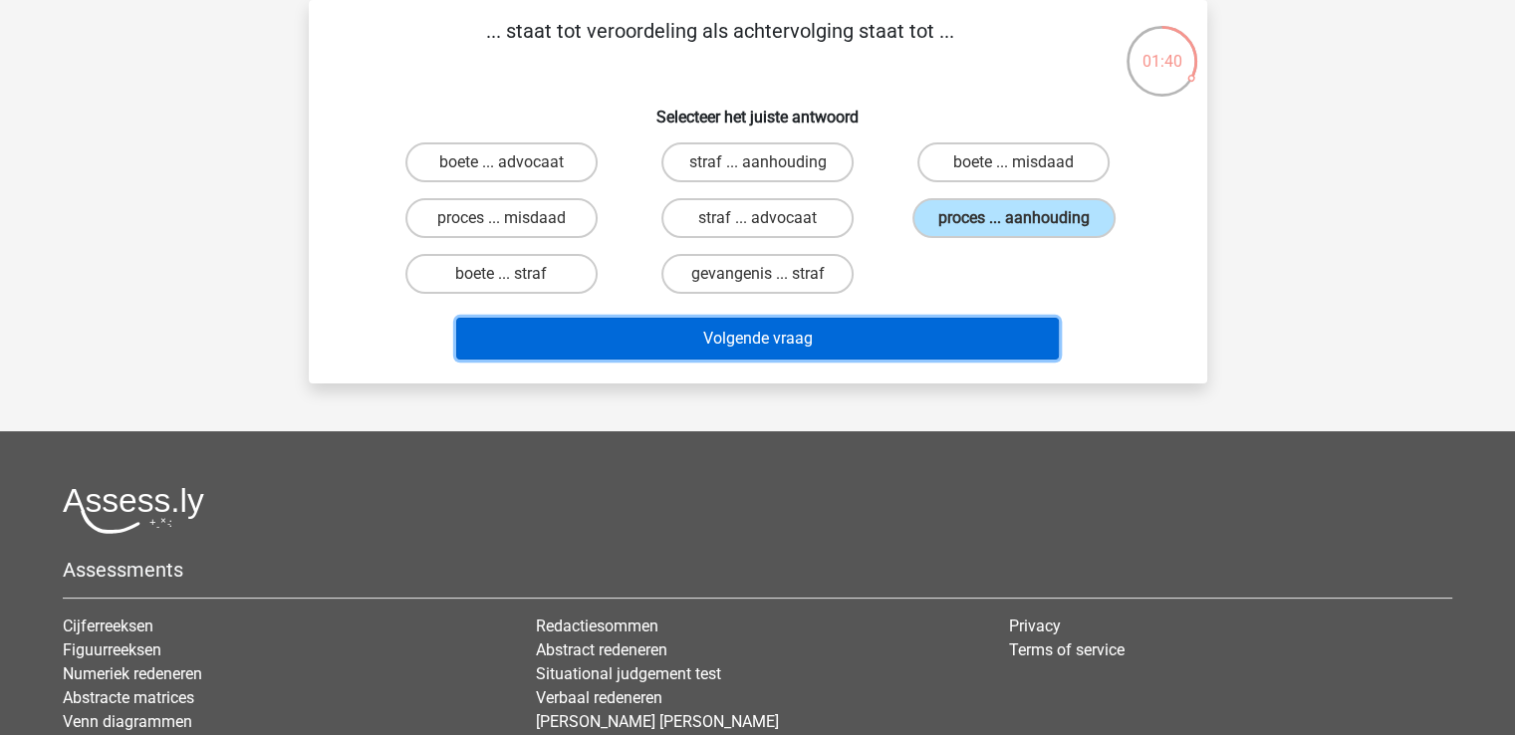
click at [845, 340] on button "Volgende vraag" at bounding box center [757, 339] width 603 height 42
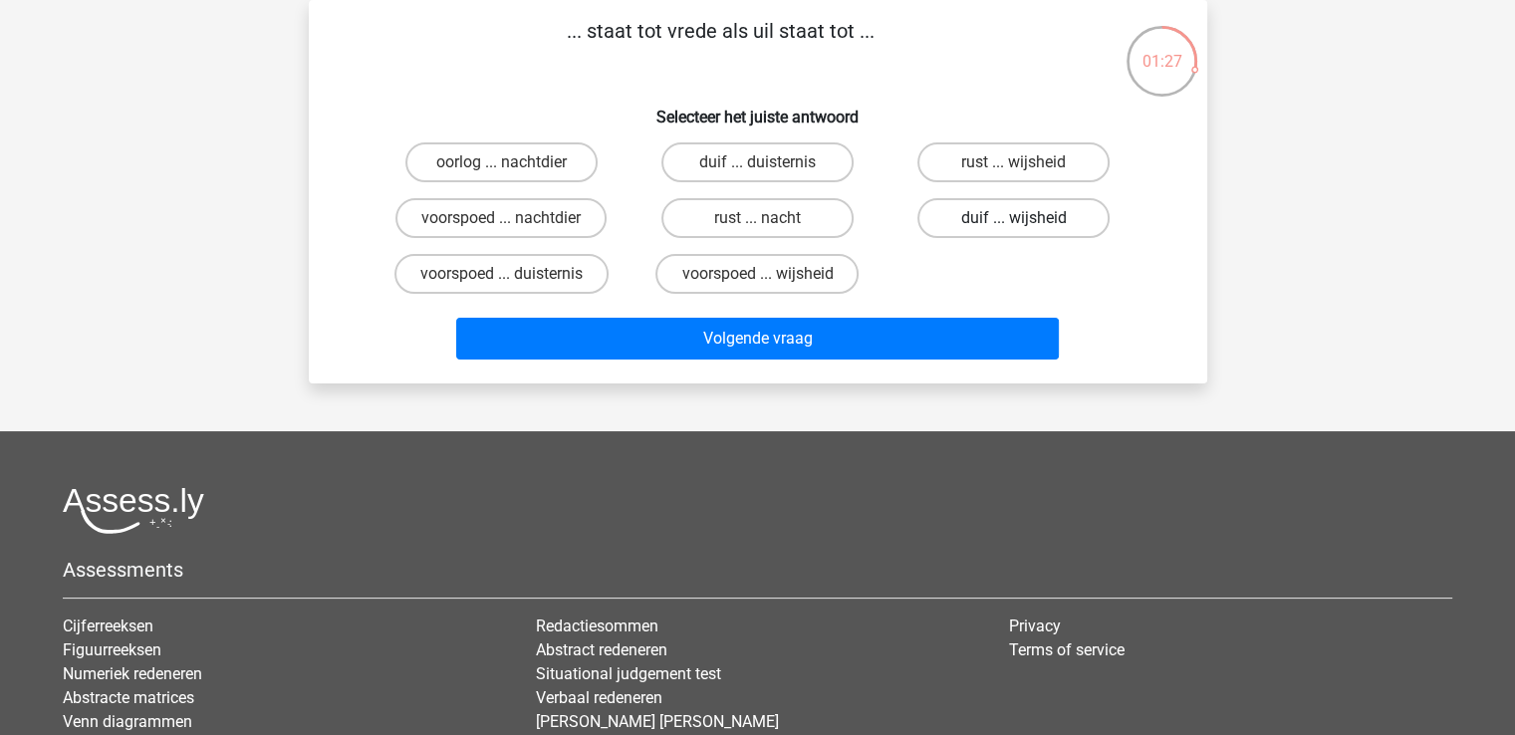
click at [995, 216] on label "duif ... wijsheid" at bounding box center [1014, 218] width 192 height 40
click at [1014, 218] on input "duif ... wijsheid" at bounding box center [1020, 224] width 13 height 13
radio input "true"
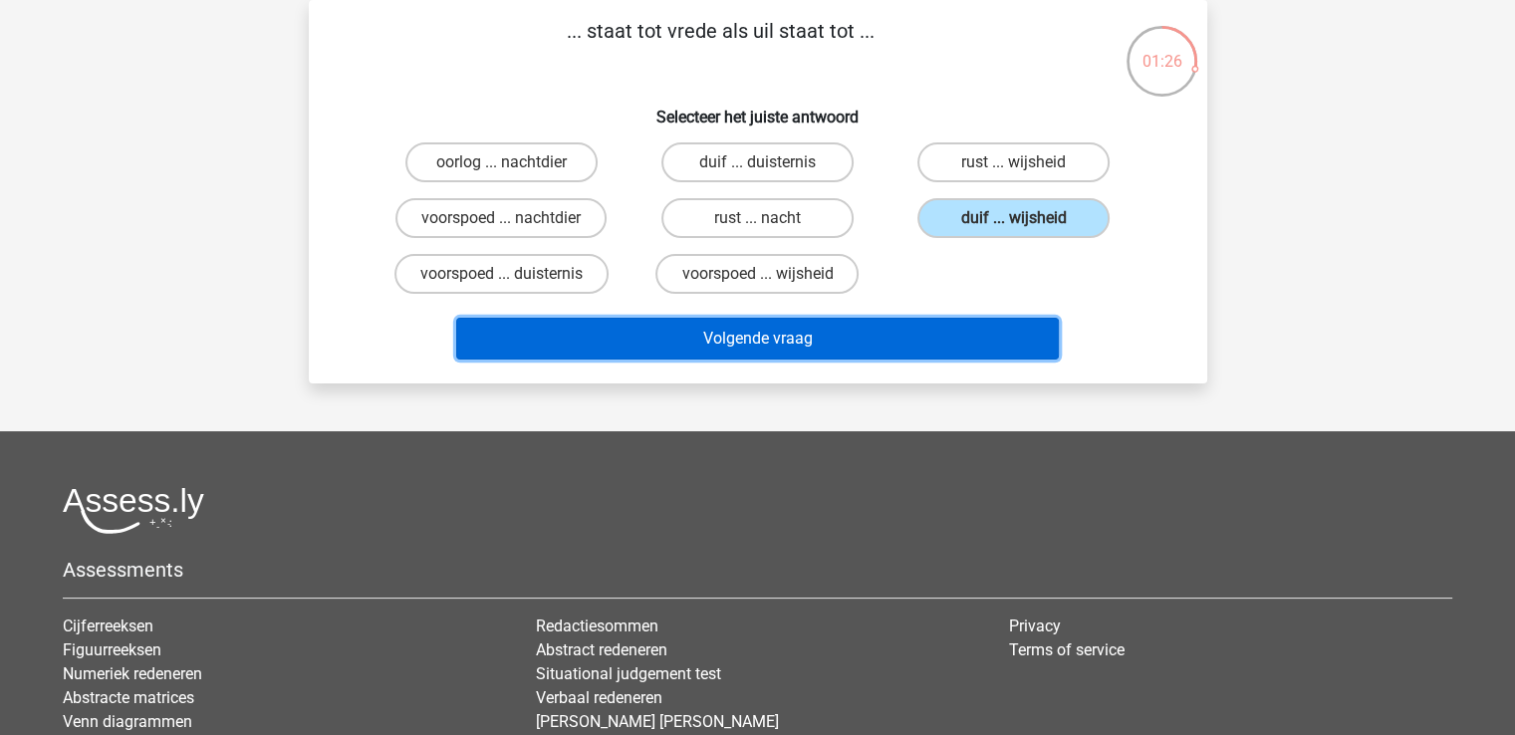
click at [887, 336] on button "Volgende vraag" at bounding box center [757, 339] width 603 height 42
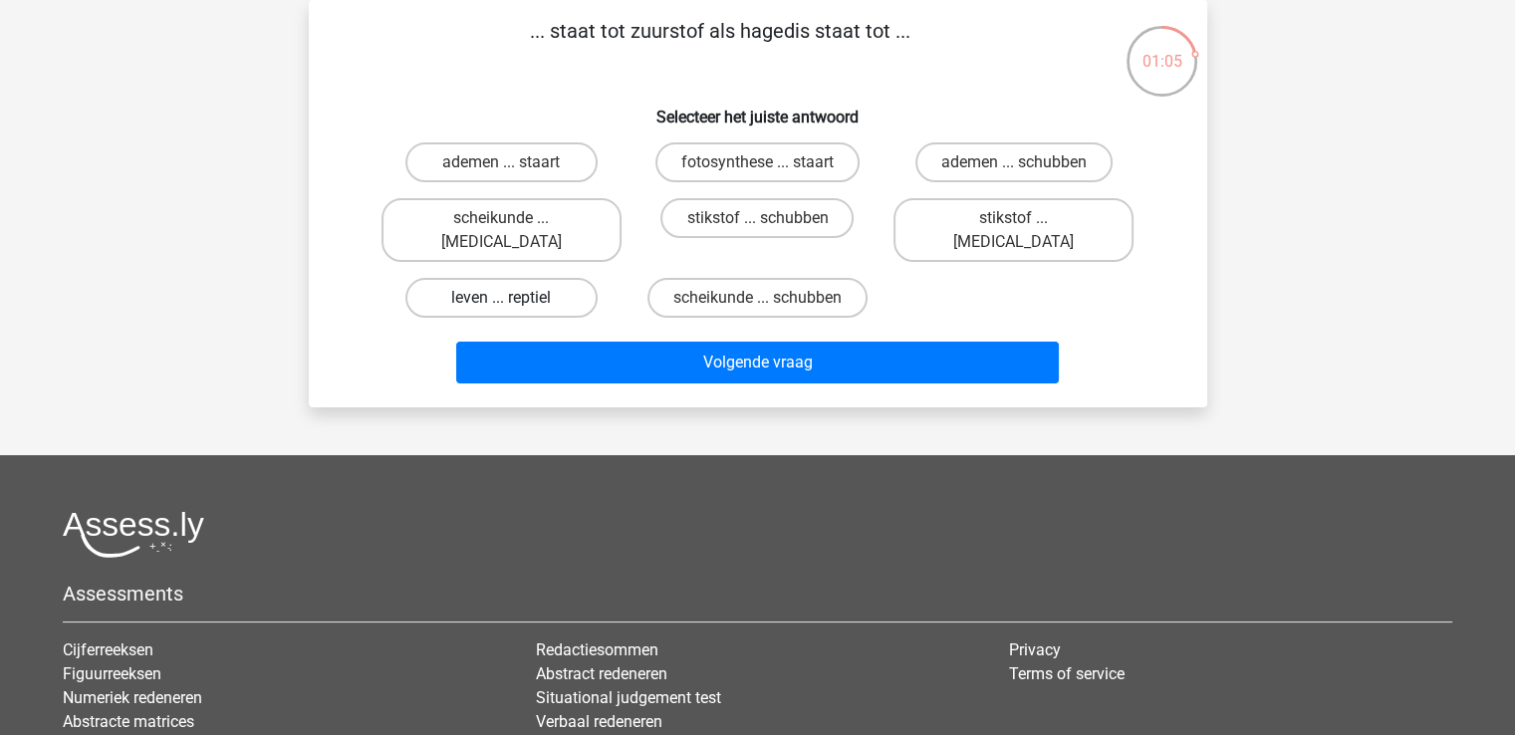
click at [487, 278] on label "leven ... reptiel" at bounding box center [502, 298] width 192 height 40
click at [501, 298] on input "leven ... reptiel" at bounding box center [507, 304] width 13 height 13
radio input "true"
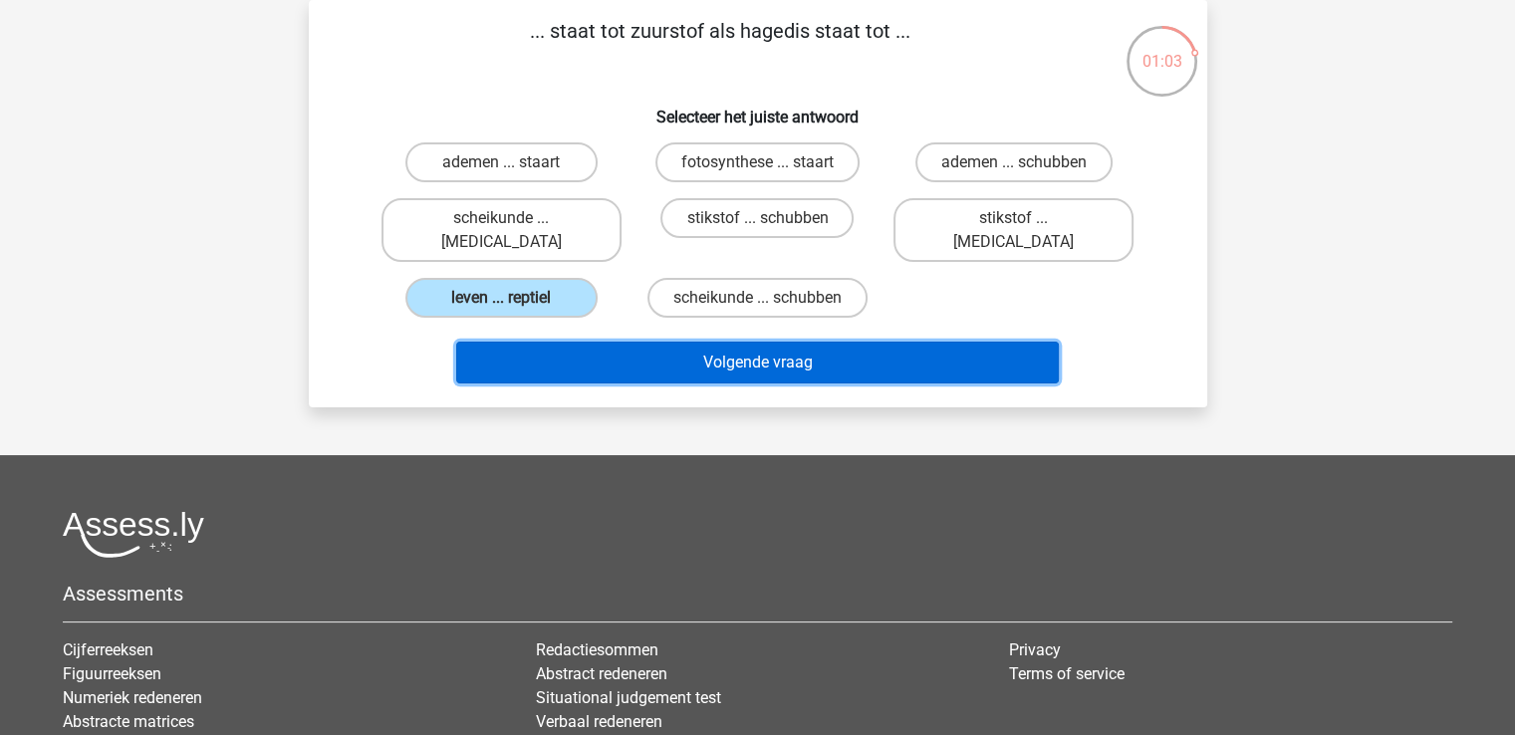
click at [818, 349] on button "Volgende vraag" at bounding box center [757, 363] width 603 height 42
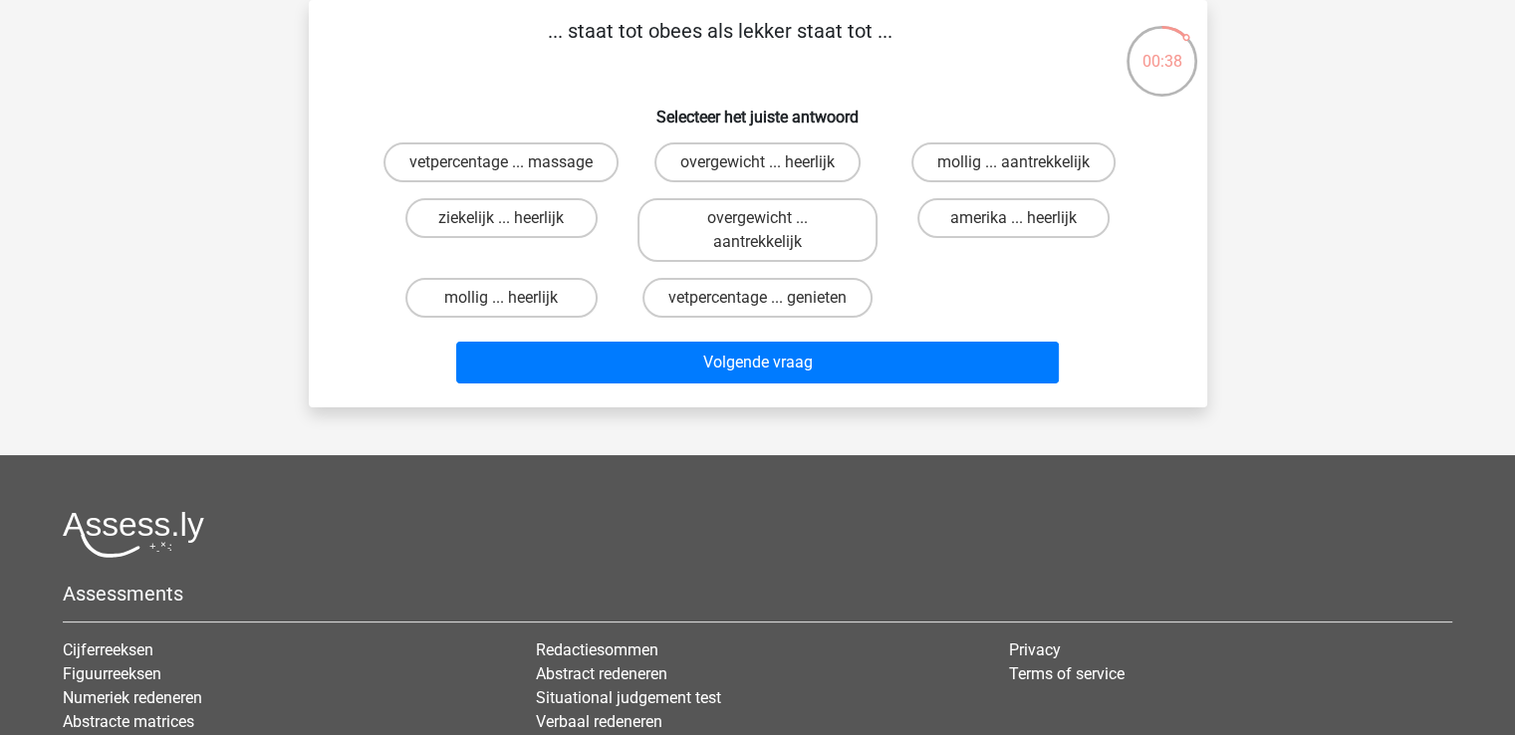
click at [757, 162] on input "overgewicht ... heerlijk" at bounding box center [763, 168] width 13 height 13
radio input "true"
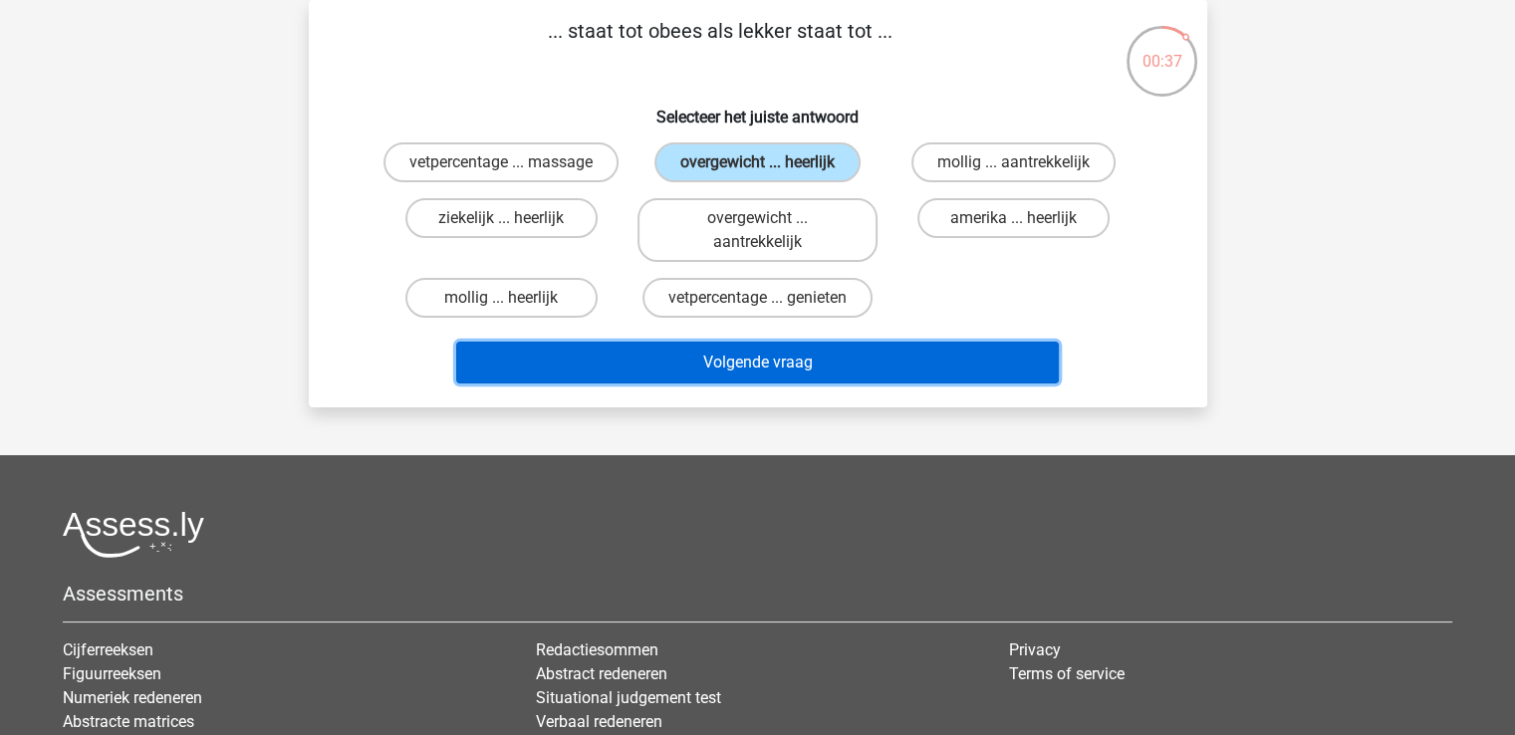
click at [784, 363] on button "Volgende vraag" at bounding box center [757, 363] width 603 height 42
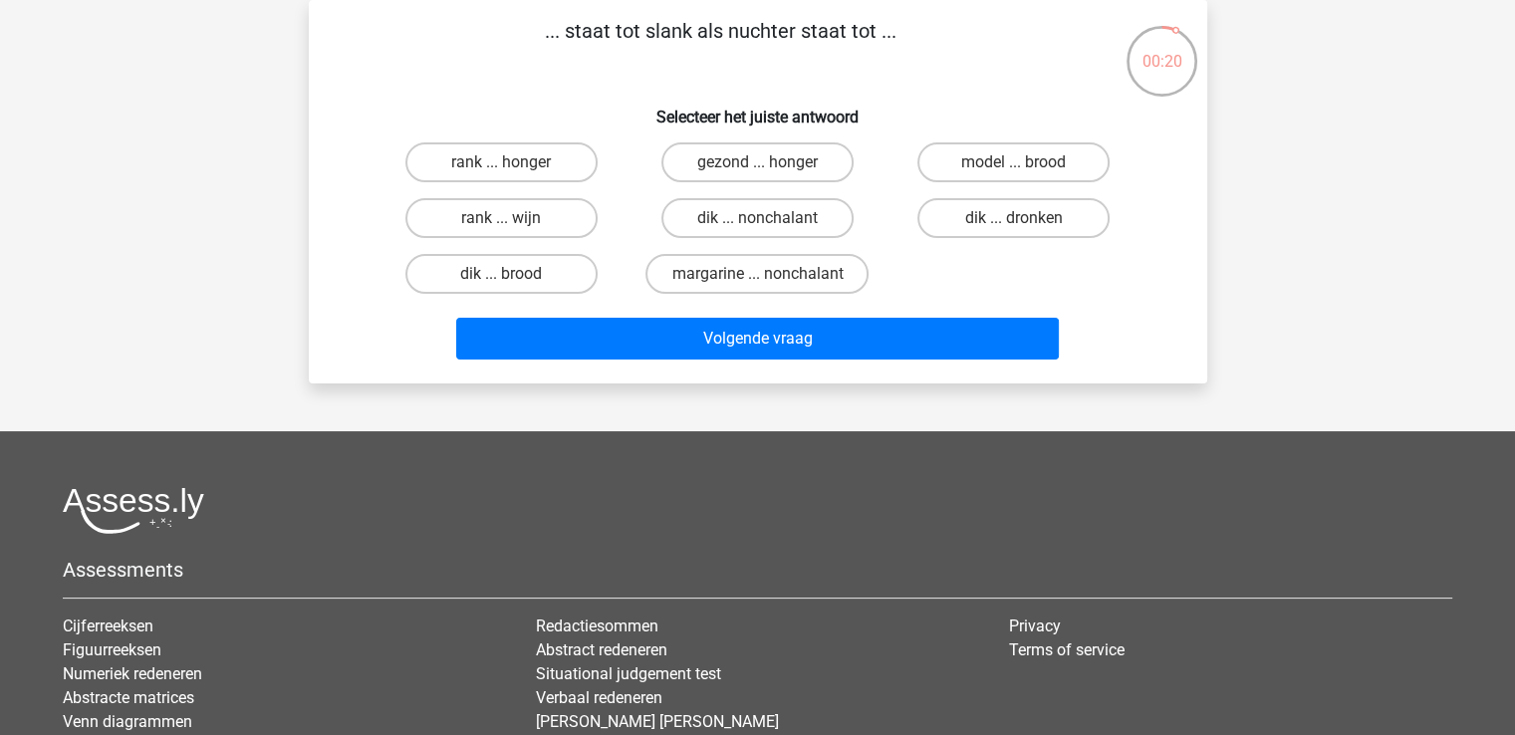
click at [1026, 223] on input "dik ... dronken" at bounding box center [1020, 224] width 13 height 13
radio input "true"
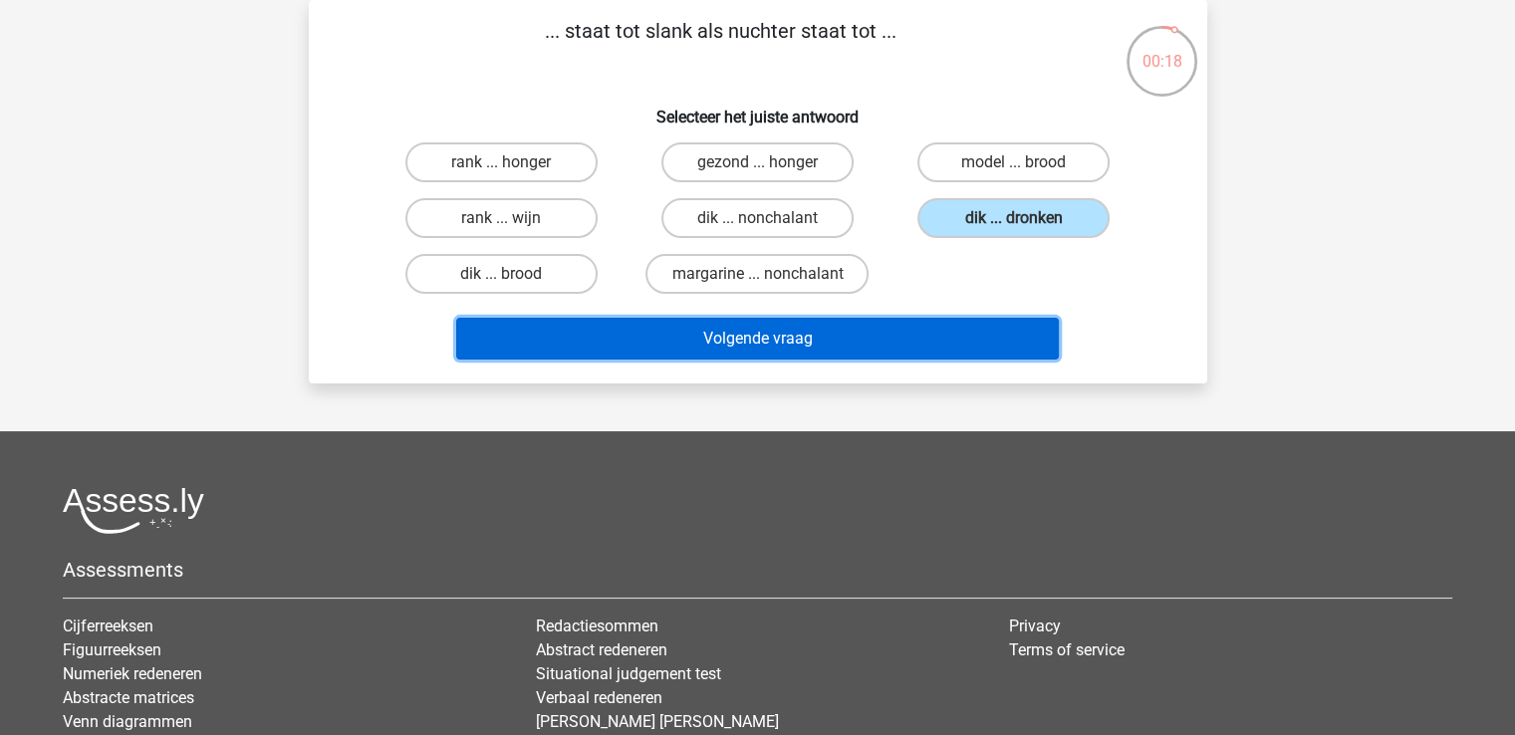
click at [877, 342] on button "Volgende vraag" at bounding box center [757, 339] width 603 height 42
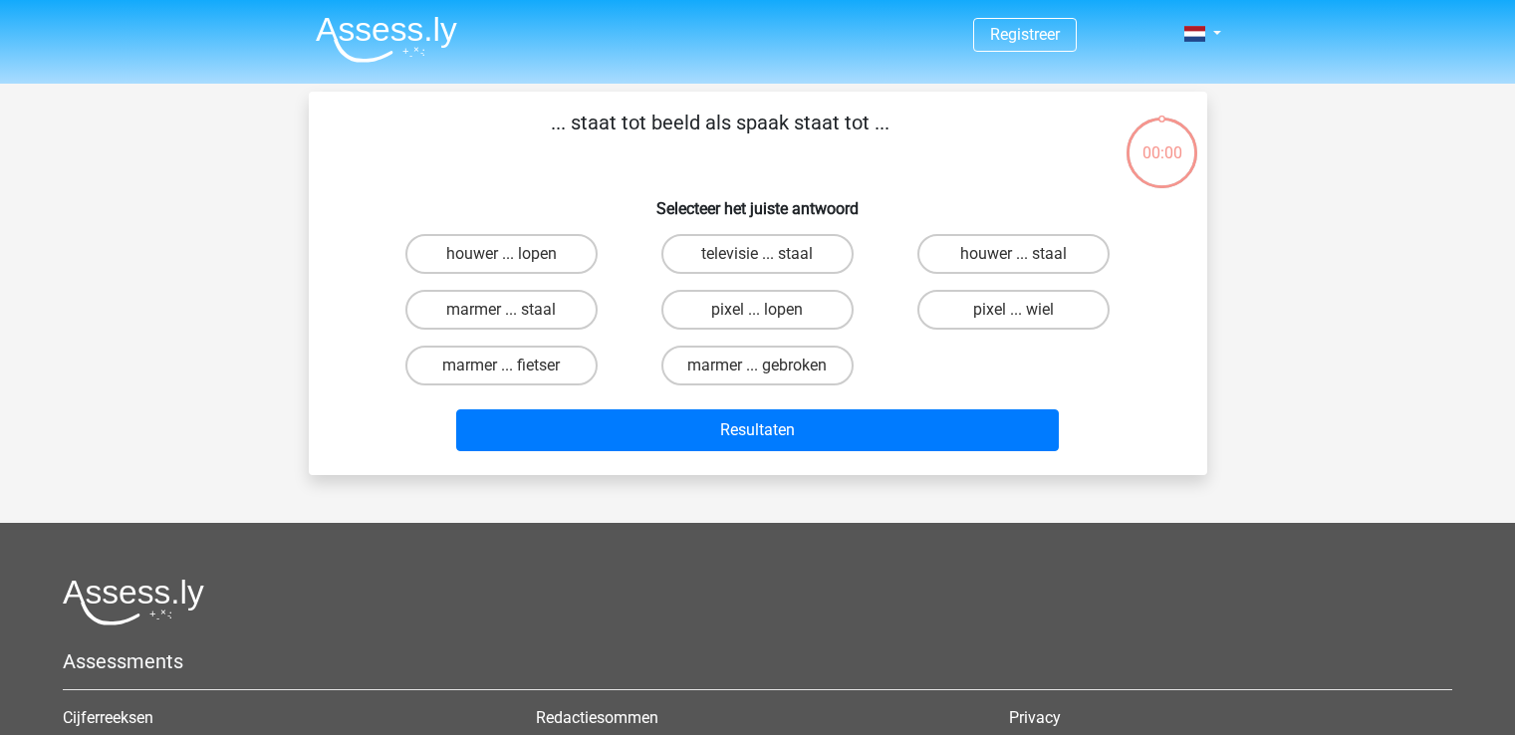
scroll to position [92, 0]
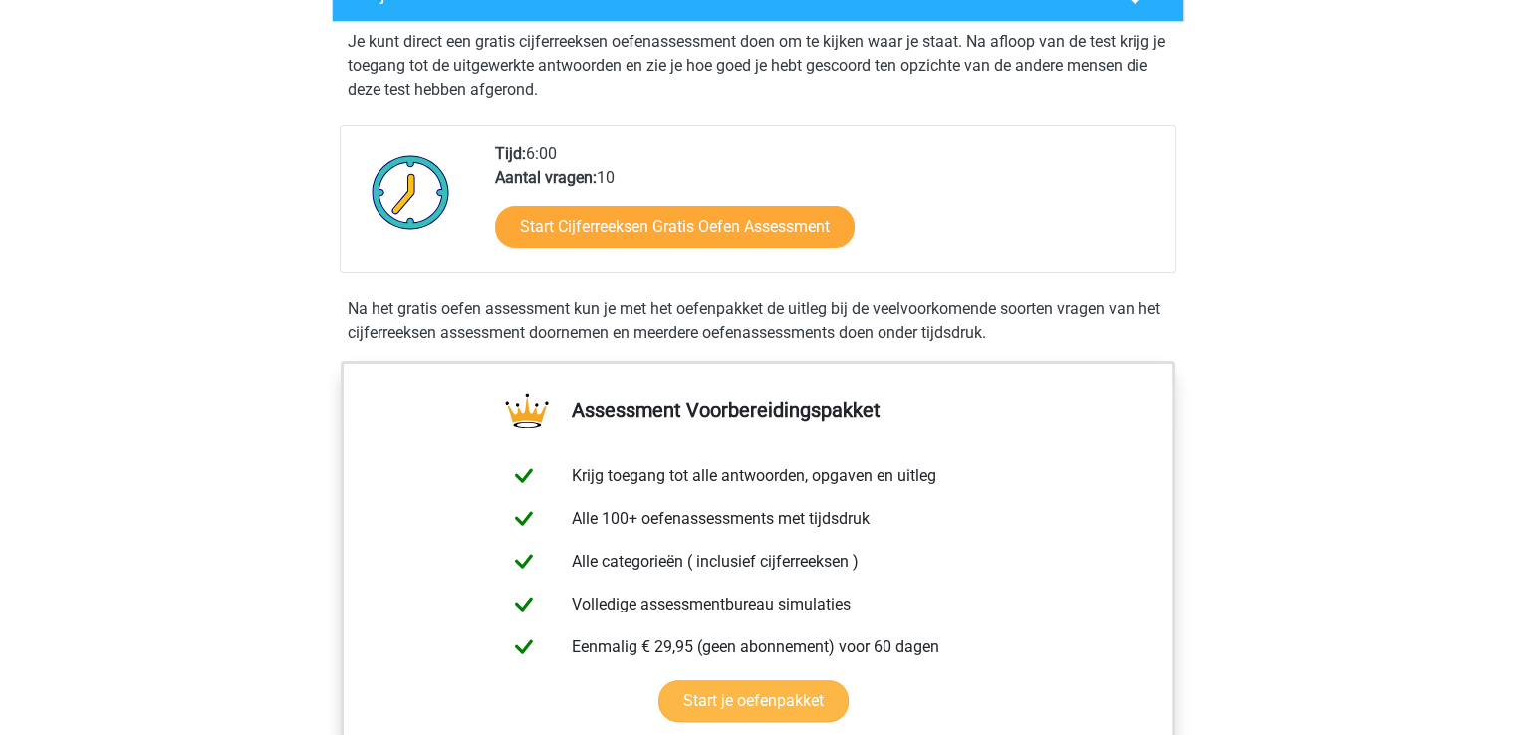
scroll to position [399, 0]
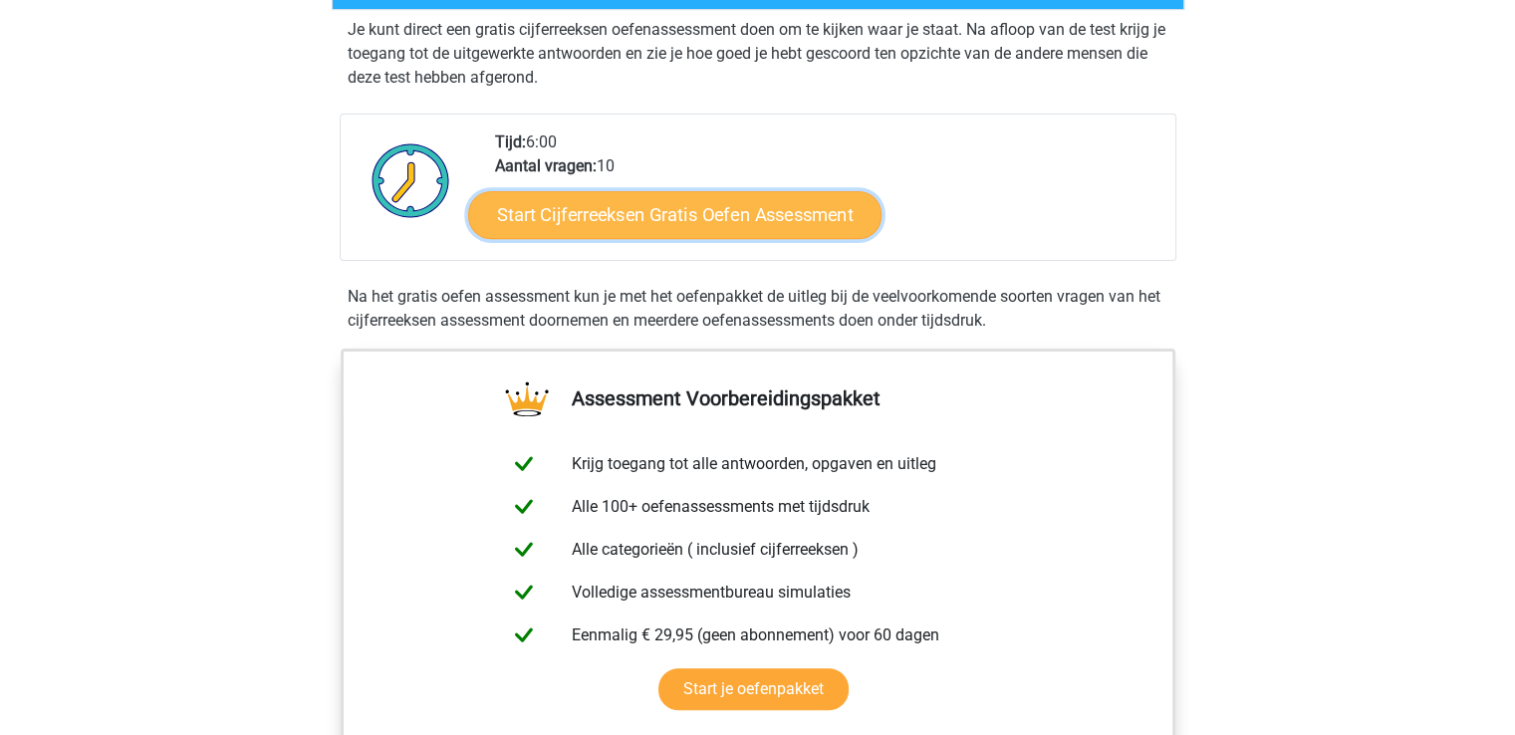
click at [699, 238] on link "Start Cijferreeksen Gratis Oefen Assessment" at bounding box center [674, 214] width 413 height 48
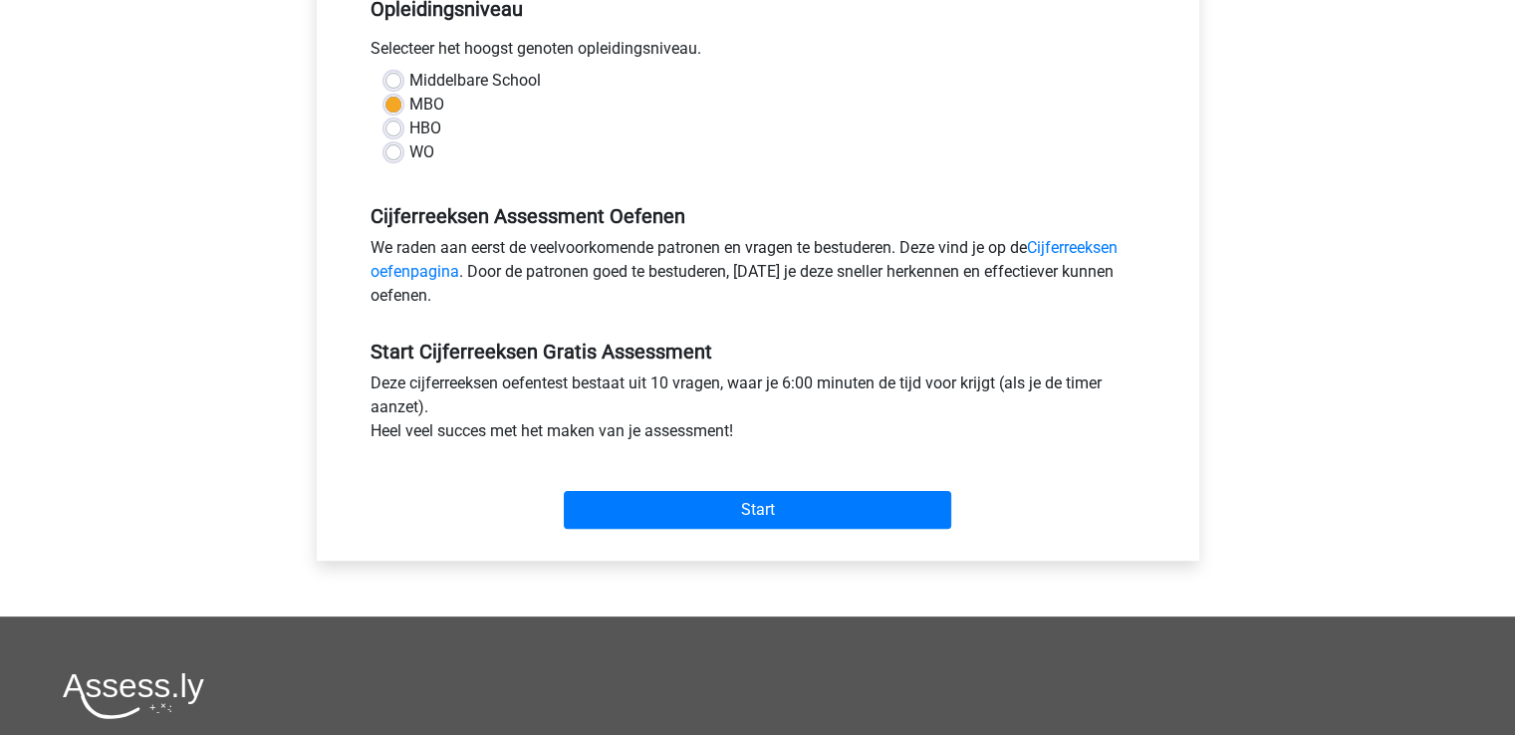
scroll to position [498, 0]
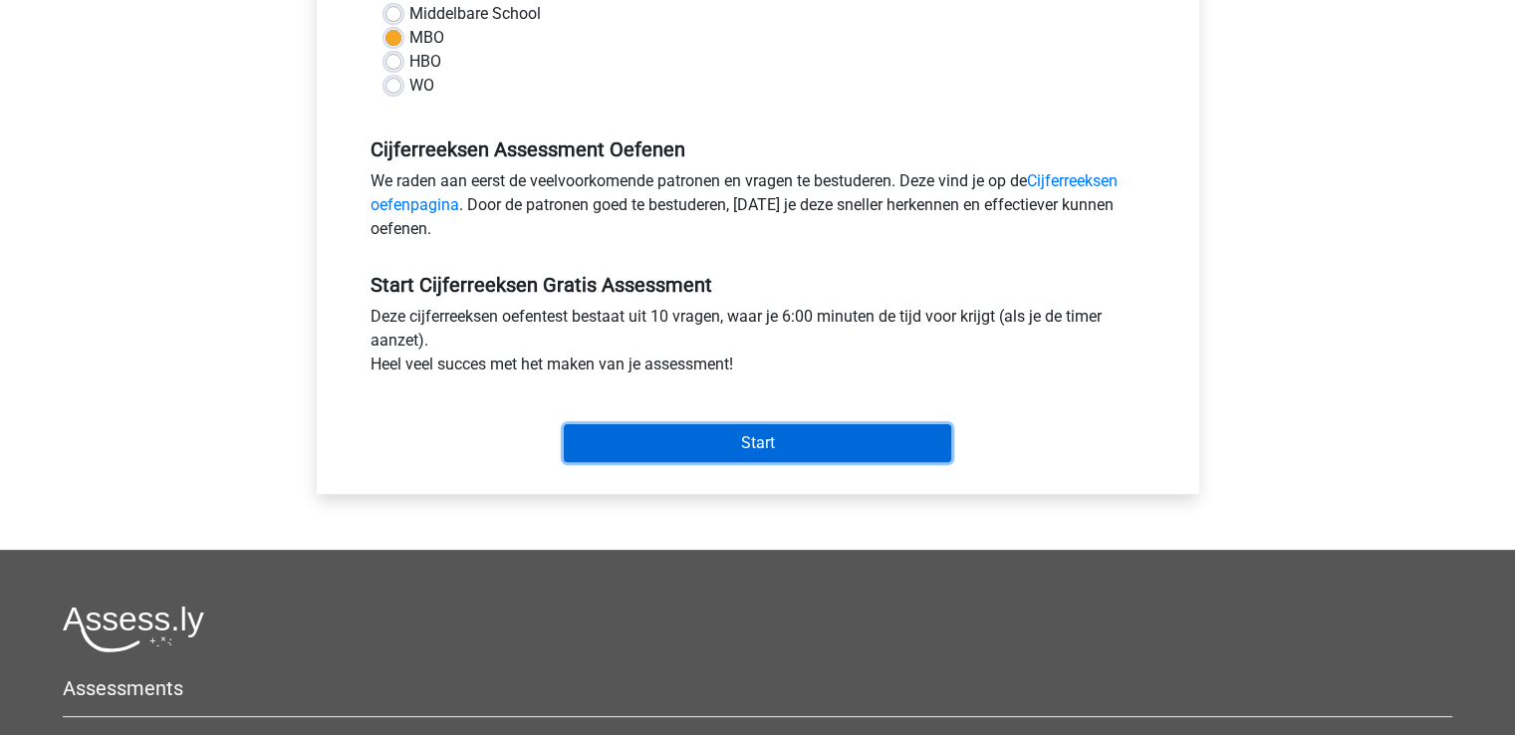
click at [768, 443] on input "Start" at bounding box center [758, 443] width 388 height 38
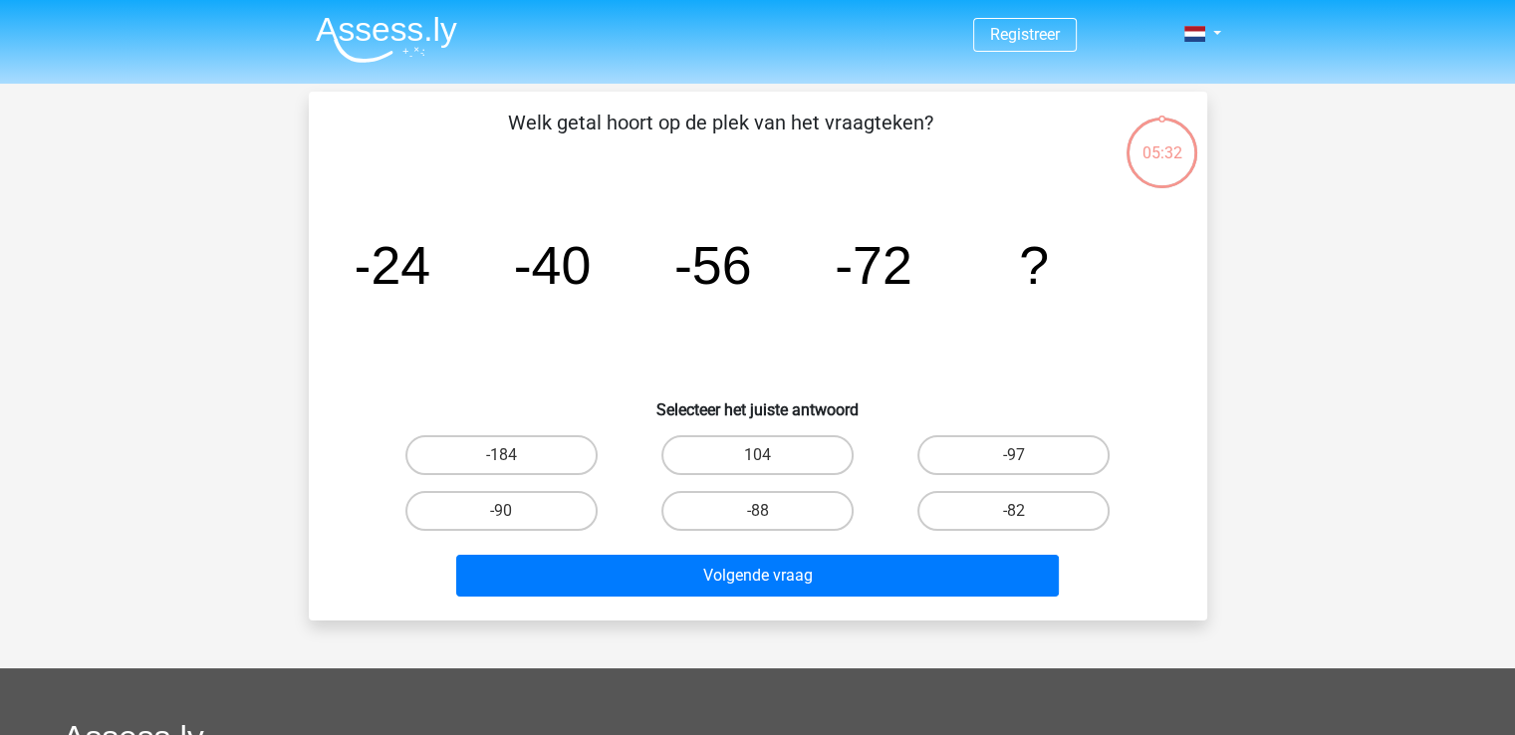
click at [769, 511] on input "-88" at bounding box center [763, 517] width 13 height 13
radio input "true"
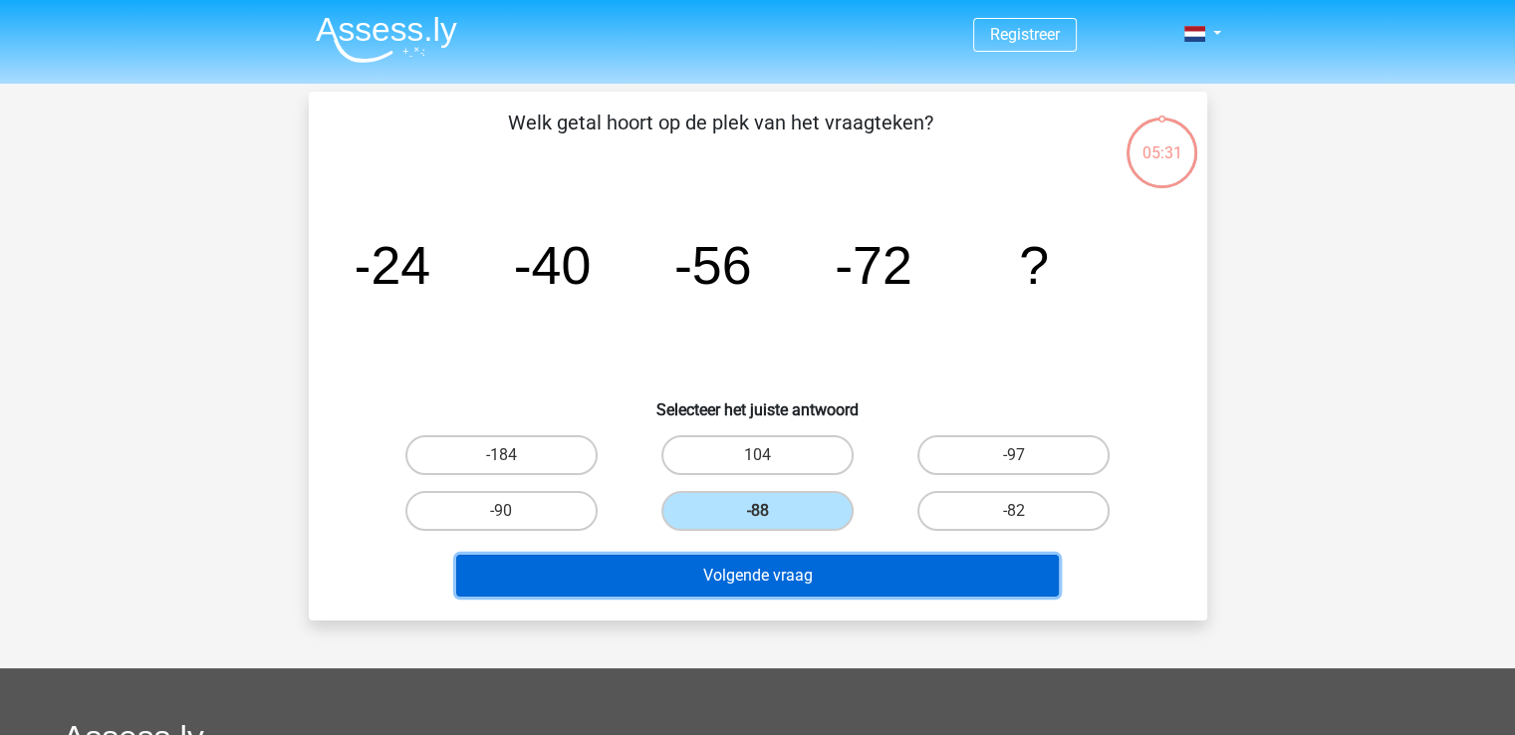
click at [777, 572] on button "Volgende vraag" at bounding box center [757, 576] width 603 height 42
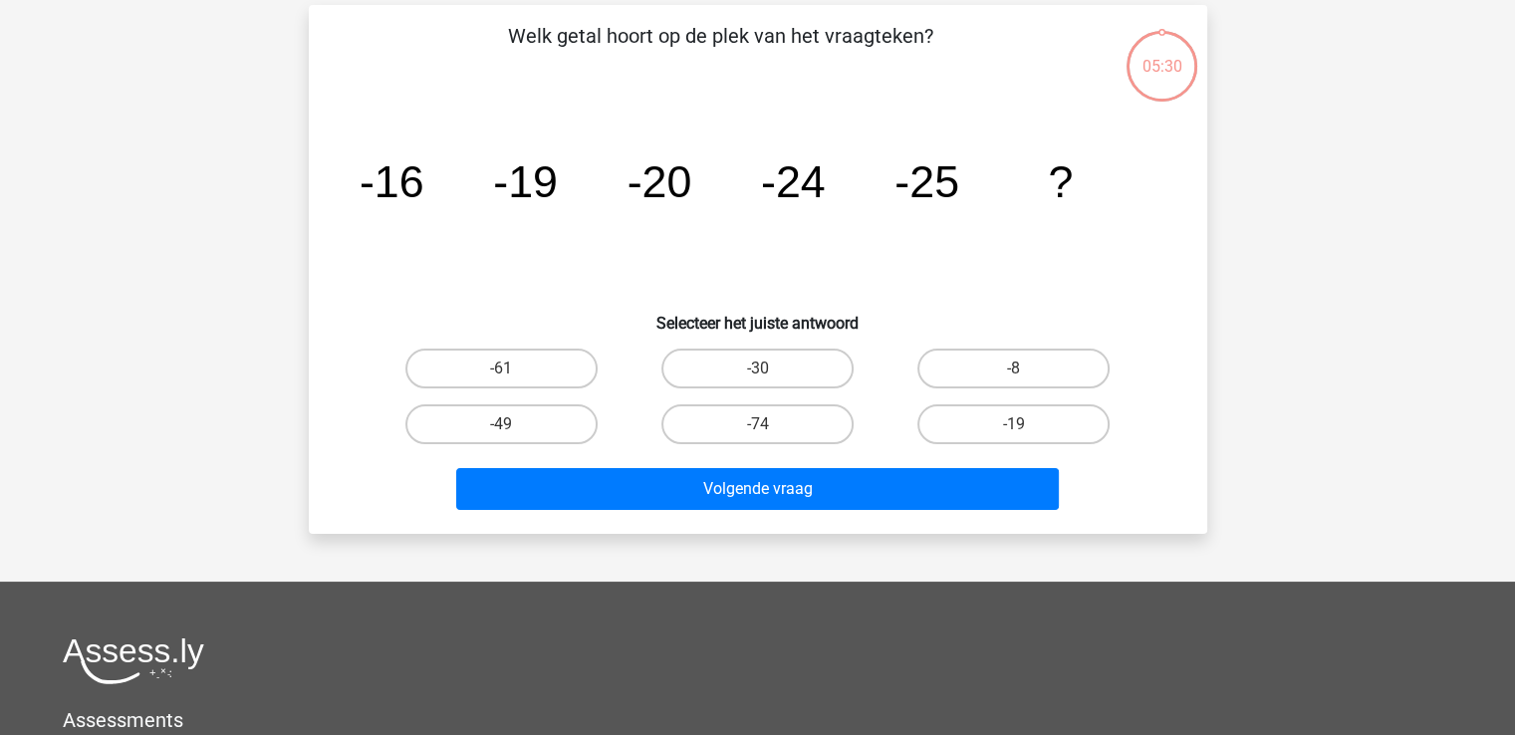
scroll to position [92, 0]
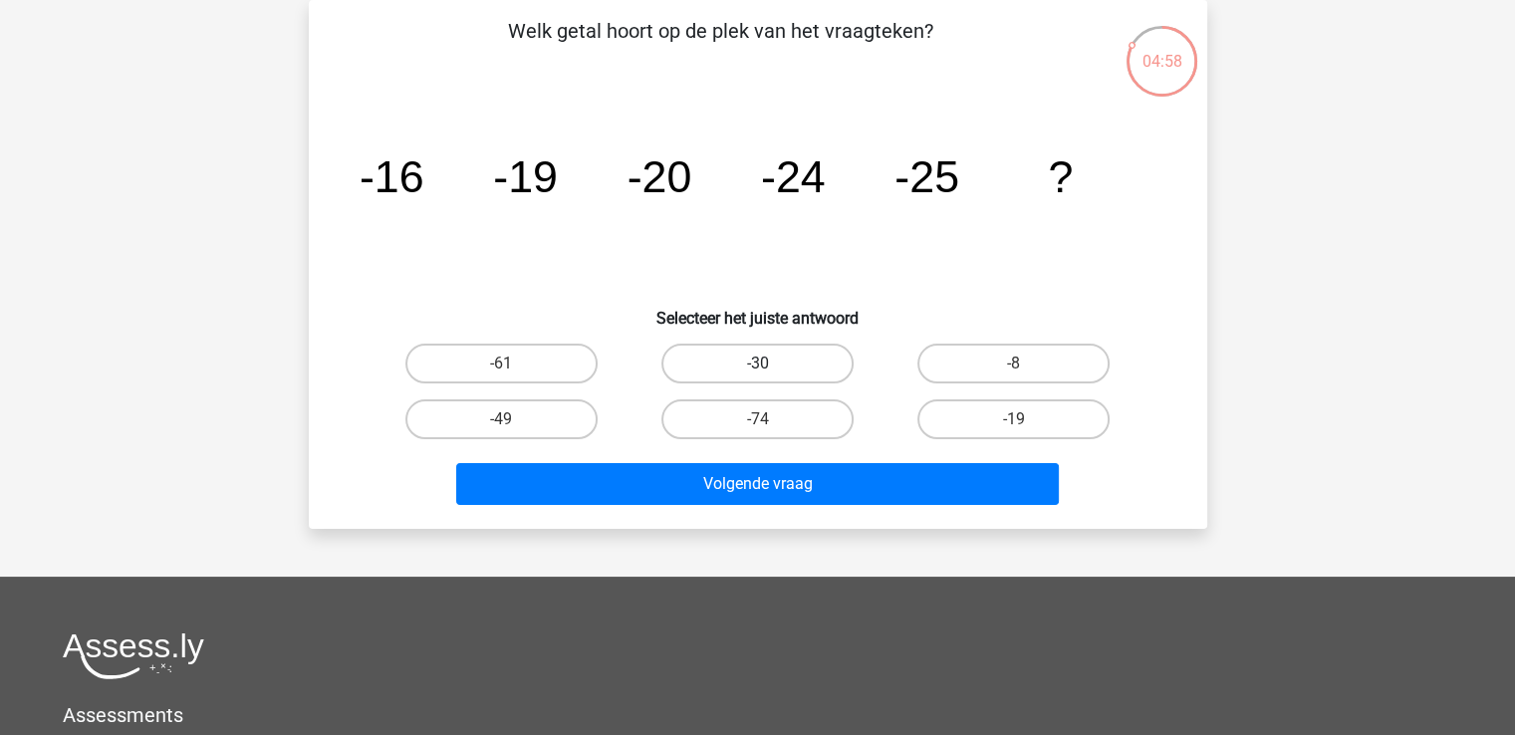
click at [750, 359] on label "-30" at bounding box center [758, 364] width 192 height 40
click at [757, 364] on input "-30" at bounding box center [763, 370] width 13 height 13
radio input "true"
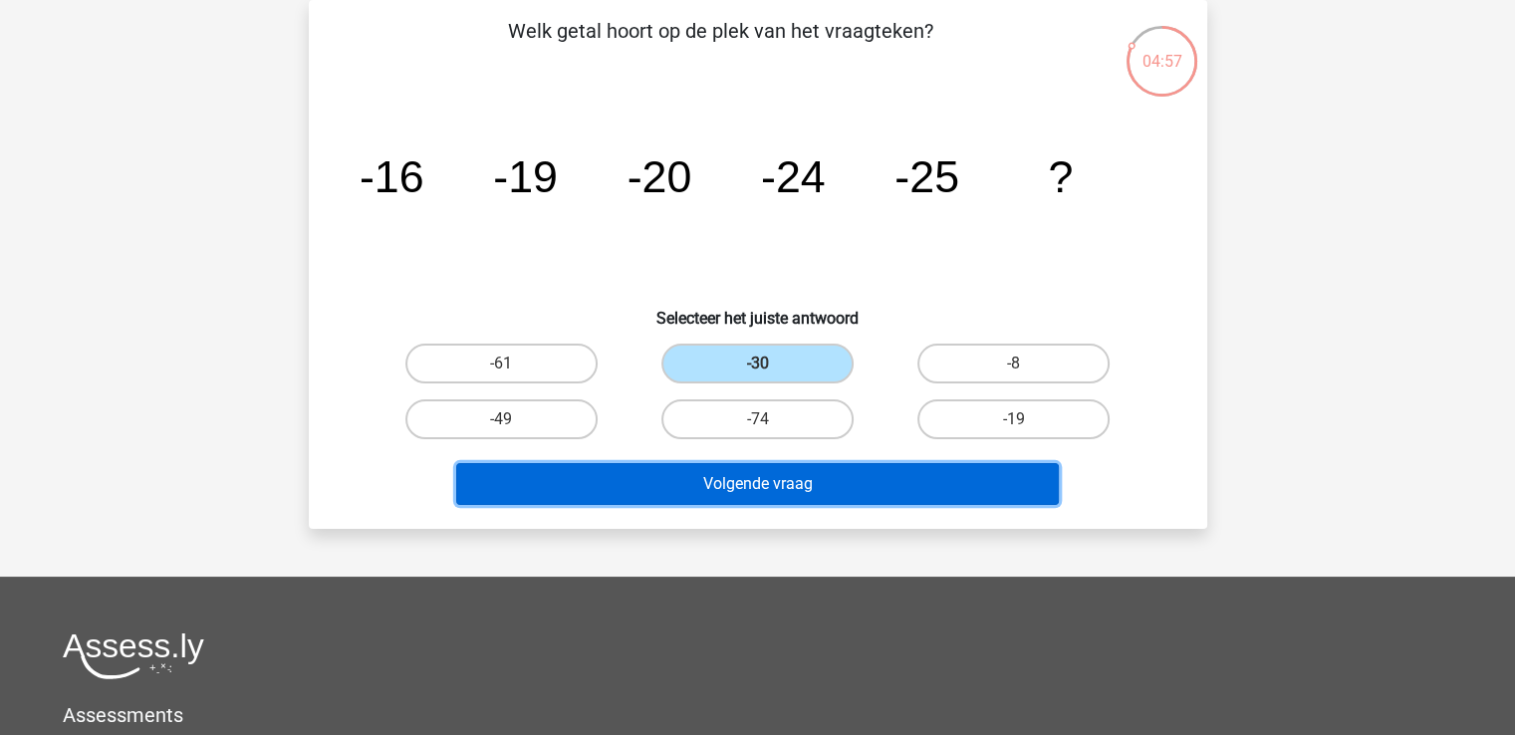
click at [761, 487] on button "Volgende vraag" at bounding box center [757, 484] width 603 height 42
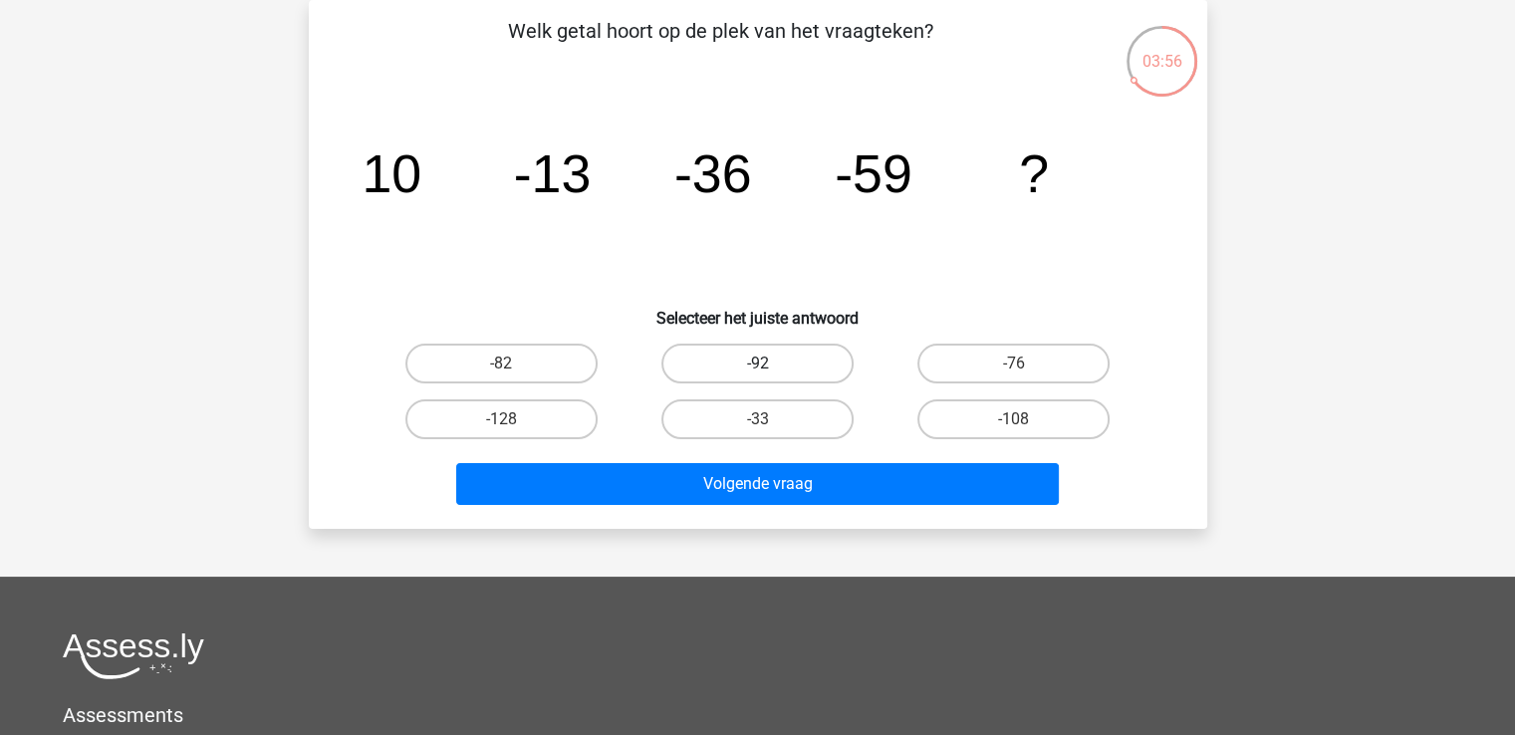
click at [758, 359] on label "-92" at bounding box center [758, 364] width 192 height 40
click at [758, 364] on input "-92" at bounding box center [763, 370] width 13 height 13
radio input "true"
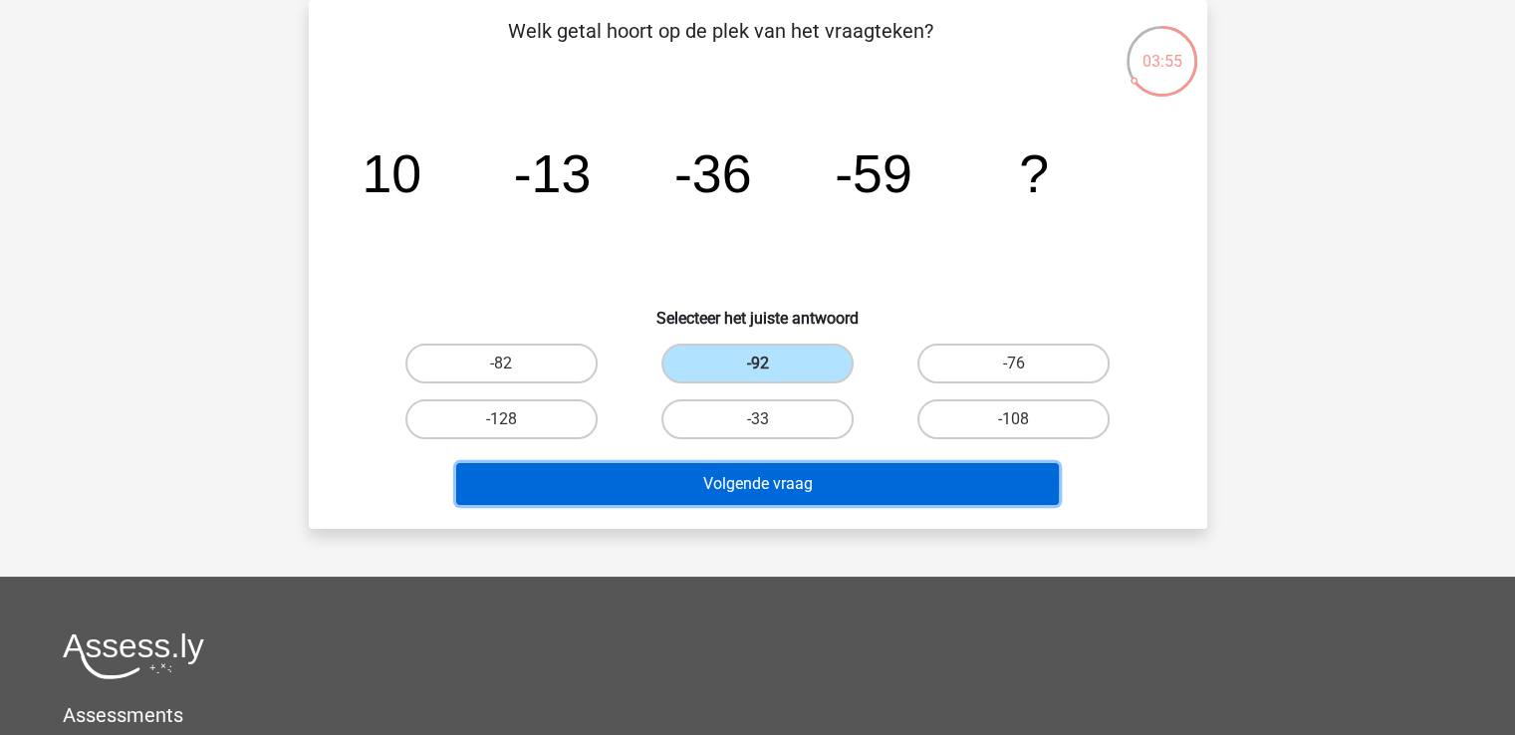
click at [783, 490] on button "Volgende vraag" at bounding box center [757, 484] width 603 height 42
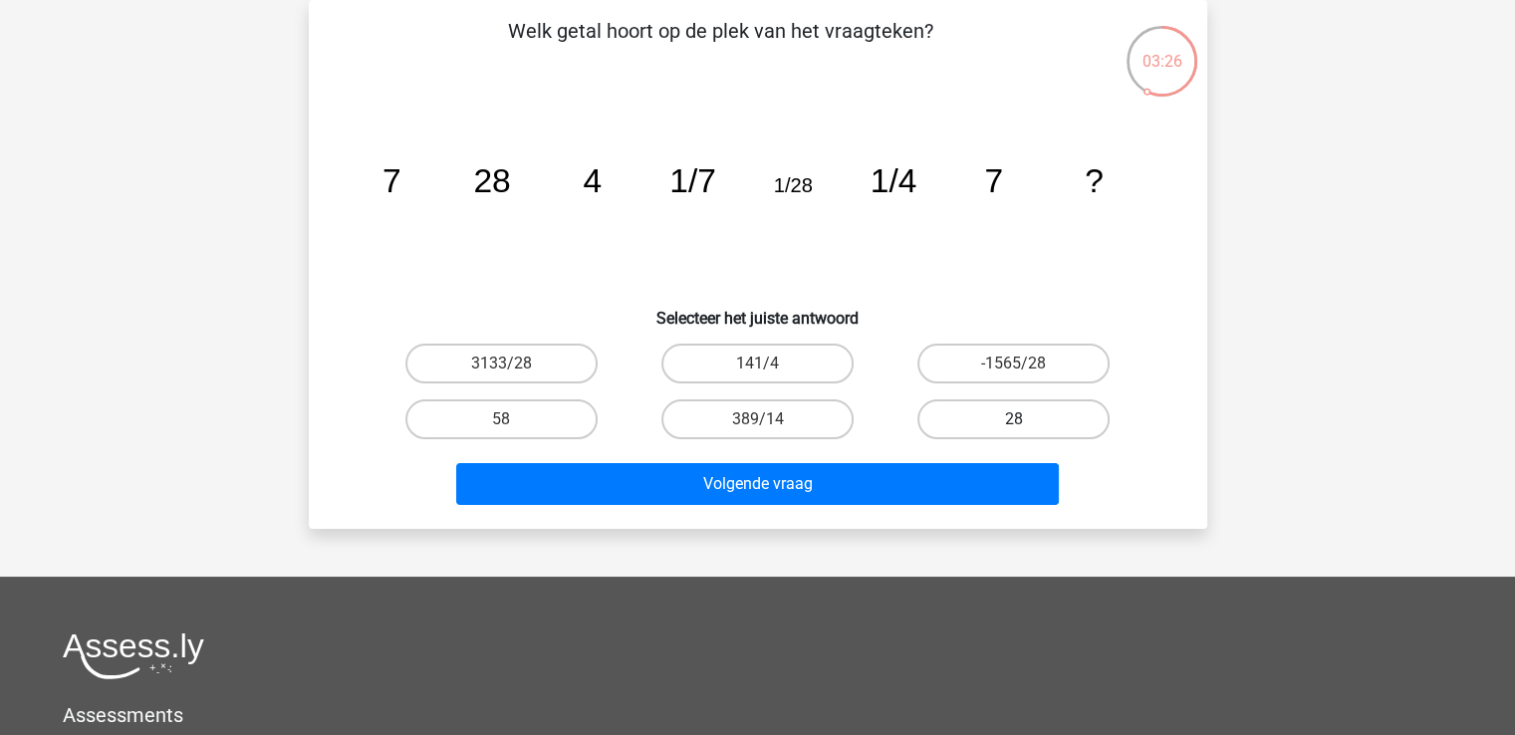
click at [990, 418] on label "28" at bounding box center [1014, 420] width 192 height 40
click at [1014, 419] on input "28" at bounding box center [1020, 425] width 13 height 13
radio input "true"
click at [573, 415] on label "58" at bounding box center [502, 420] width 192 height 40
click at [514, 419] on input "58" at bounding box center [507, 425] width 13 height 13
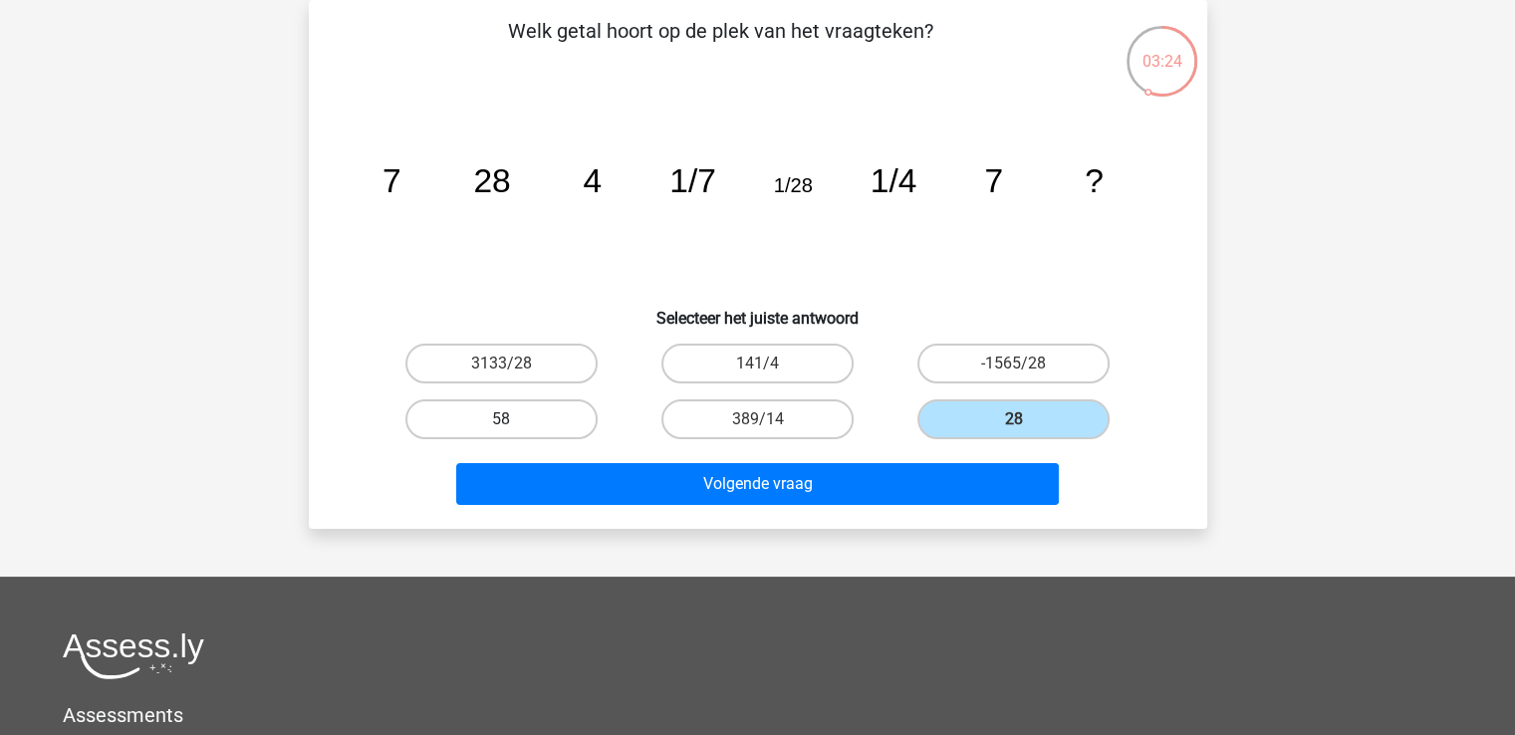
radio input "true"
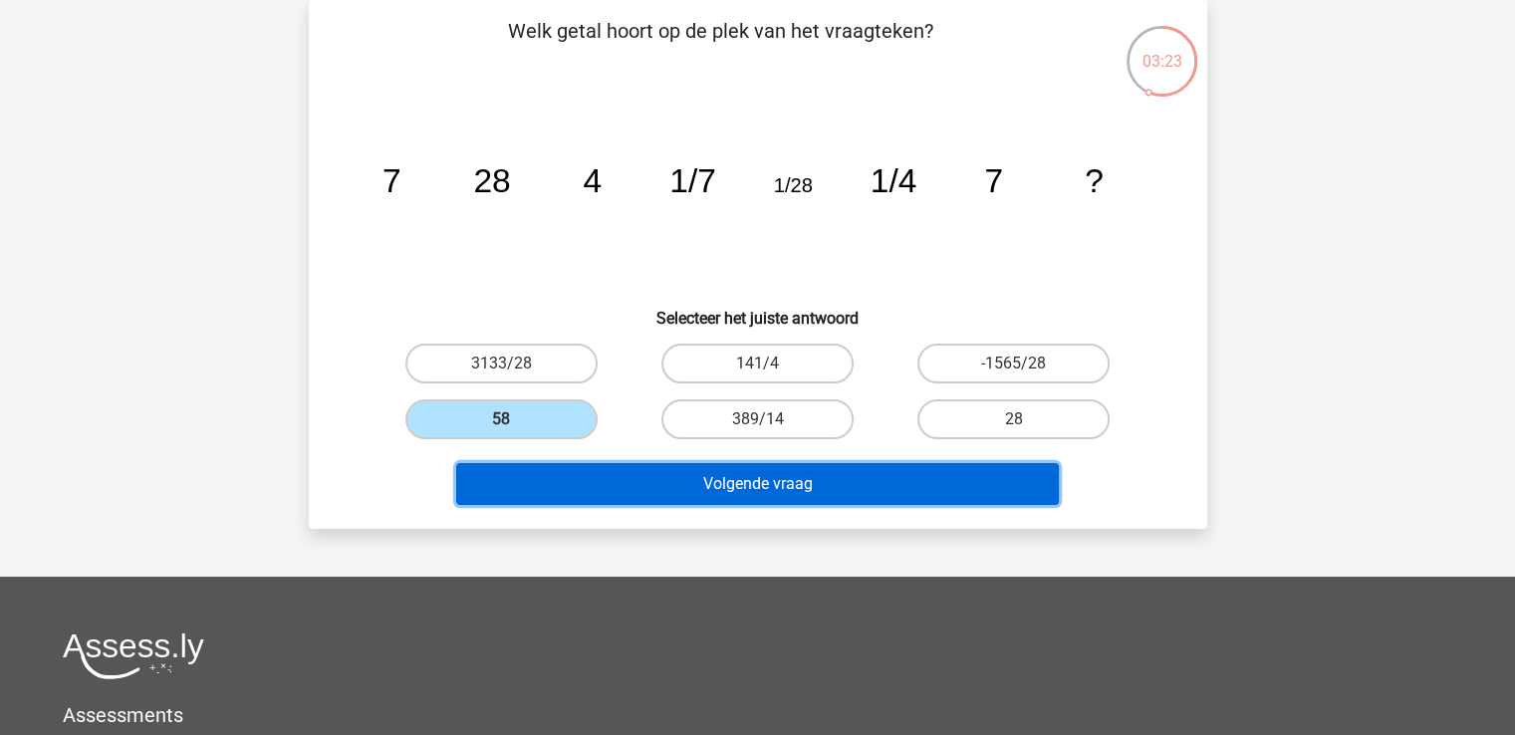
drag, startPoint x: 745, startPoint y: 489, endPoint x: 764, endPoint y: 489, distance: 18.9
click at [750, 491] on button "Volgende vraag" at bounding box center [757, 484] width 603 height 42
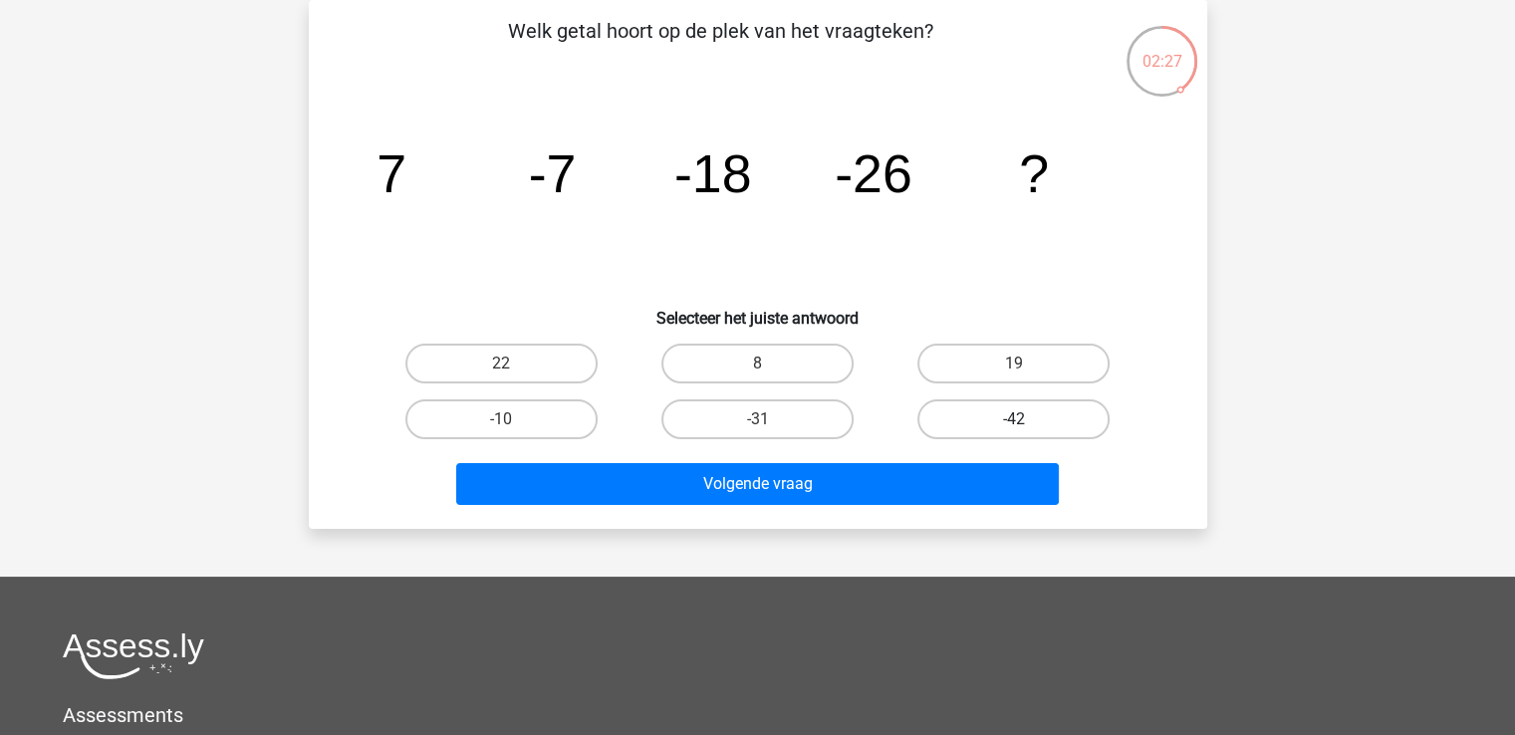
click at [1013, 416] on label "-42" at bounding box center [1014, 420] width 192 height 40
click at [1014, 419] on input "-42" at bounding box center [1020, 425] width 13 height 13
radio input "true"
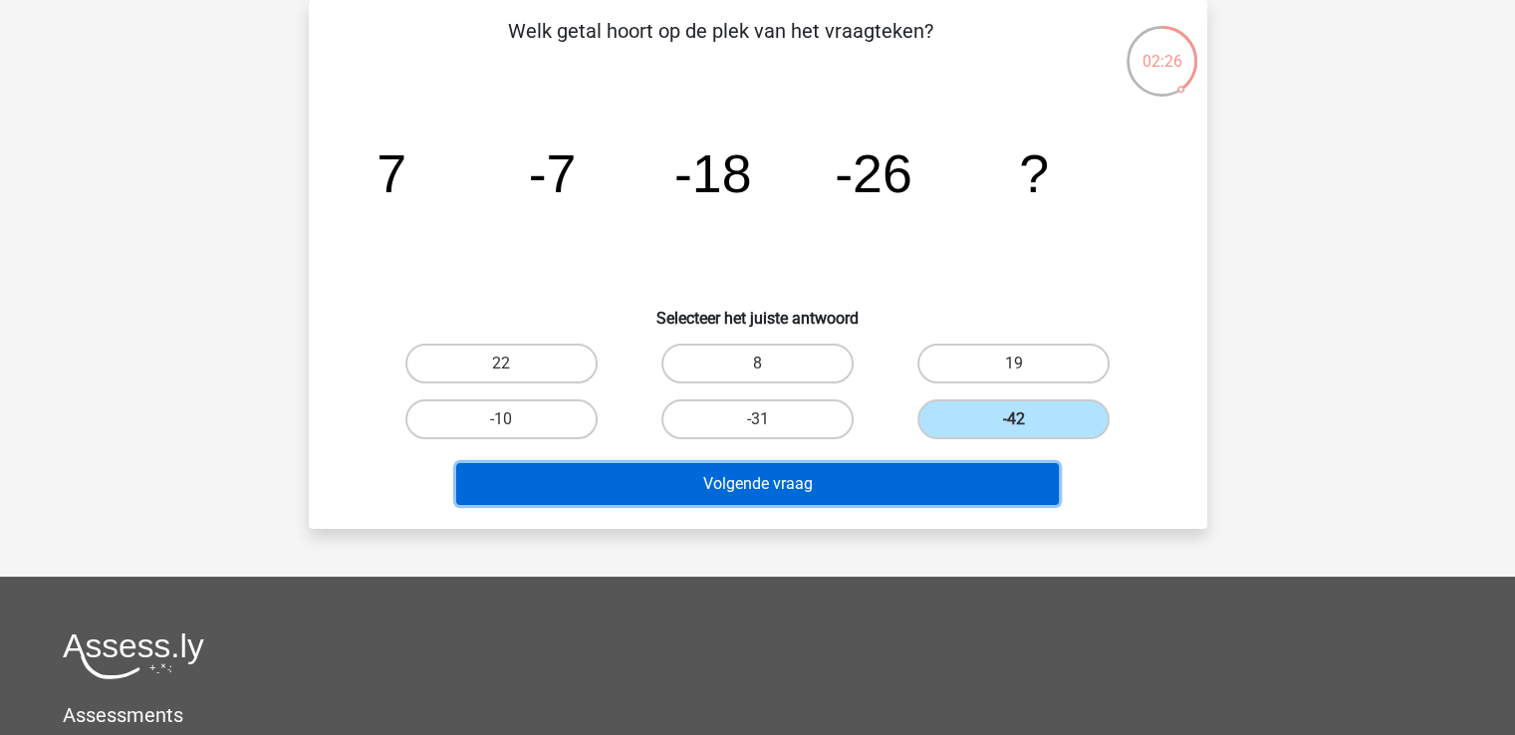
click at [929, 481] on button "Volgende vraag" at bounding box center [757, 484] width 603 height 42
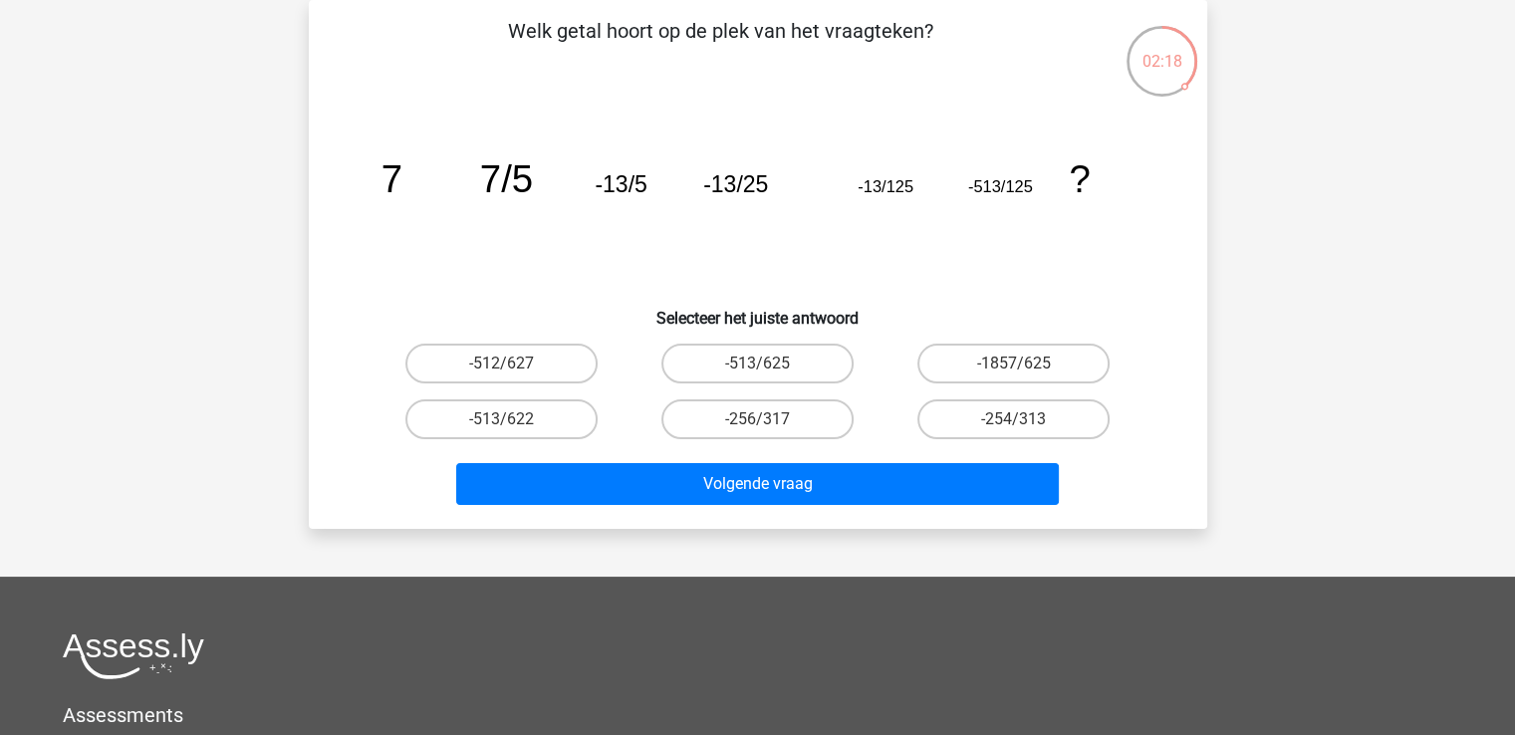
click at [507, 419] on input "-513/622" at bounding box center [507, 425] width 13 height 13
radio input "true"
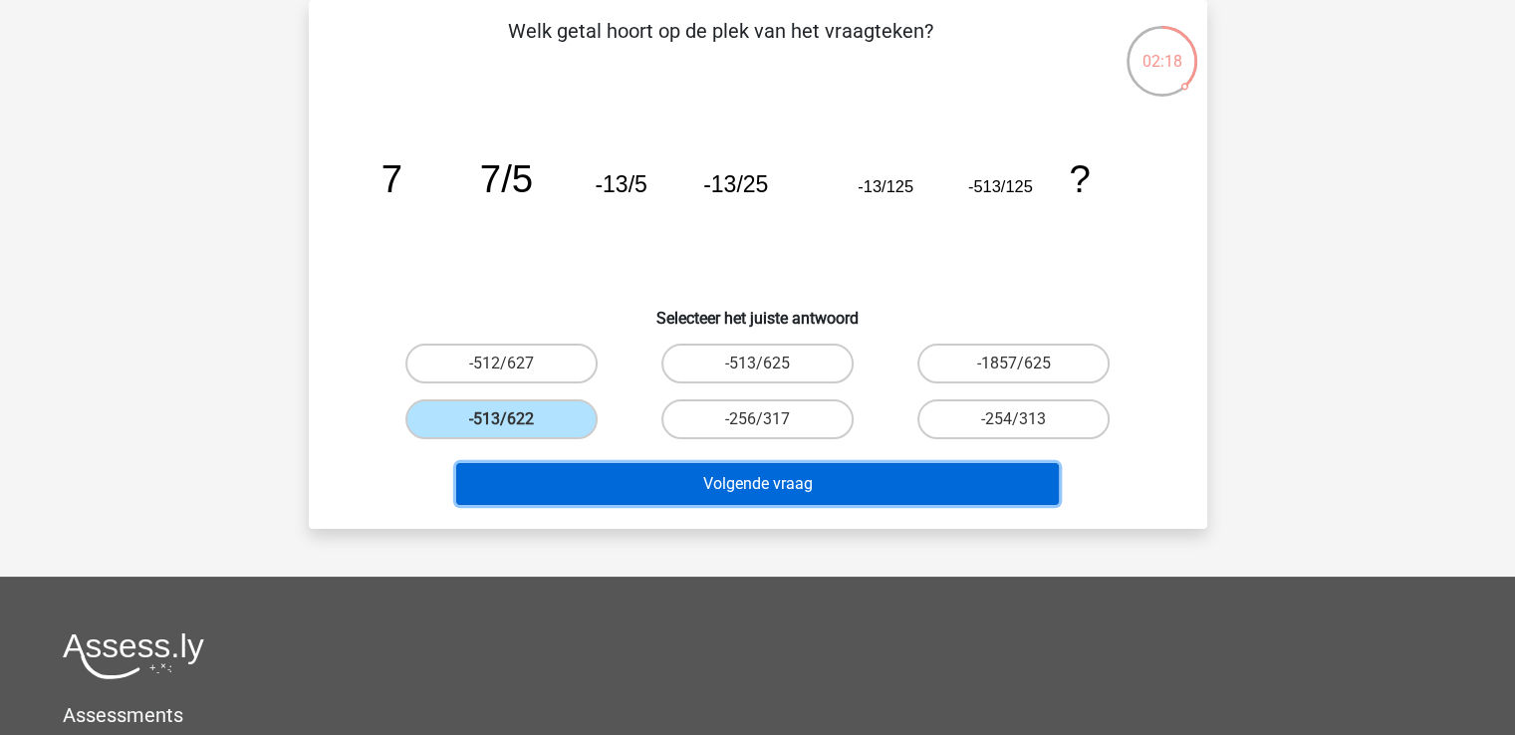
drag, startPoint x: 699, startPoint y: 487, endPoint x: 712, endPoint y: 487, distance: 13.0
click at [701, 487] on button "Volgende vraag" at bounding box center [757, 484] width 603 height 42
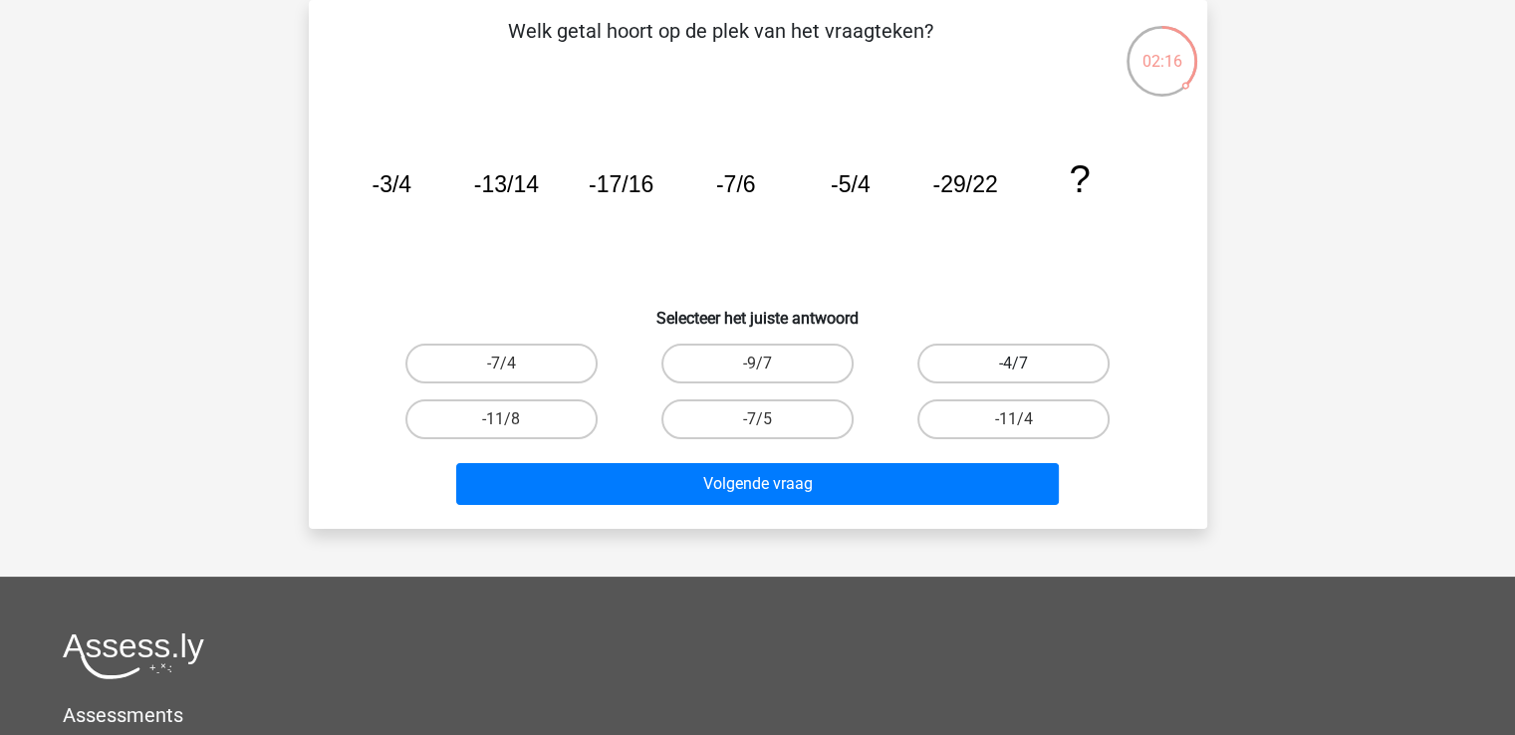
click at [1031, 361] on label "-4/7" at bounding box center [1014, 364] width 192 height 40
click at [1027, 364] on input "-4/7" at bounding box center [1020, 370] width 13 height 13
radio input "true"
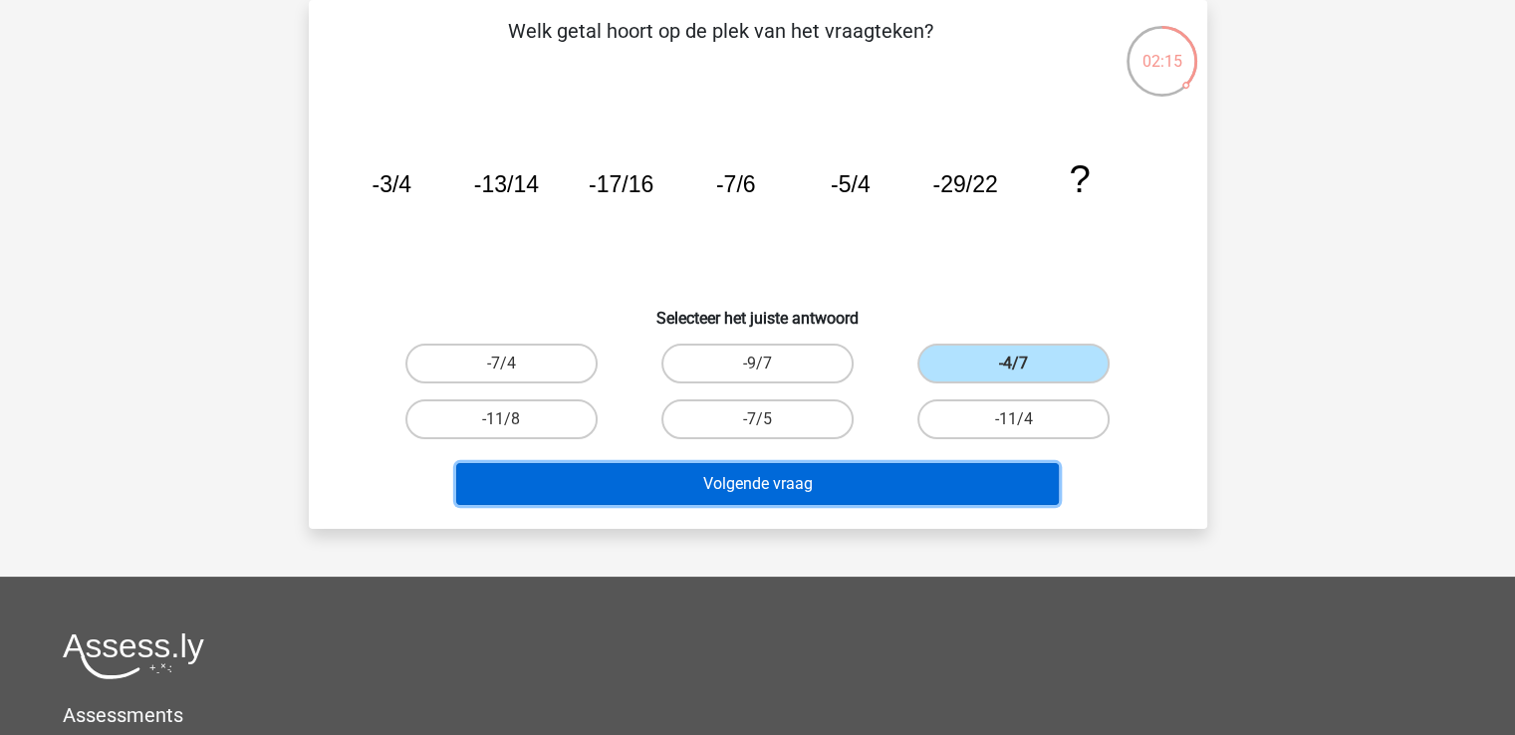
click at [927, 487] on button "Volgende vraag" at bounding box center [757, 484] width 603 height 42
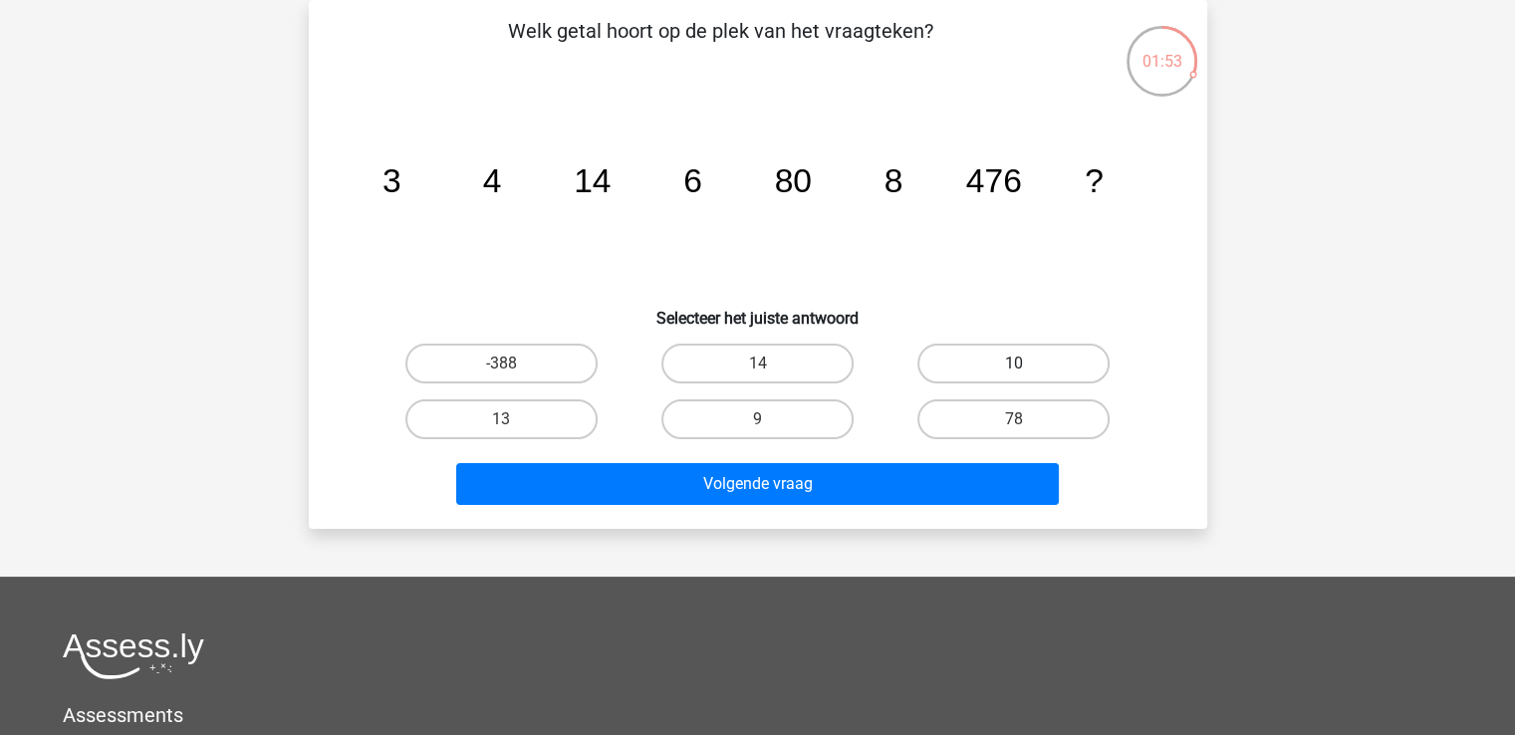
click at [1024, 362] on label "10" at bounding box center [1014, 364] width 192 height 40
click at [1024, 364] on input "10" at bounding box center [1020, 370] width 13 height 13
radio input "true"
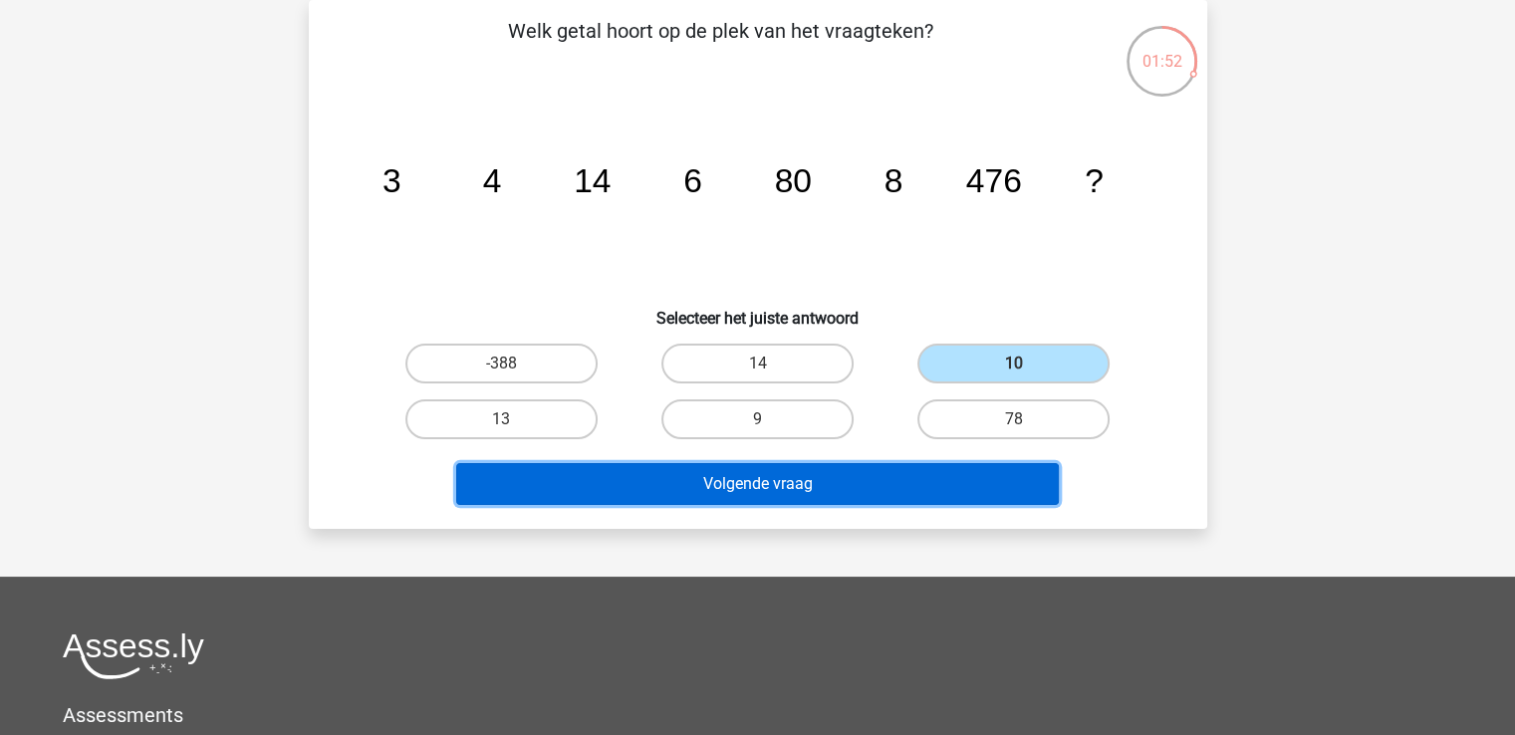
click at [856, 487] on button "Volgende vraag" at bounding box center [757, 484] width 603 height 42
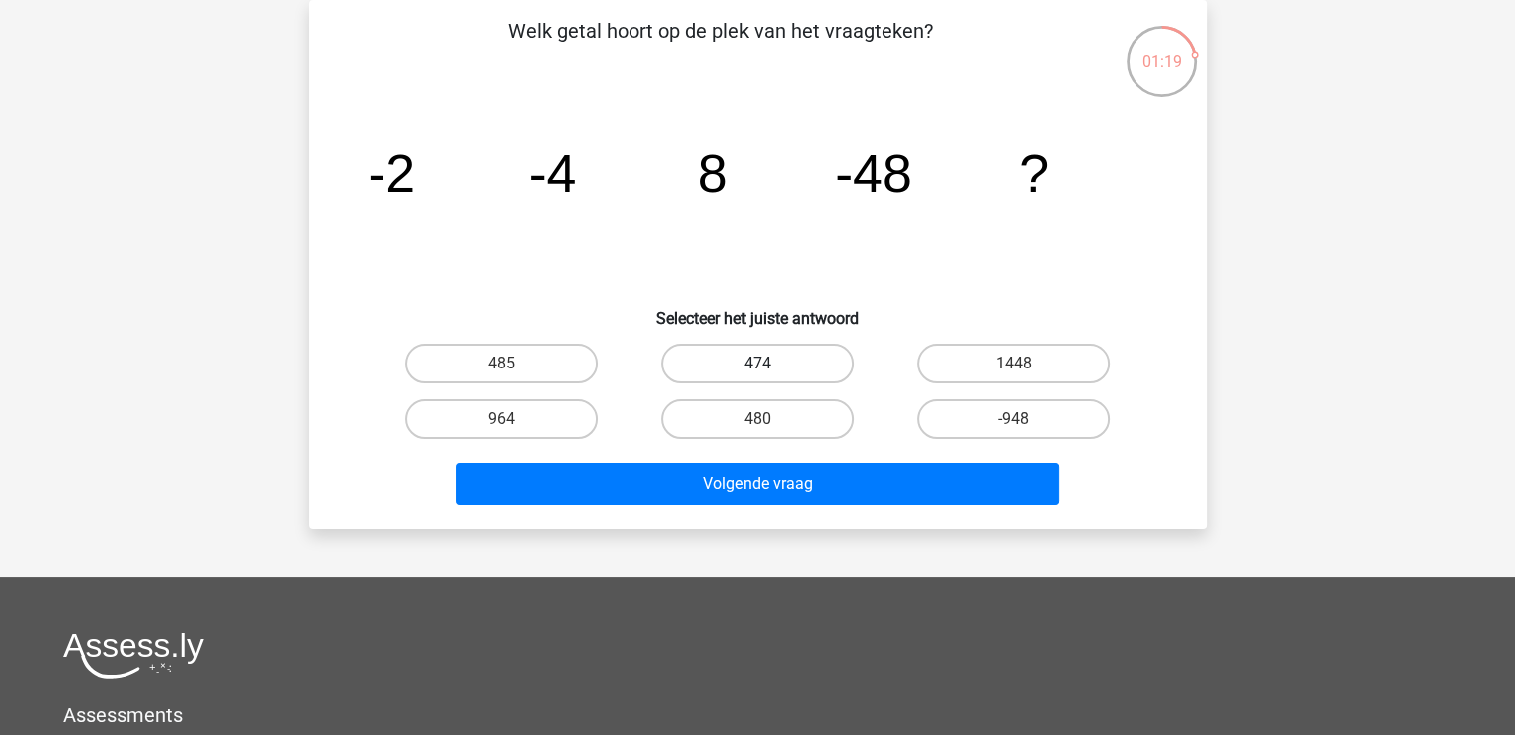
click at [775, 364] on label "474" at bounding box center [758, 364] width 192 height 40
click at [770, 364] on input "474" at bounding box center [763, 370] width 13 height 13
radio input "true"
click at [768, 457] on div "Volgende vraag" at bounding box center [758, 480] width 835 height 66
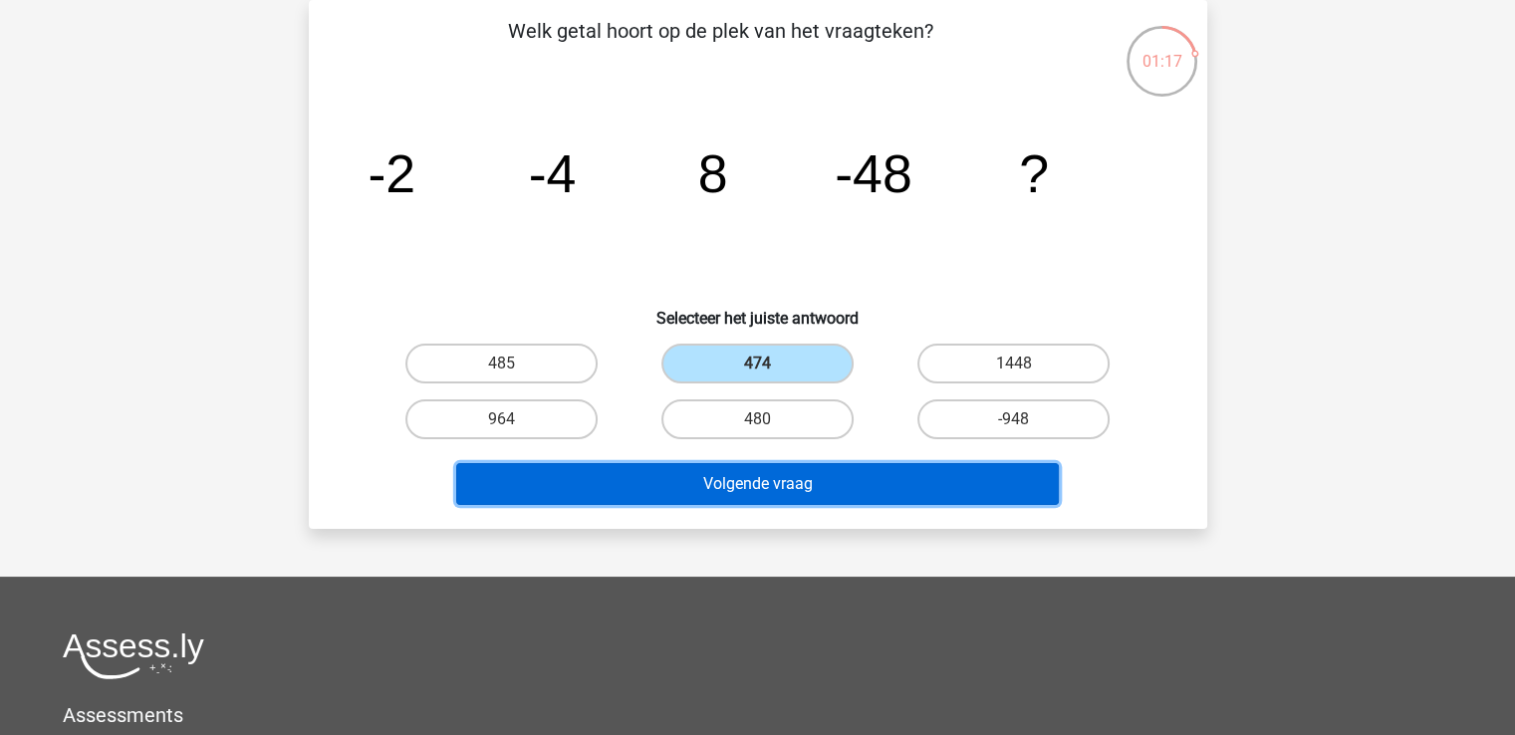
click at [769, 468] on button "Volgende vraag" at bounding box center [757, 484] width 603 height 42
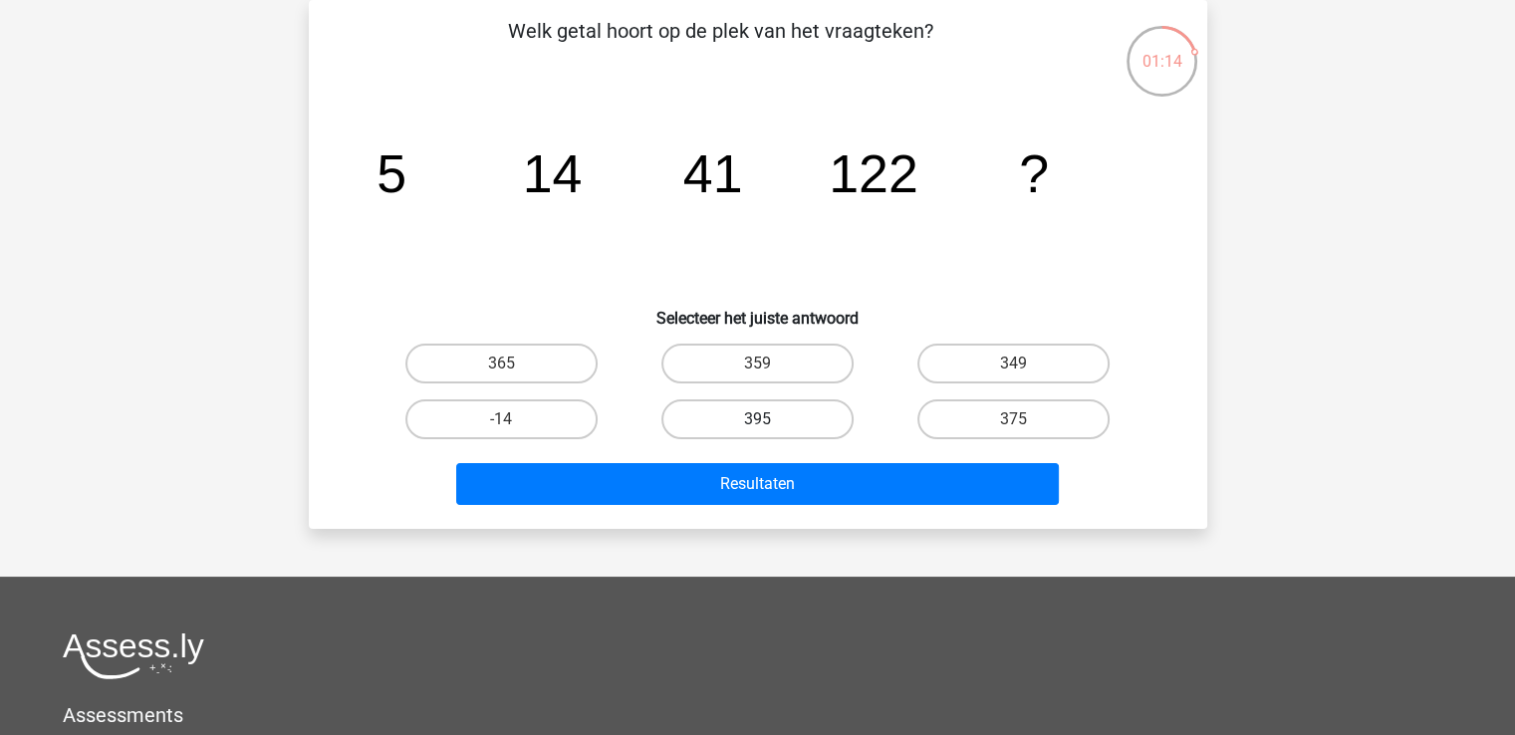
click at [784, 423] on label "395" at bounding box center [758, 420] width 192 height 40
click at [770, 423] on input "395" at bounding box center [763, 425] width 13 height 13
radio input "true"
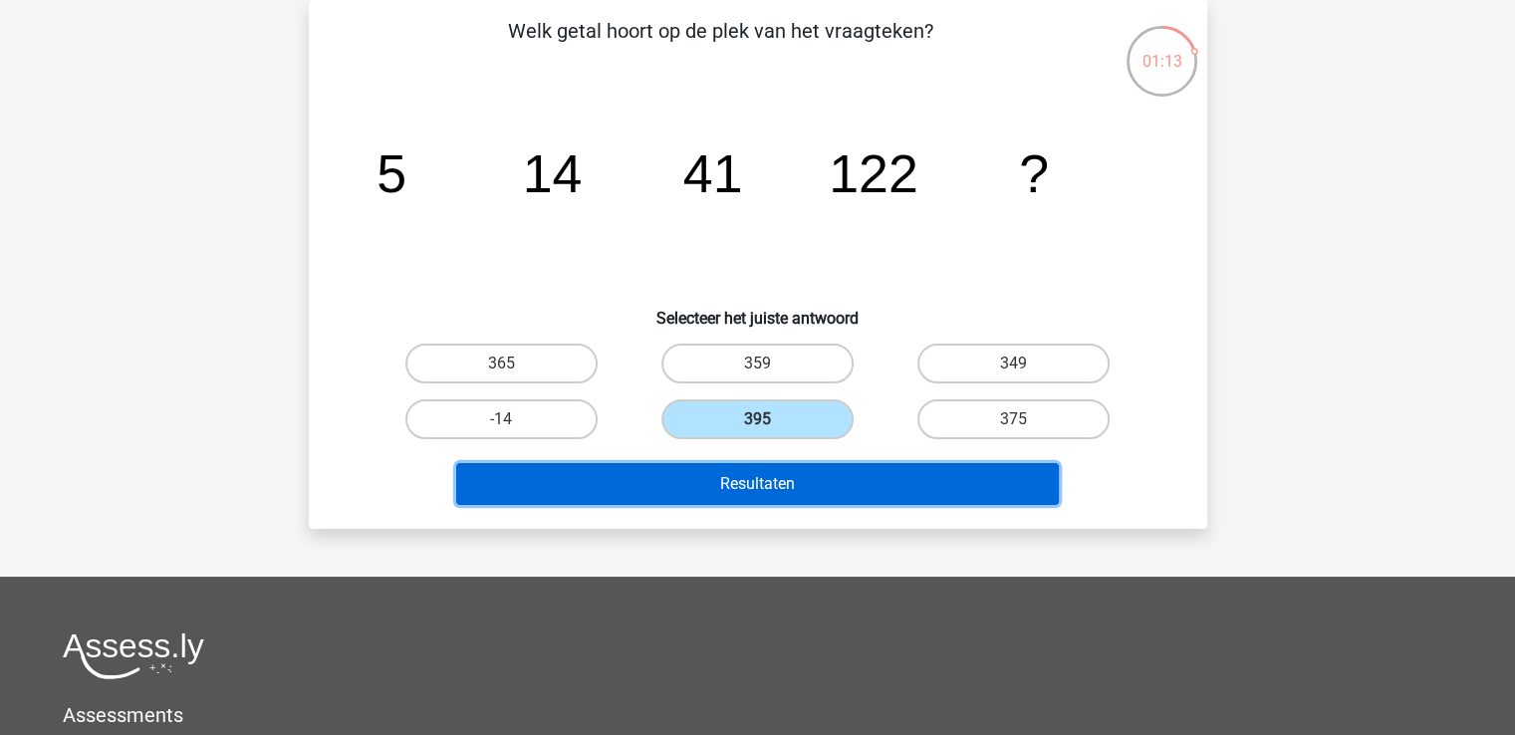
click at [789, 474] on button "Resultaten" at bounding box center [757, 484] width 603 height 42
